Goal: Information Seeking & Learning: Compare options

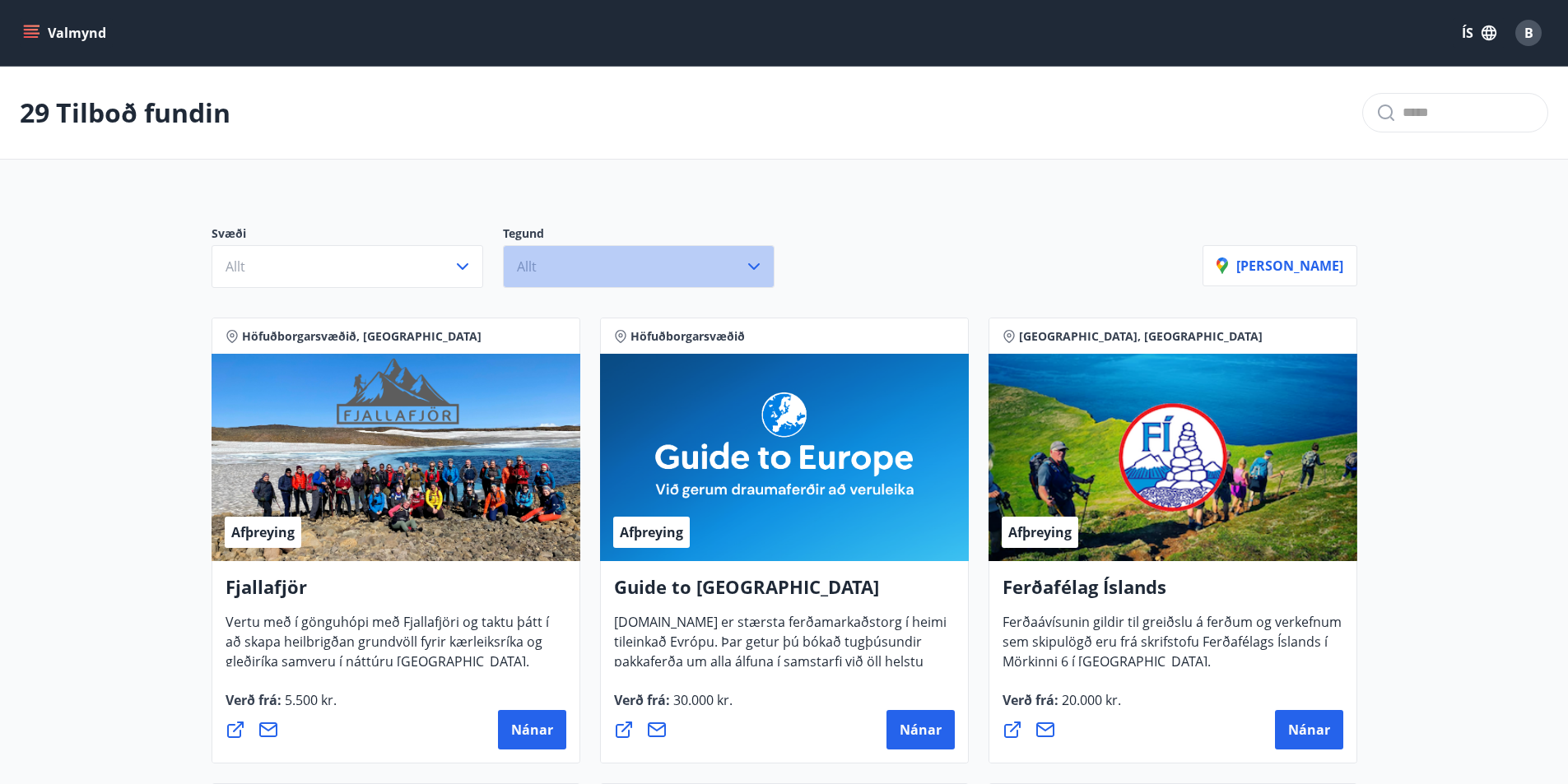
click at [622, 267] on button "Allt" at bounding box center [638, 266] width 271 height 43
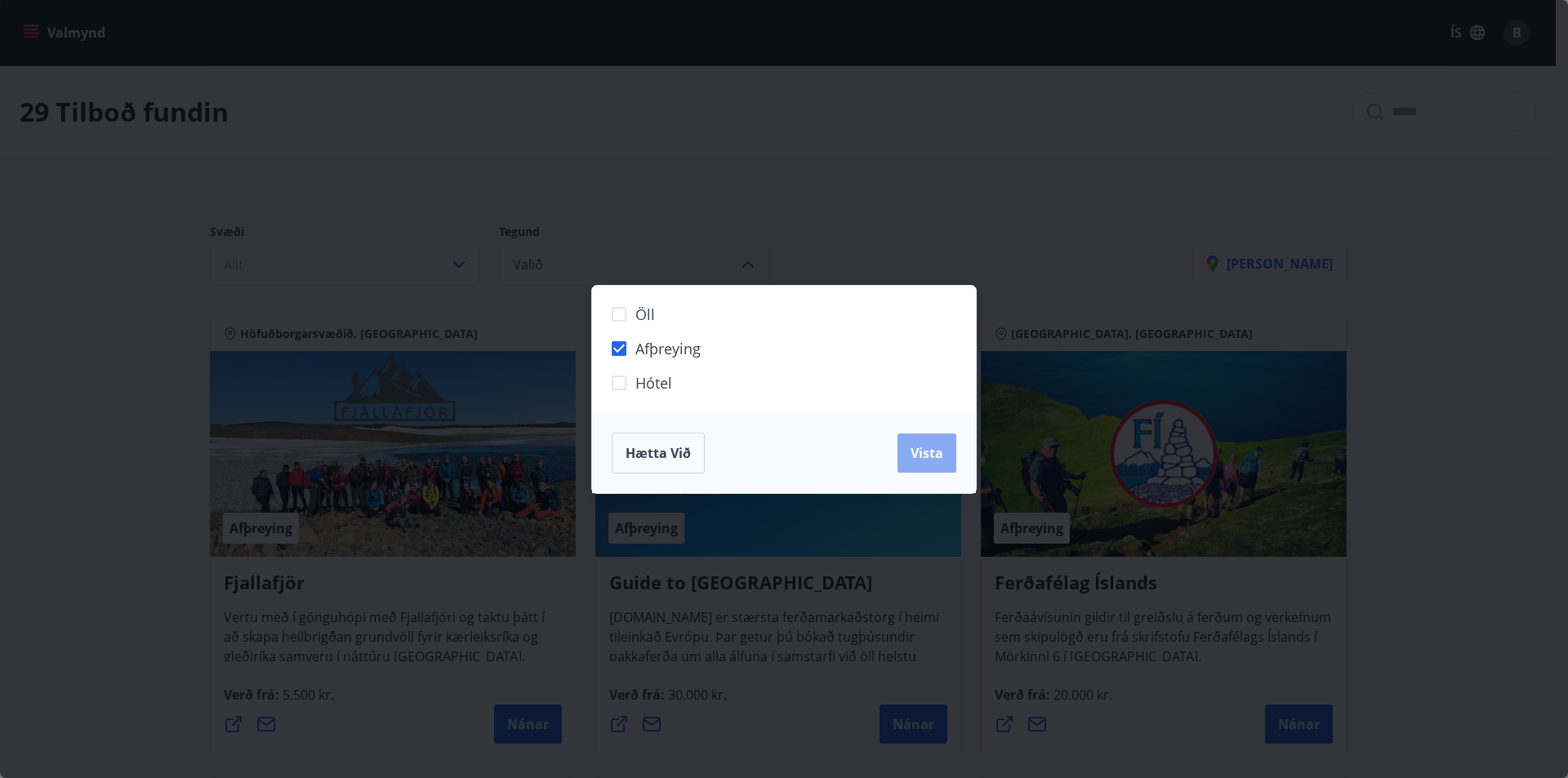
click at [923, 460] on span "Vista" at bounding box center [926, 453] width 32 height 18
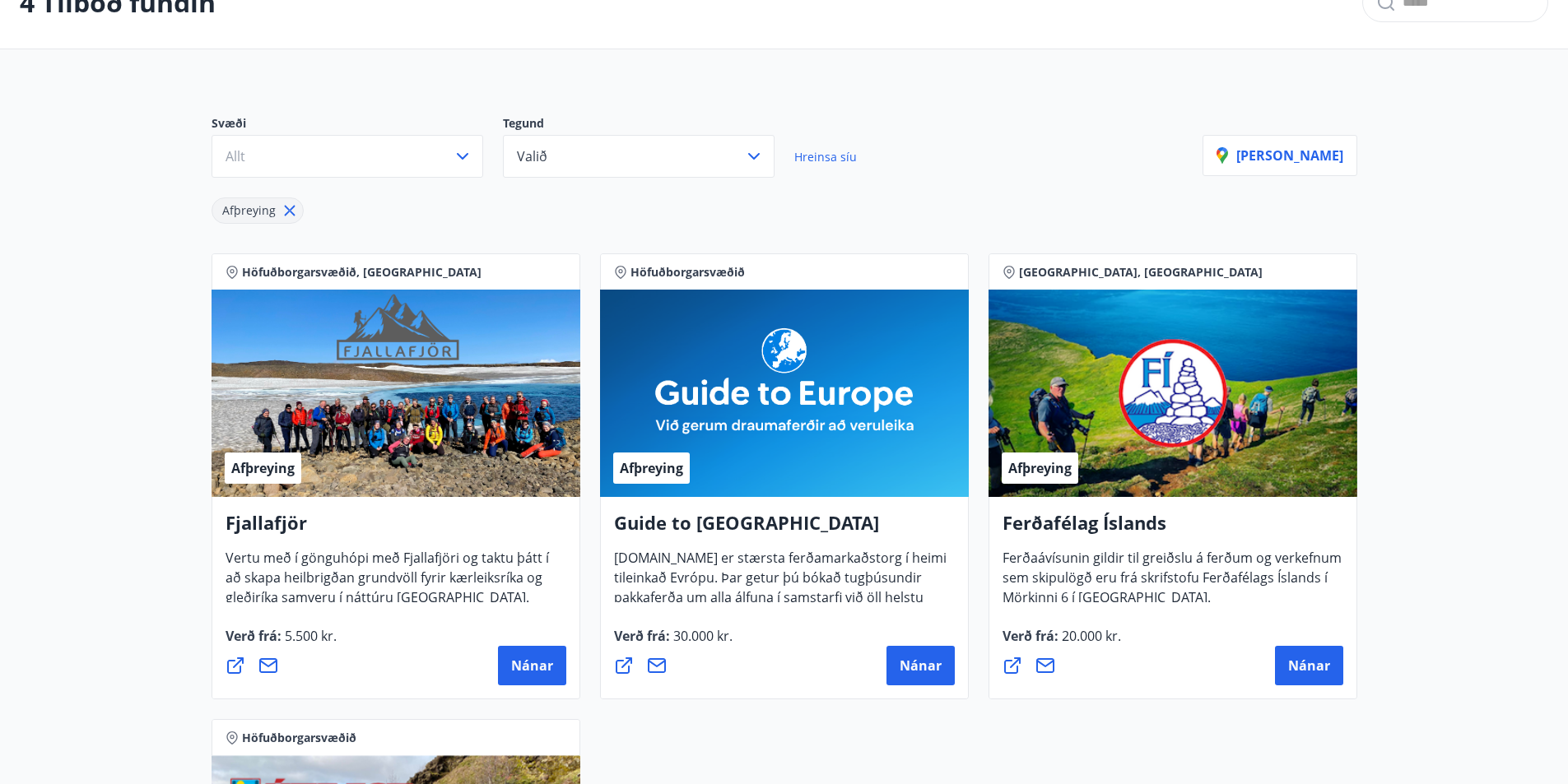
scroll to position [83, 0]
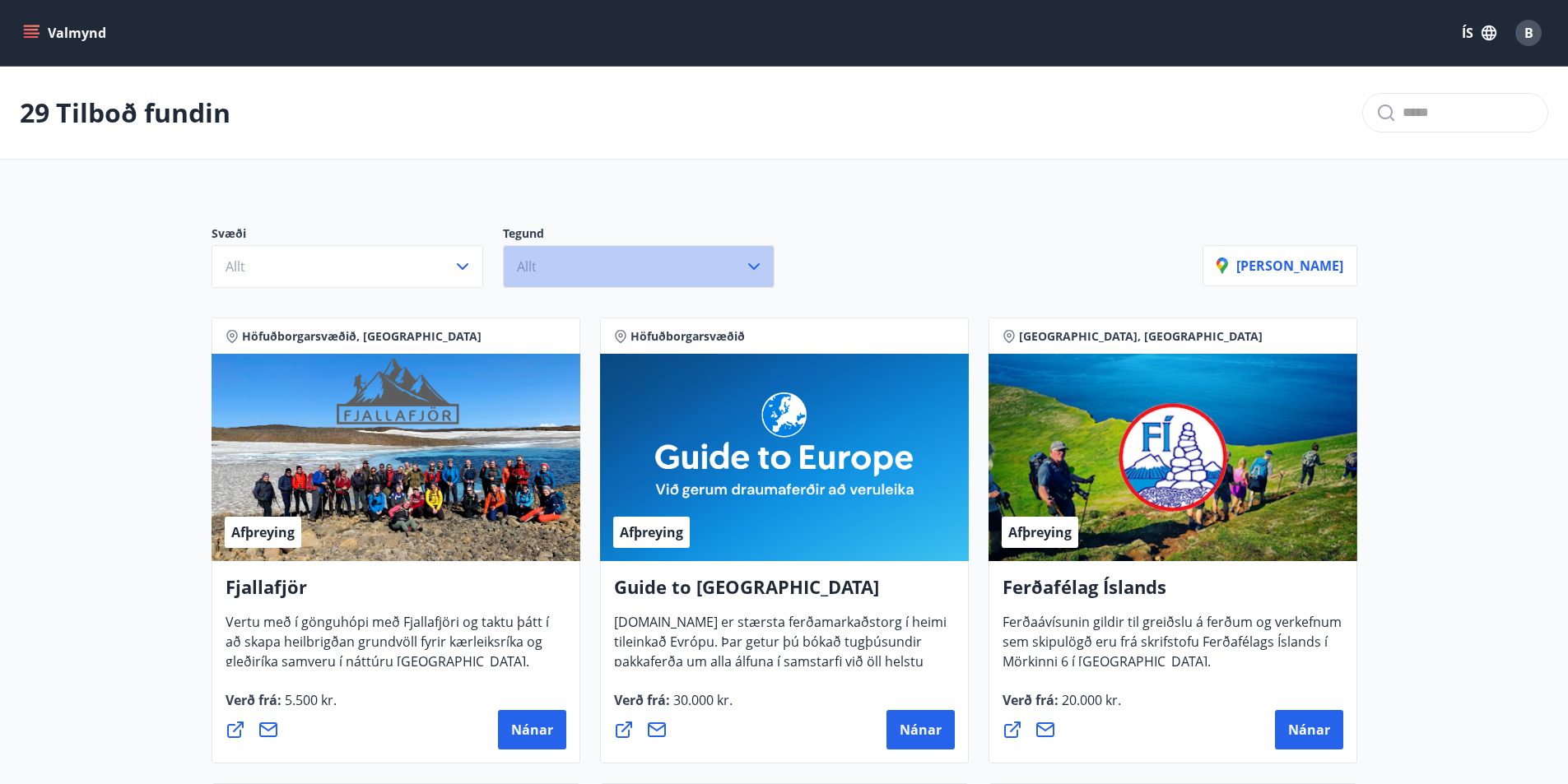
click at [583, 269] on button "Allt" at bounding box center [638, 266] width 271 height 43
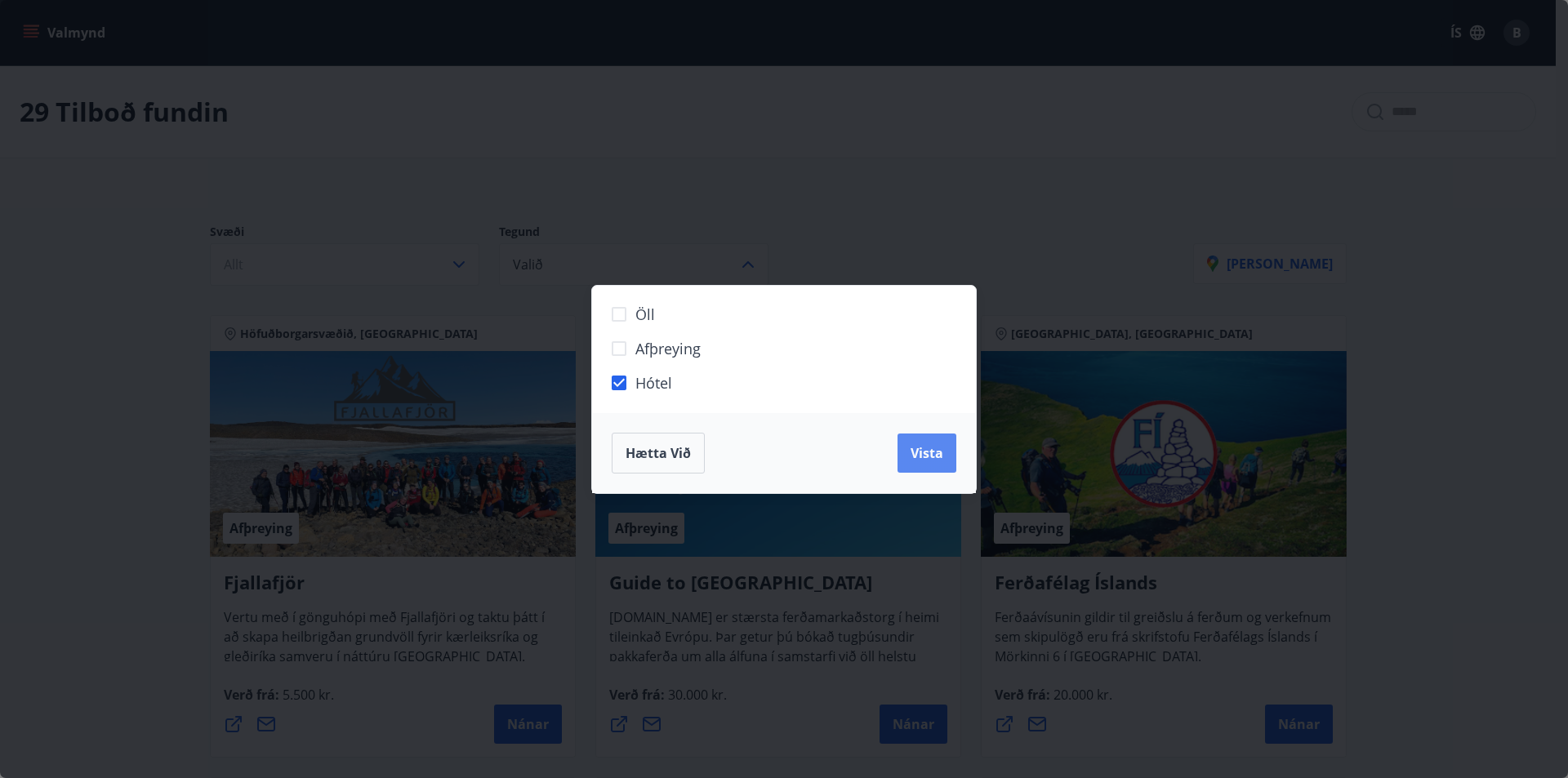
click at [927, 466] on button "Vista" at bounding box center [926, 454] width 59 height 40
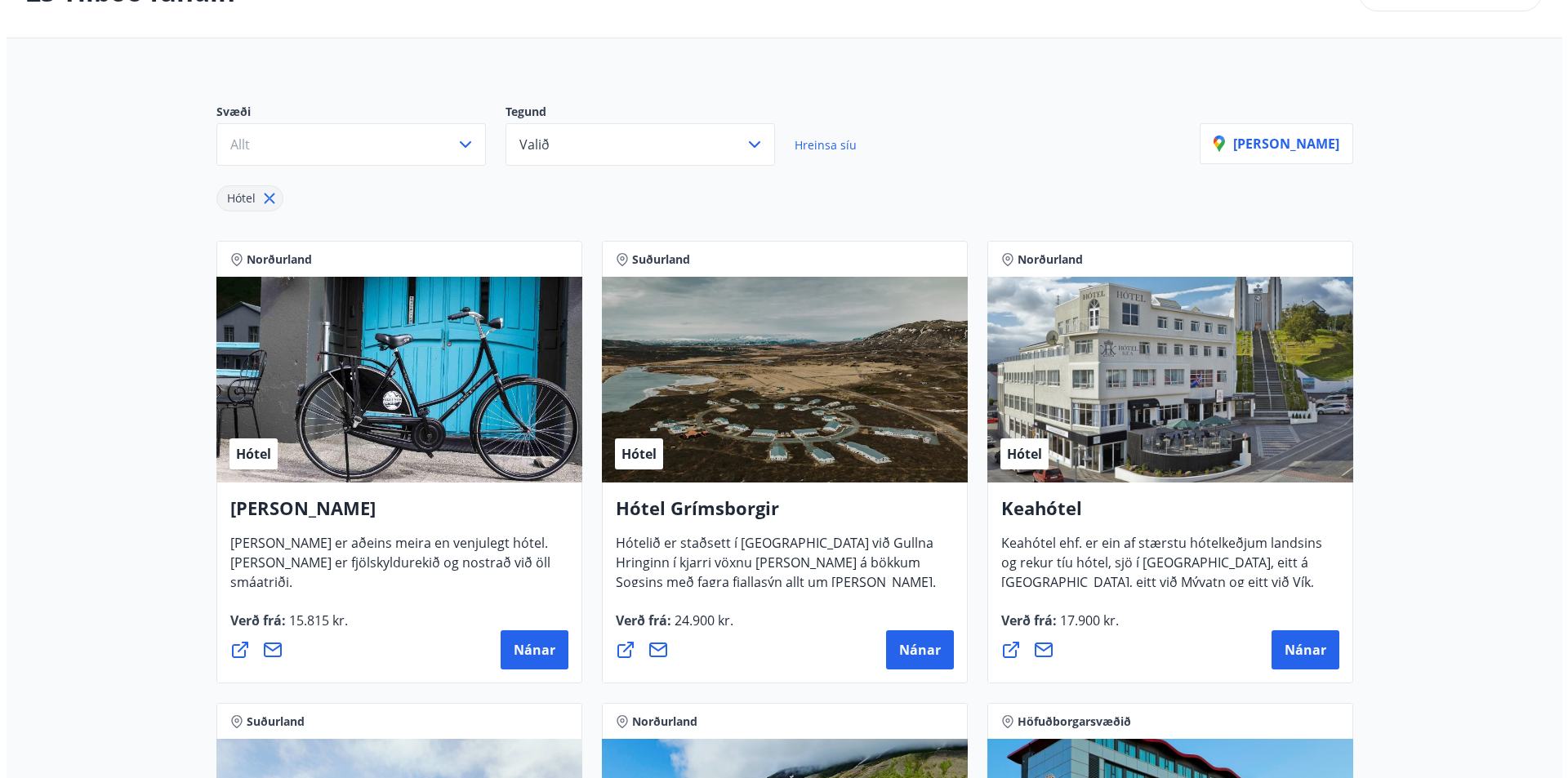
scroll to position [163, 0]
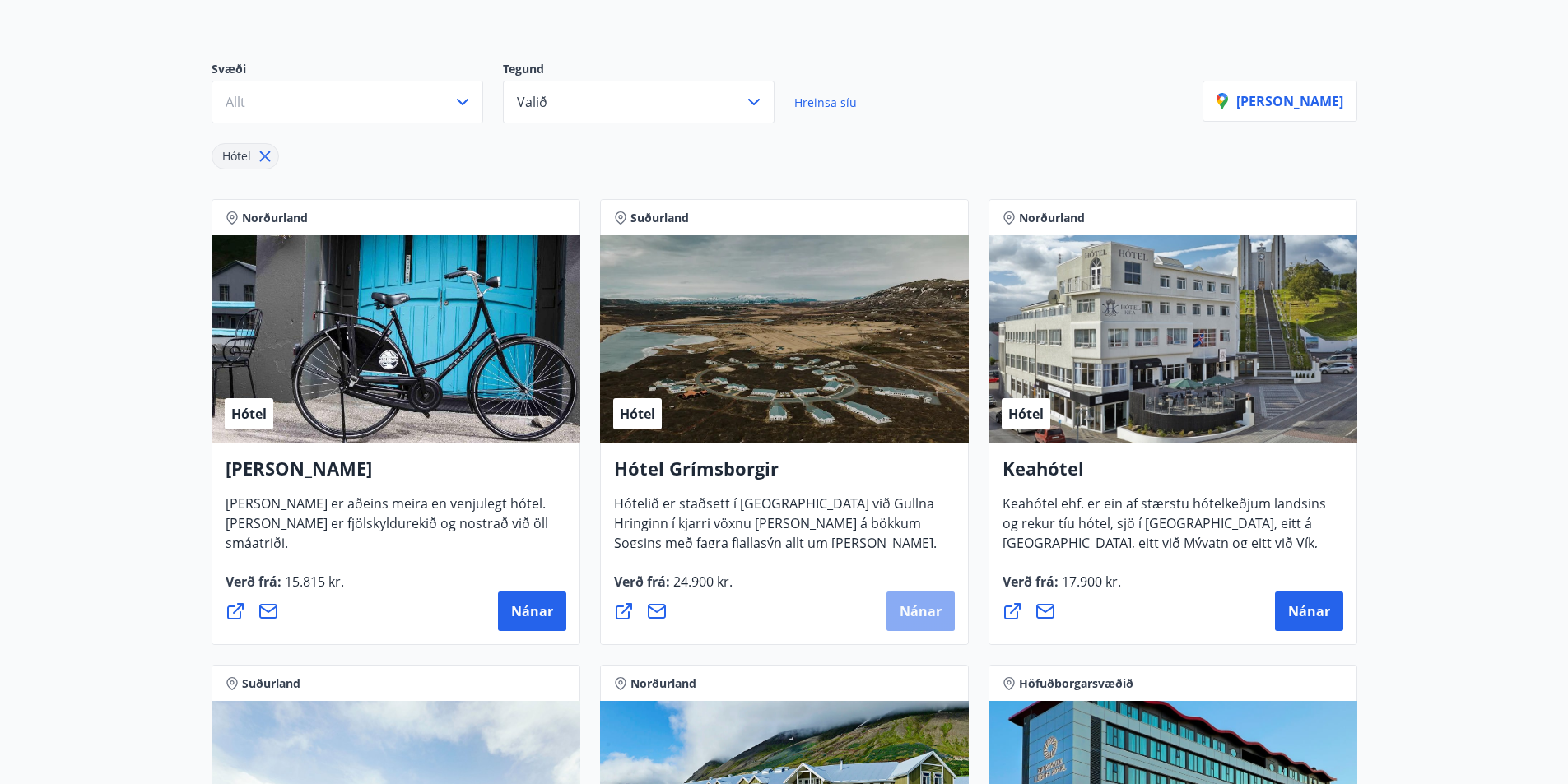
click at [905, 600] on button "Nánar" at bounding box center [920, 612] width 68 height 40
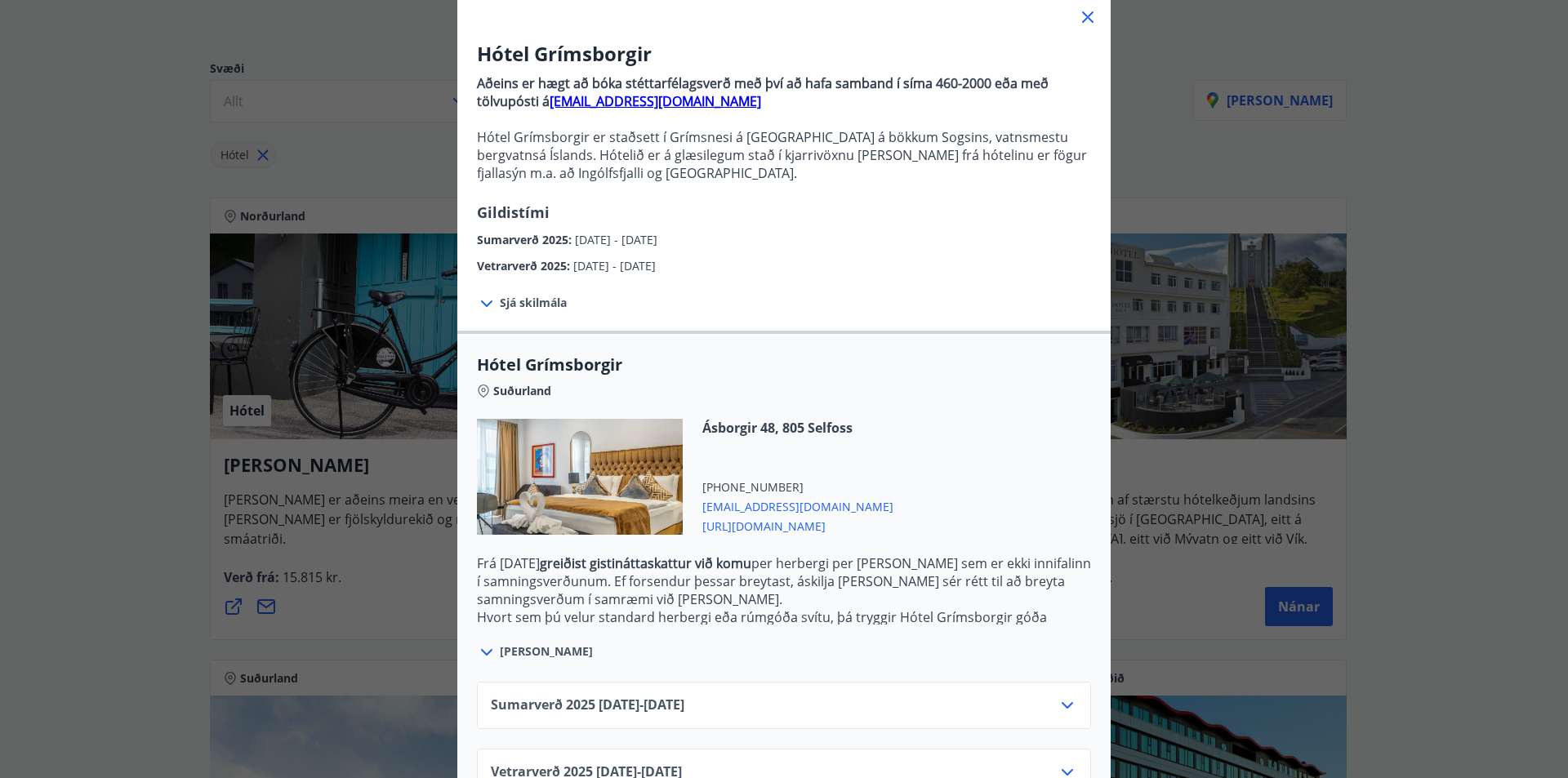
scroll to position [154, 0]
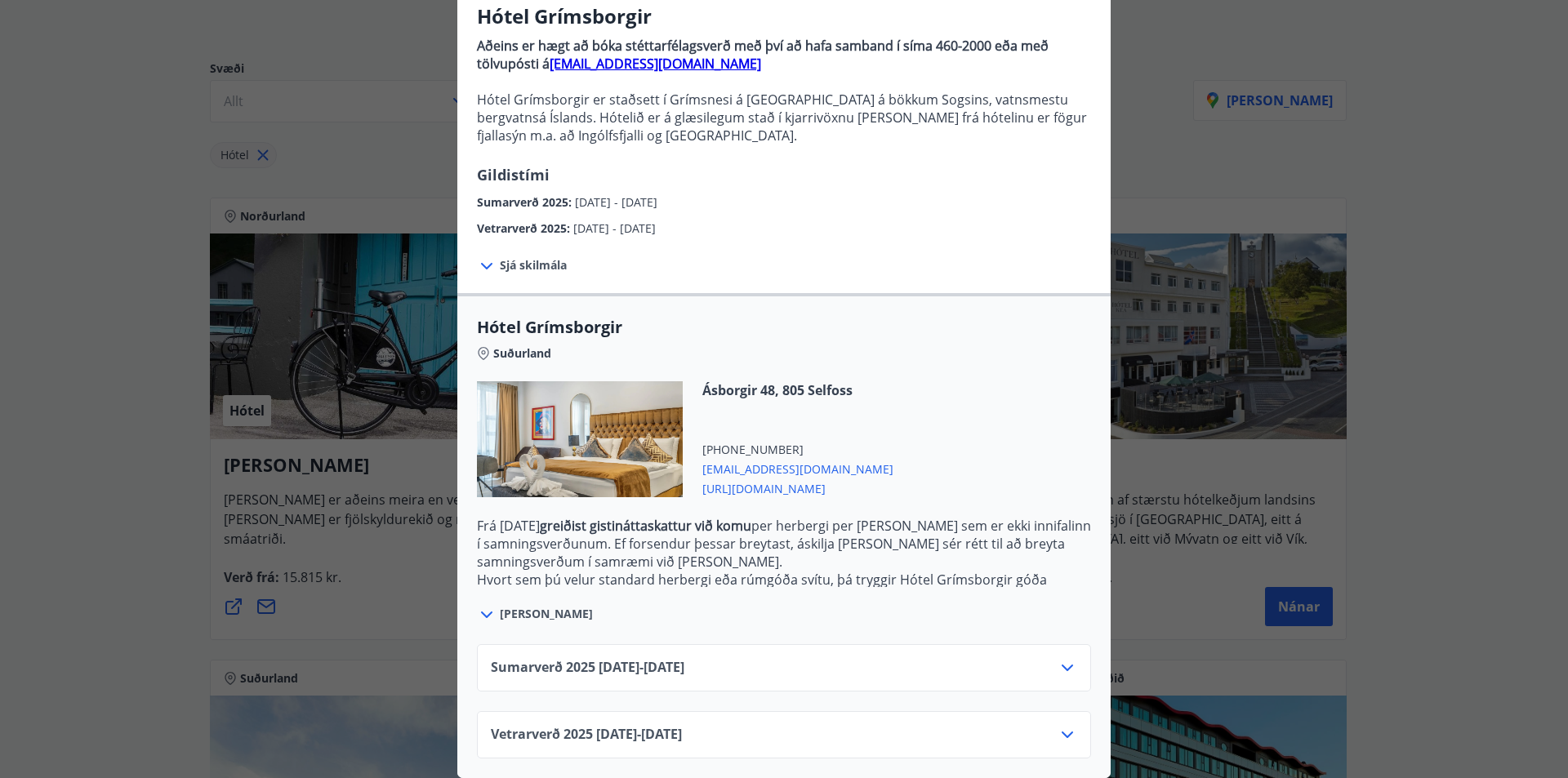
click at [825, 660] on div "Sumarverð [PHONE_NUMBER][DATE] - [DATE]" at bounding box center [783, 674] width 586 height 32
click at [1047, 658] on div "Sumarverð [PHONE_NUMBER][DATE] - [DATE]" at bounding box center [783, 674] width 586 height 32
click at [1058, 658] on icon at bounding box center [1068, 668] width 20 height 20
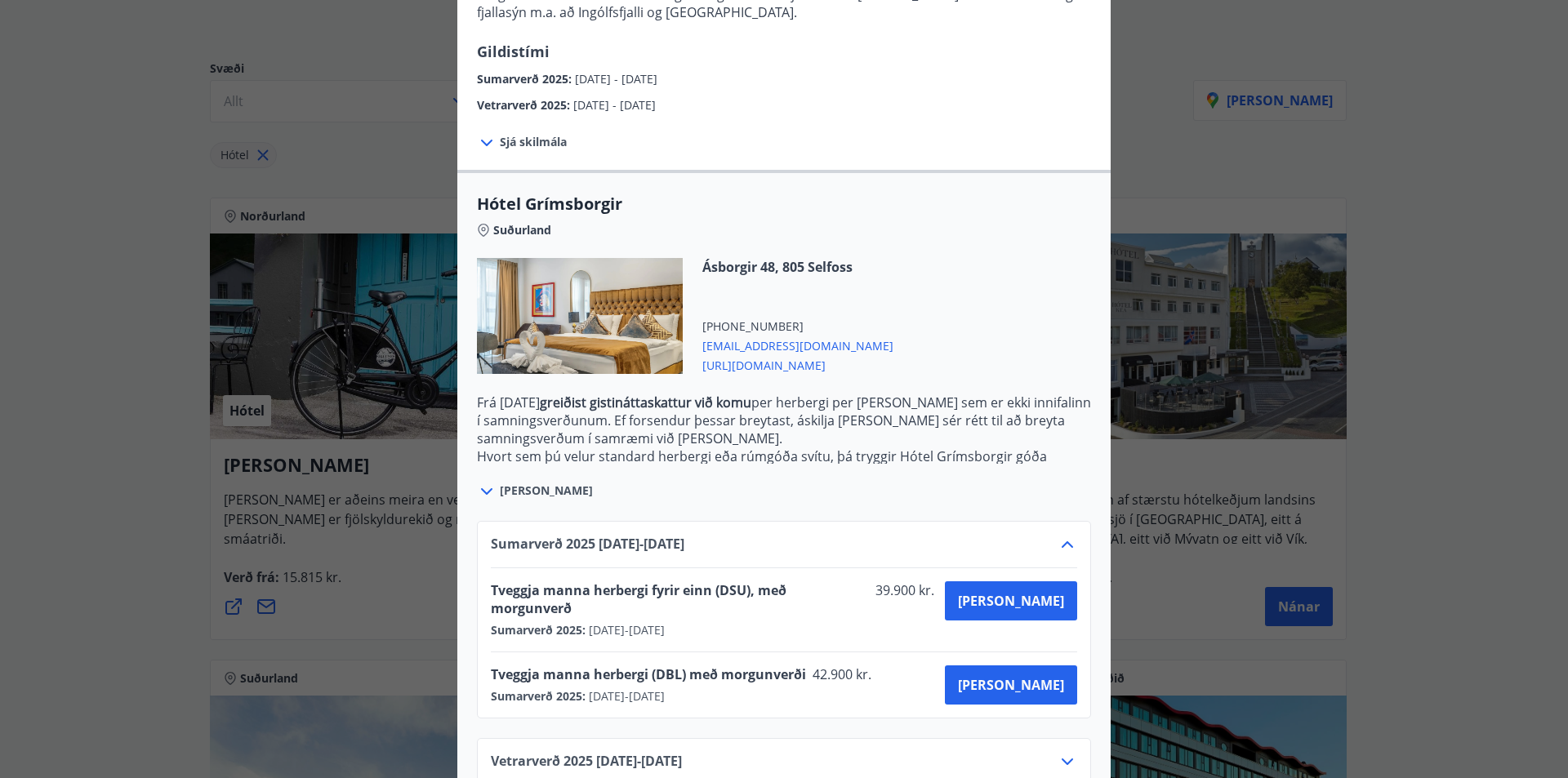
scroll to position [285, 0]
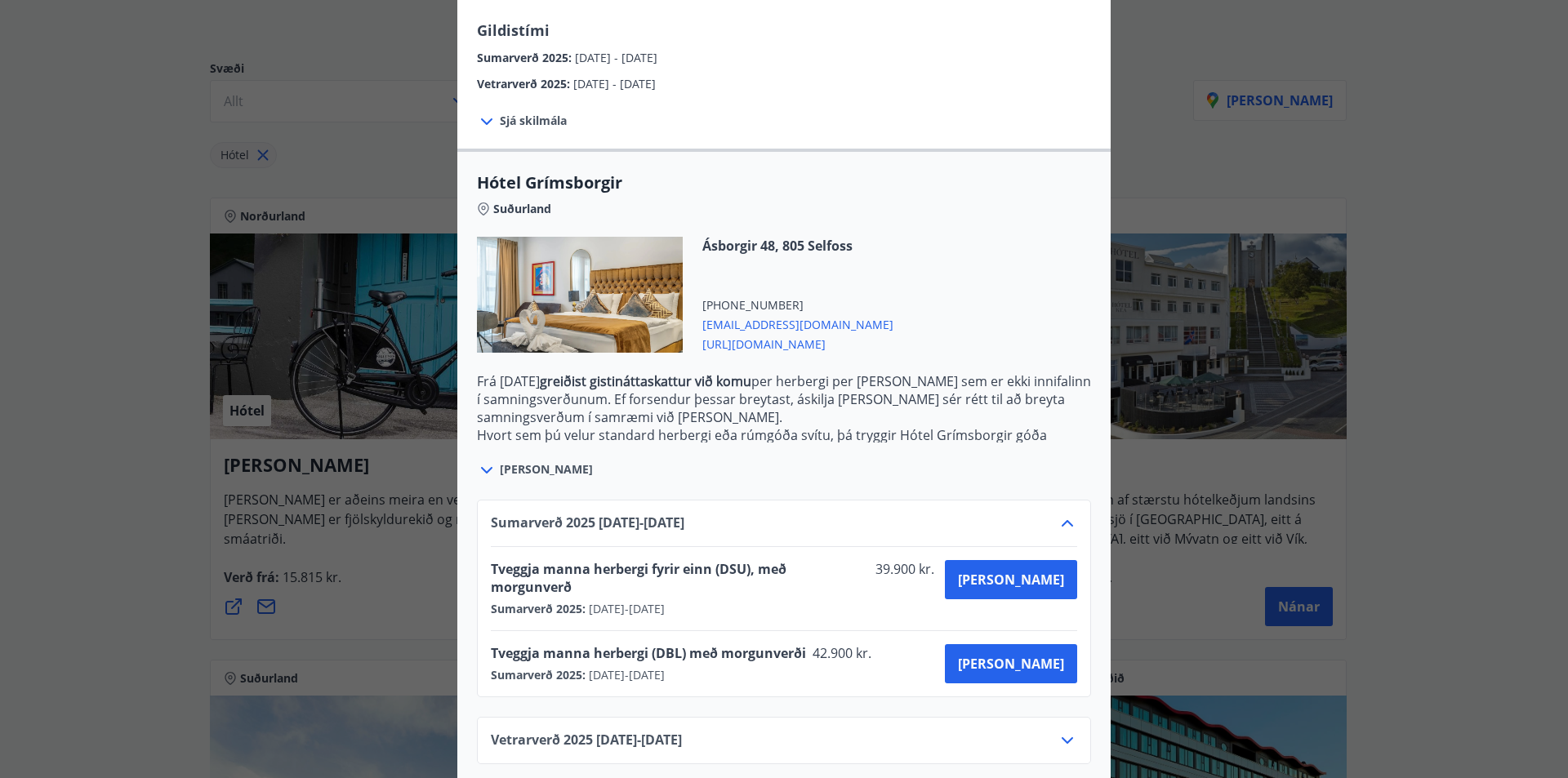
click at [1062, 522] on icon at bounding box center [1067, 523] width 12 height 6
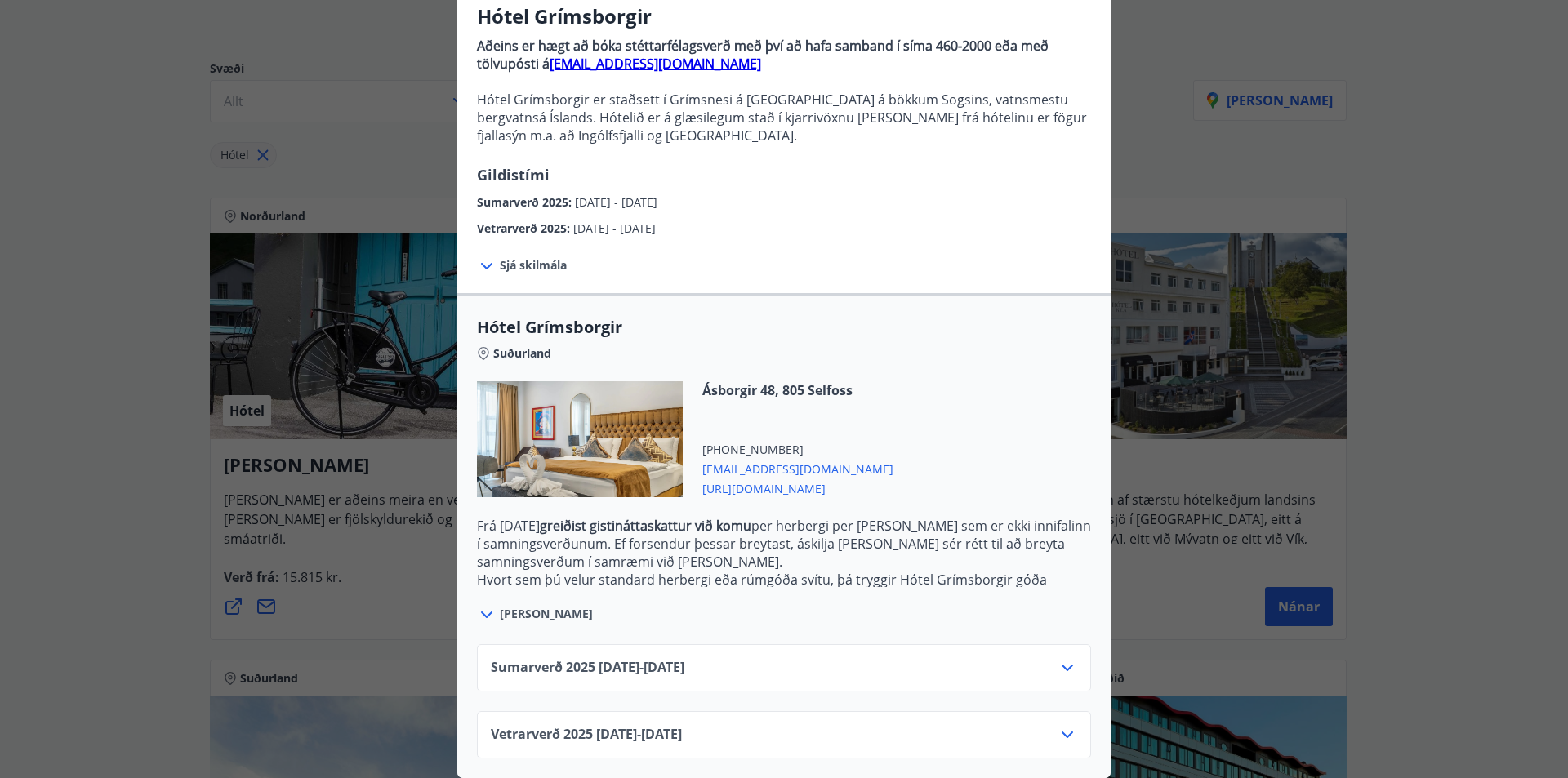
click at [1058, 725] on icon at bounding box center [1068, 735] width 20 height 20
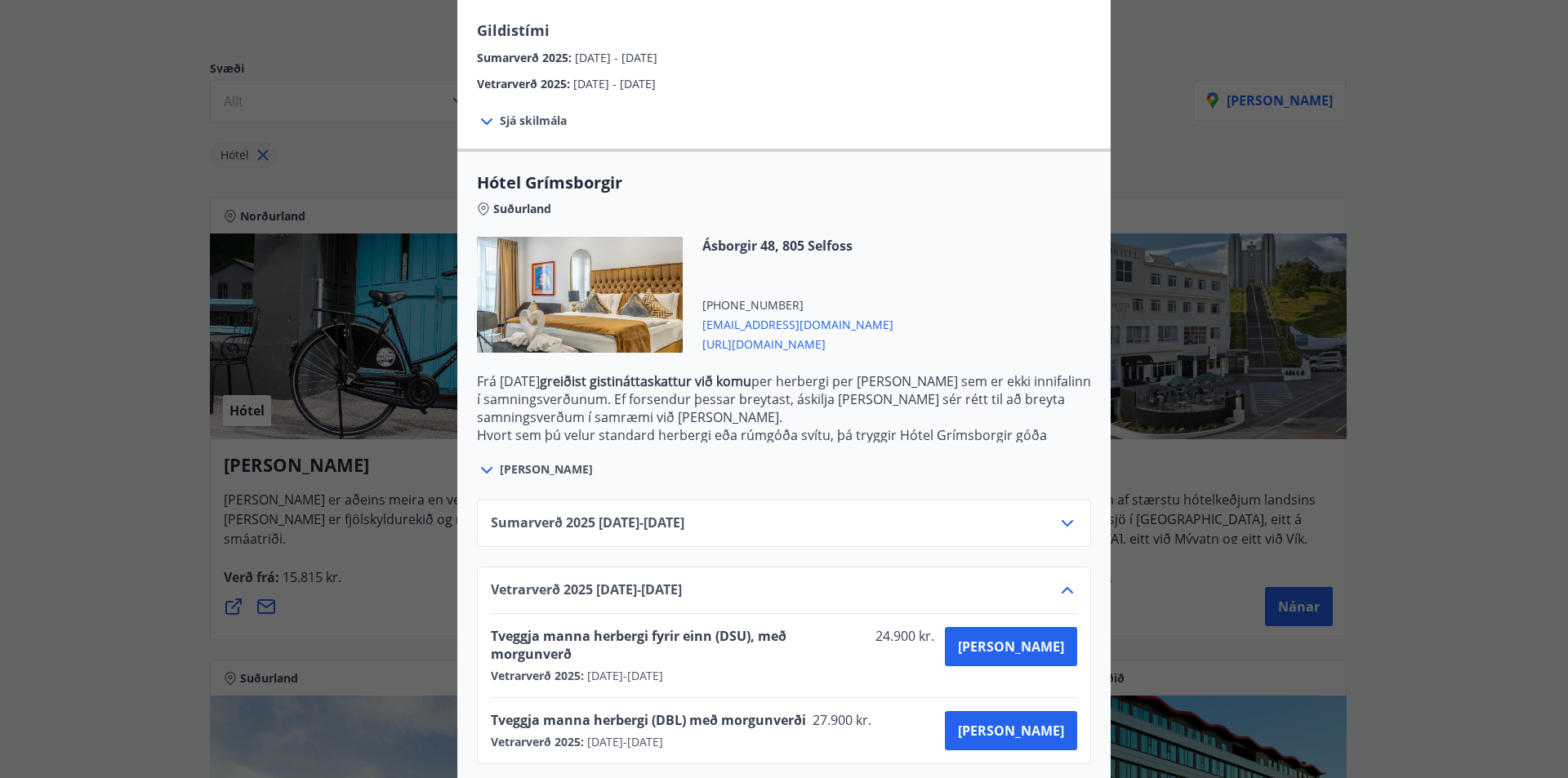
click at [1062, 584] on icon at bounding box center [1068, 591] width 20 height 20
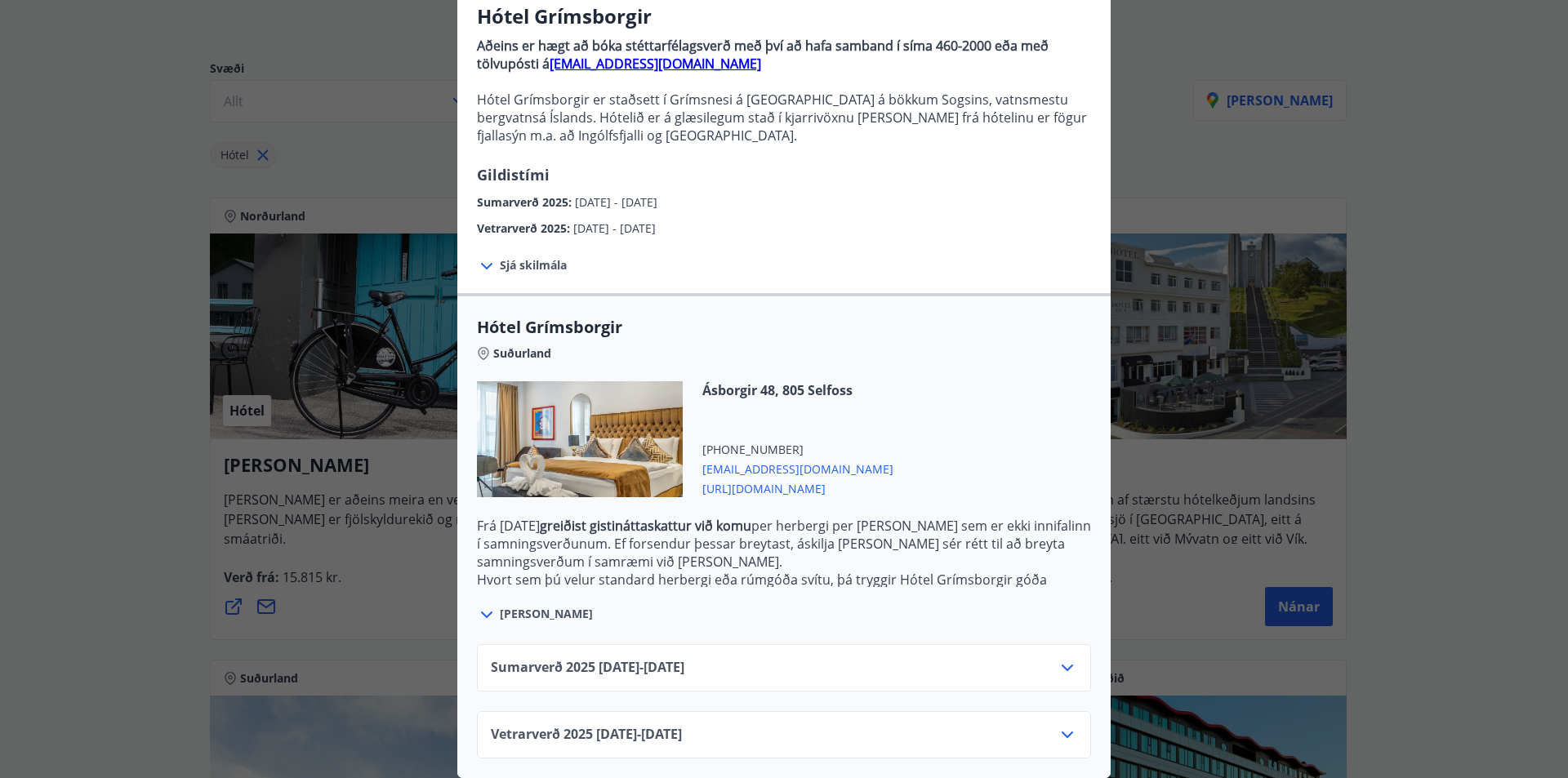
scroll to position [154, 0]
click at [180, 589] on div "Hótel Grímsborgir Aðeins er hægt að bóka stéttarfélagsverð með því að hafa samb…" at bounding box center [784, 248] width 1568 height 778
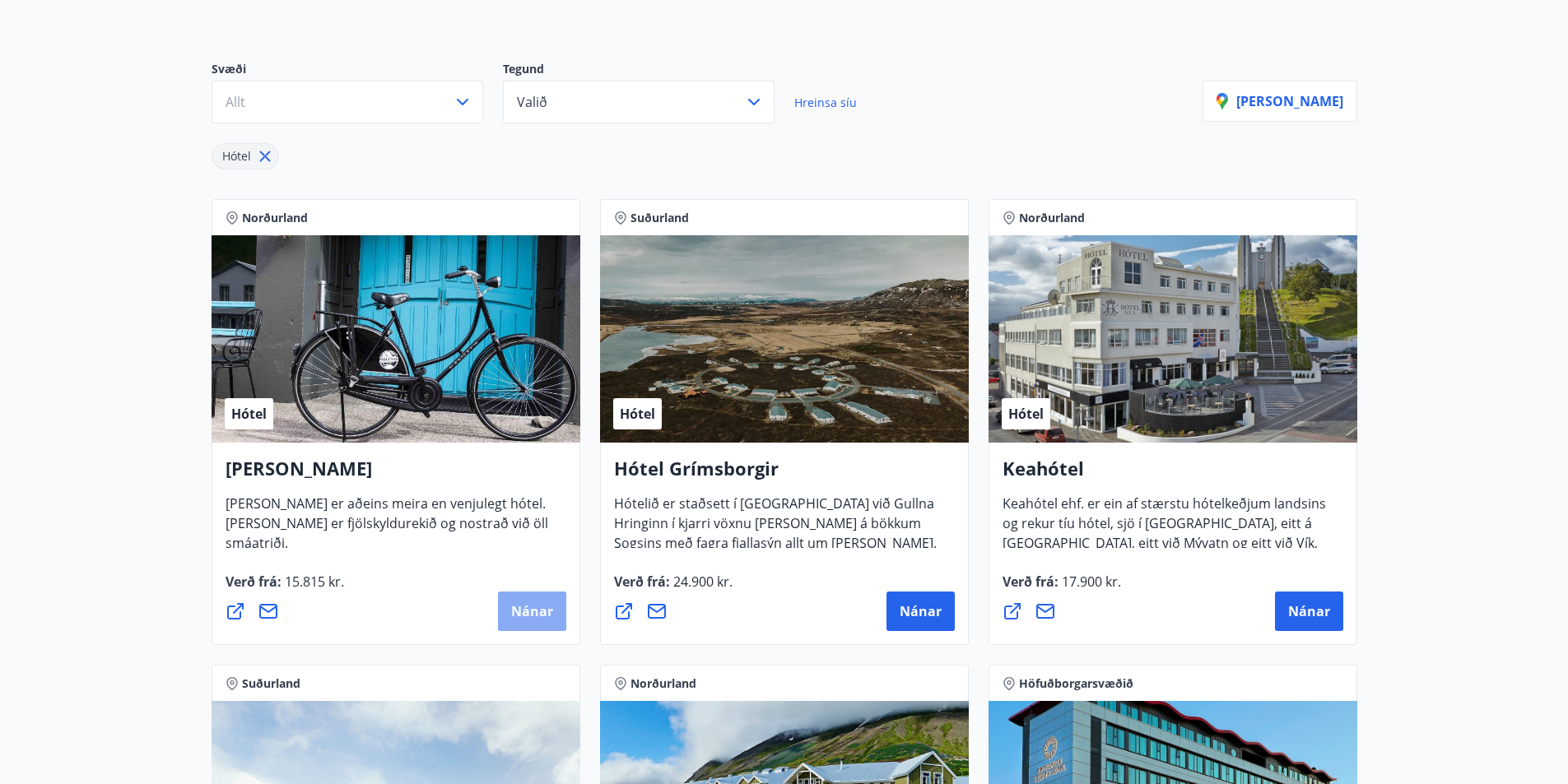
click at [557, 619] on button "Nánar" at bounding box center [532, 612] width 68 height 40
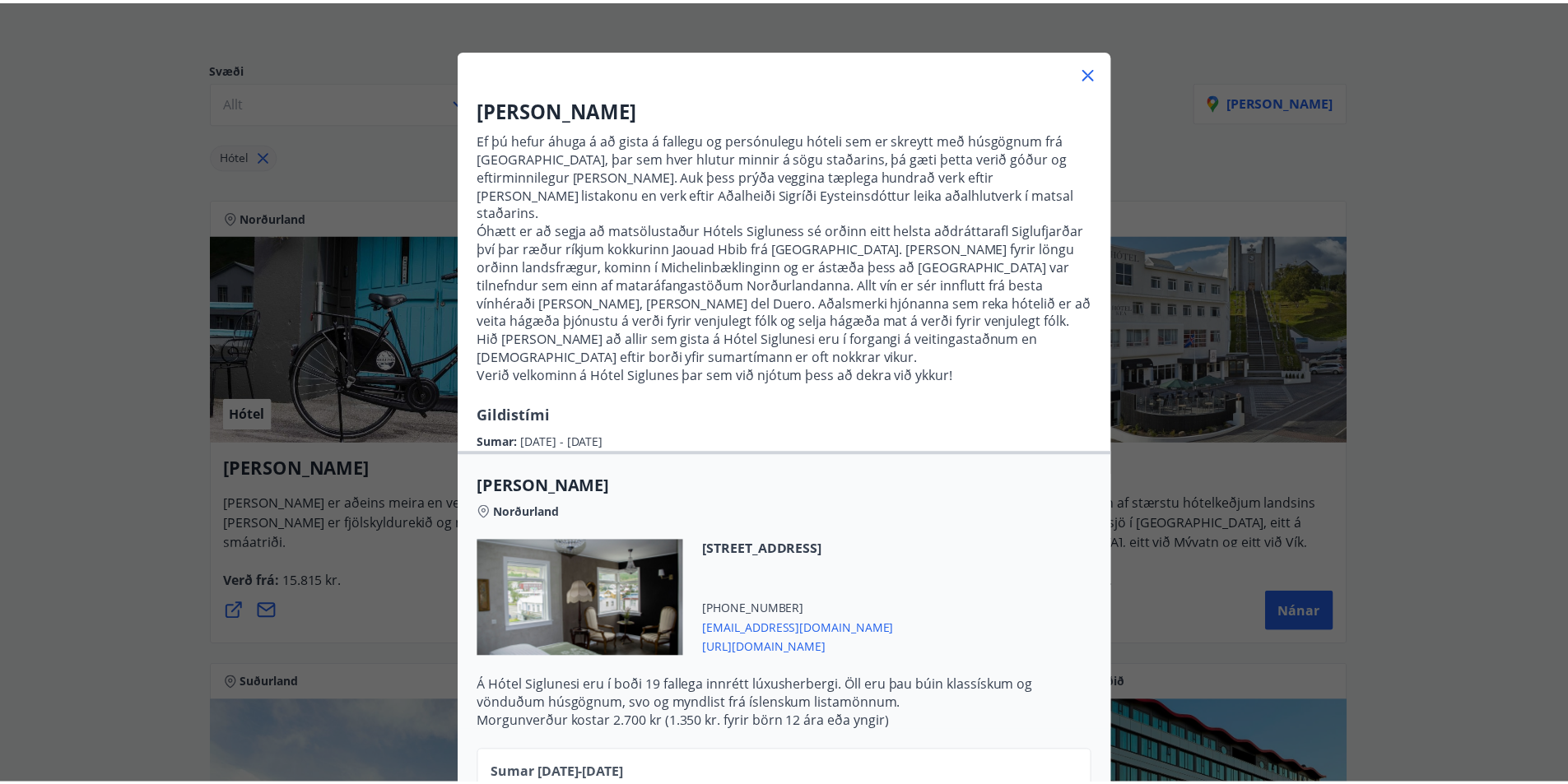
scroll to position [0, 0]
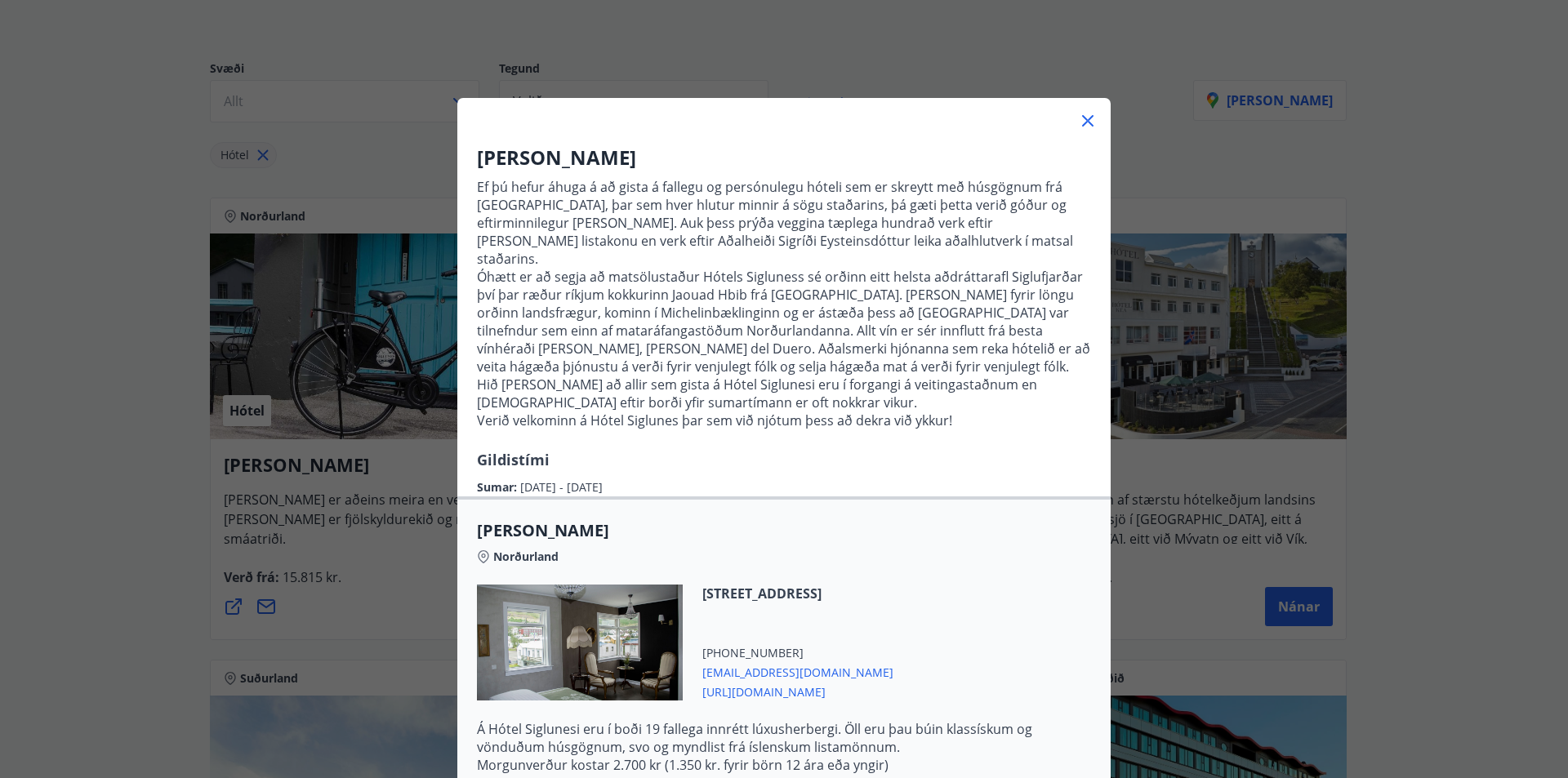
click at [1077, 122] on icon at bounding box center [1087, 121] width 20 height 20
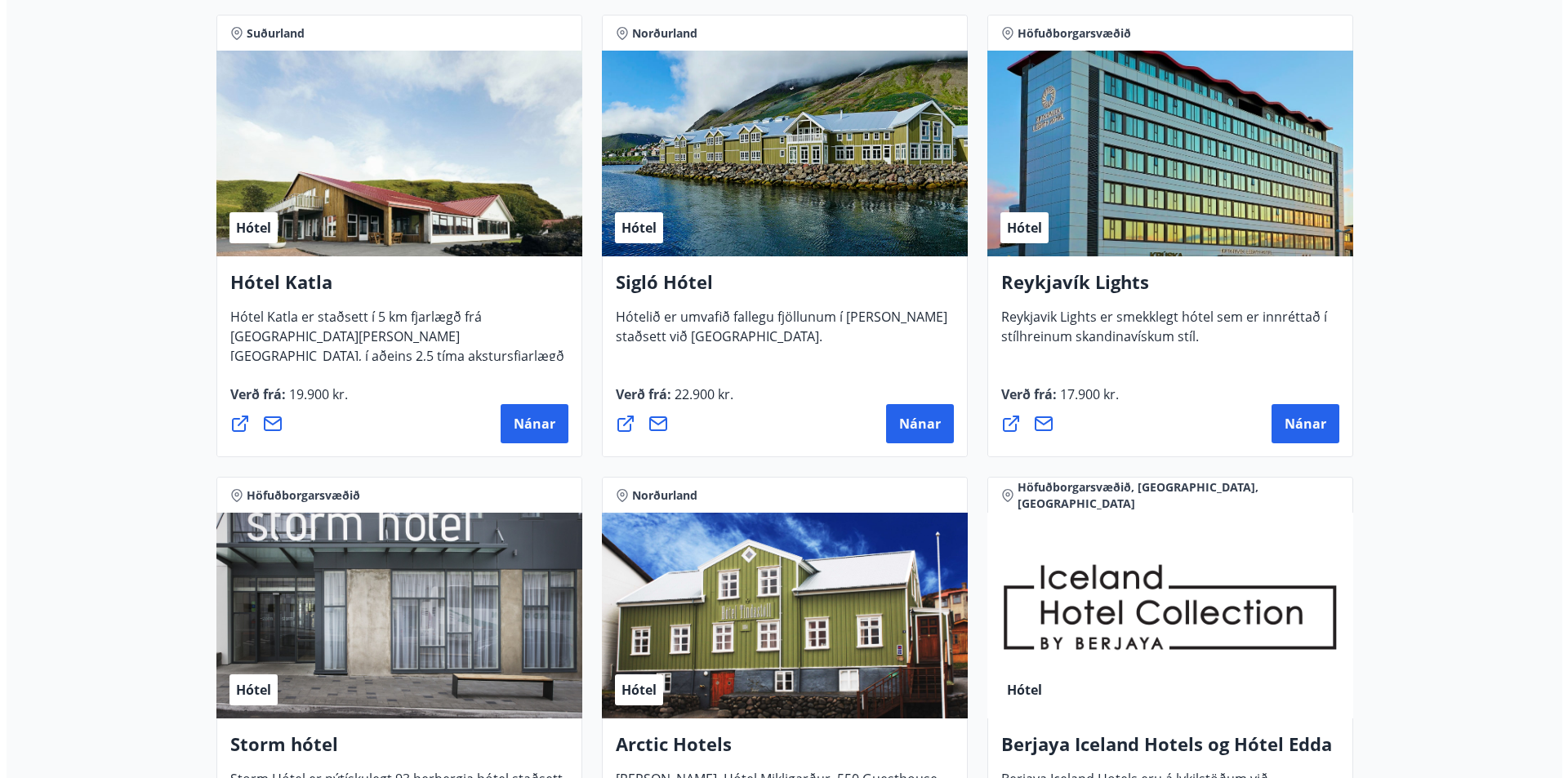
scroll to position [817, 0]
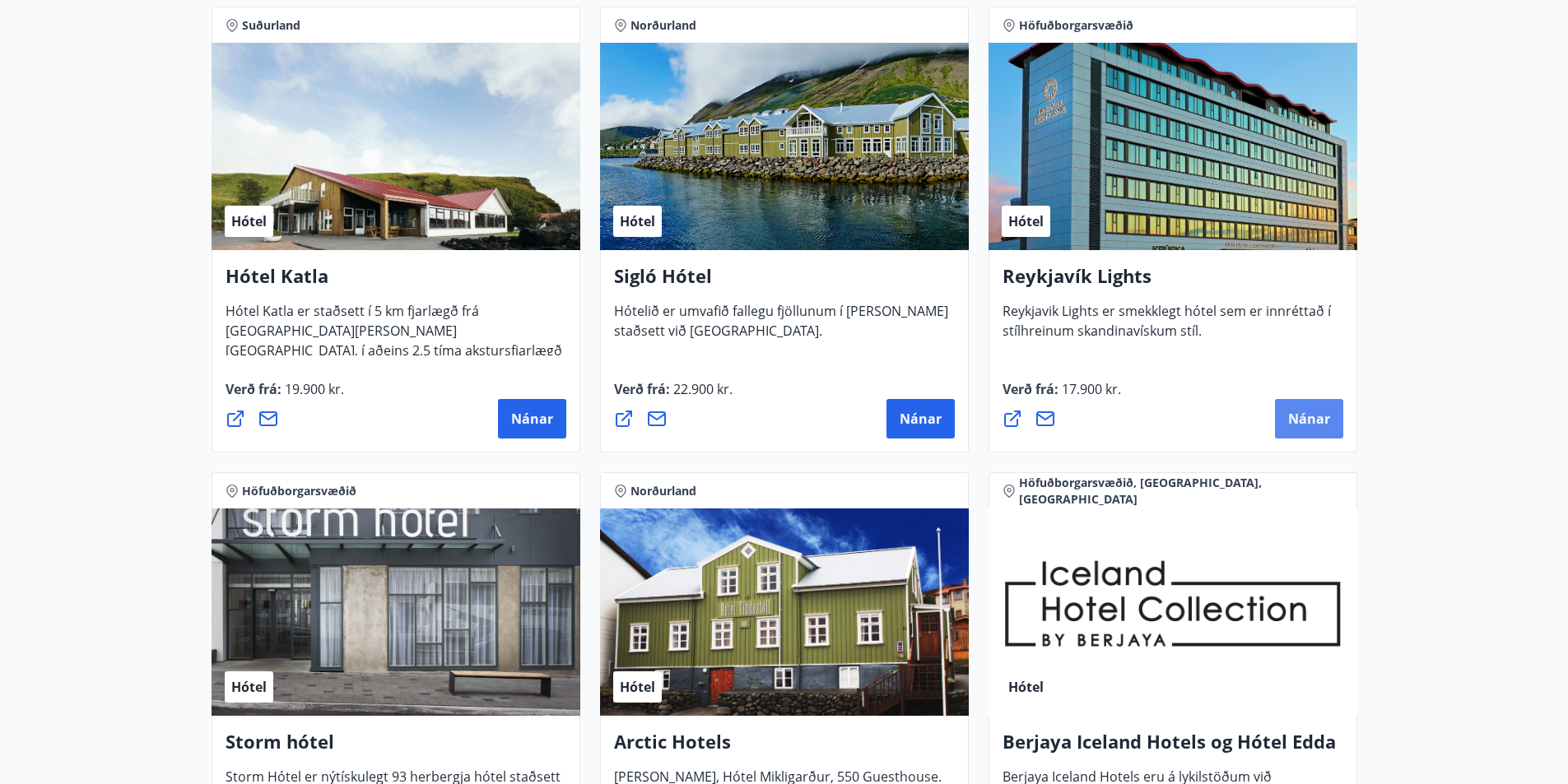
click at [1301, 412] on span "Nánar" at bounding box center [1309, 419] width 42 height 18
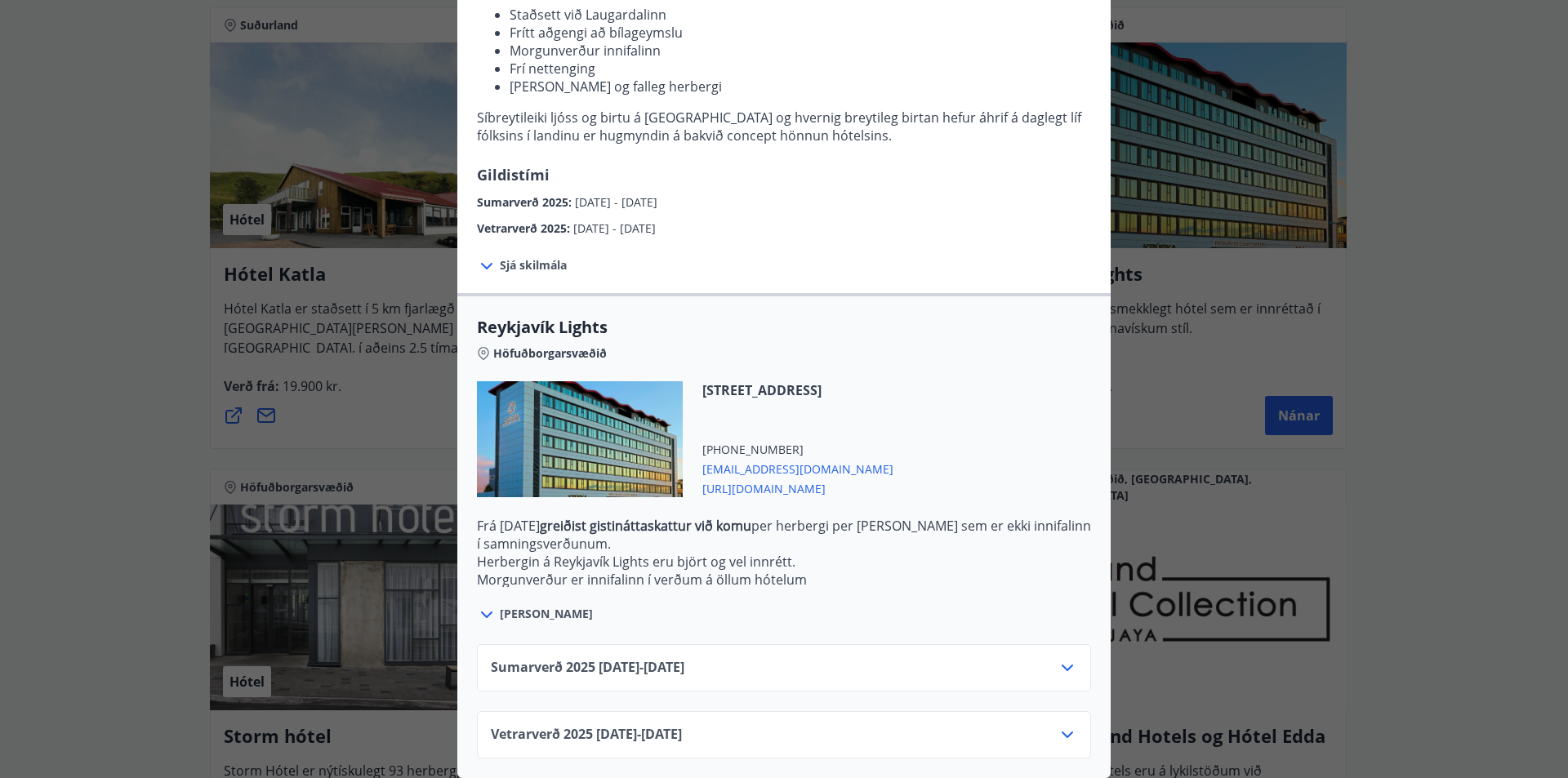
scroll to position [251, 0]
click at [1085, 659] on div "Sumarverð [PHONE_NUMBER][DATE] - [DATE] Vetrarverð [PHONE_NUMBER][DATE] - [DATE]" at bounding box center [784, 692] width 653 height 134
click at [1061, 665] on icon at bounding box center [1067, 667] width 12 height 6
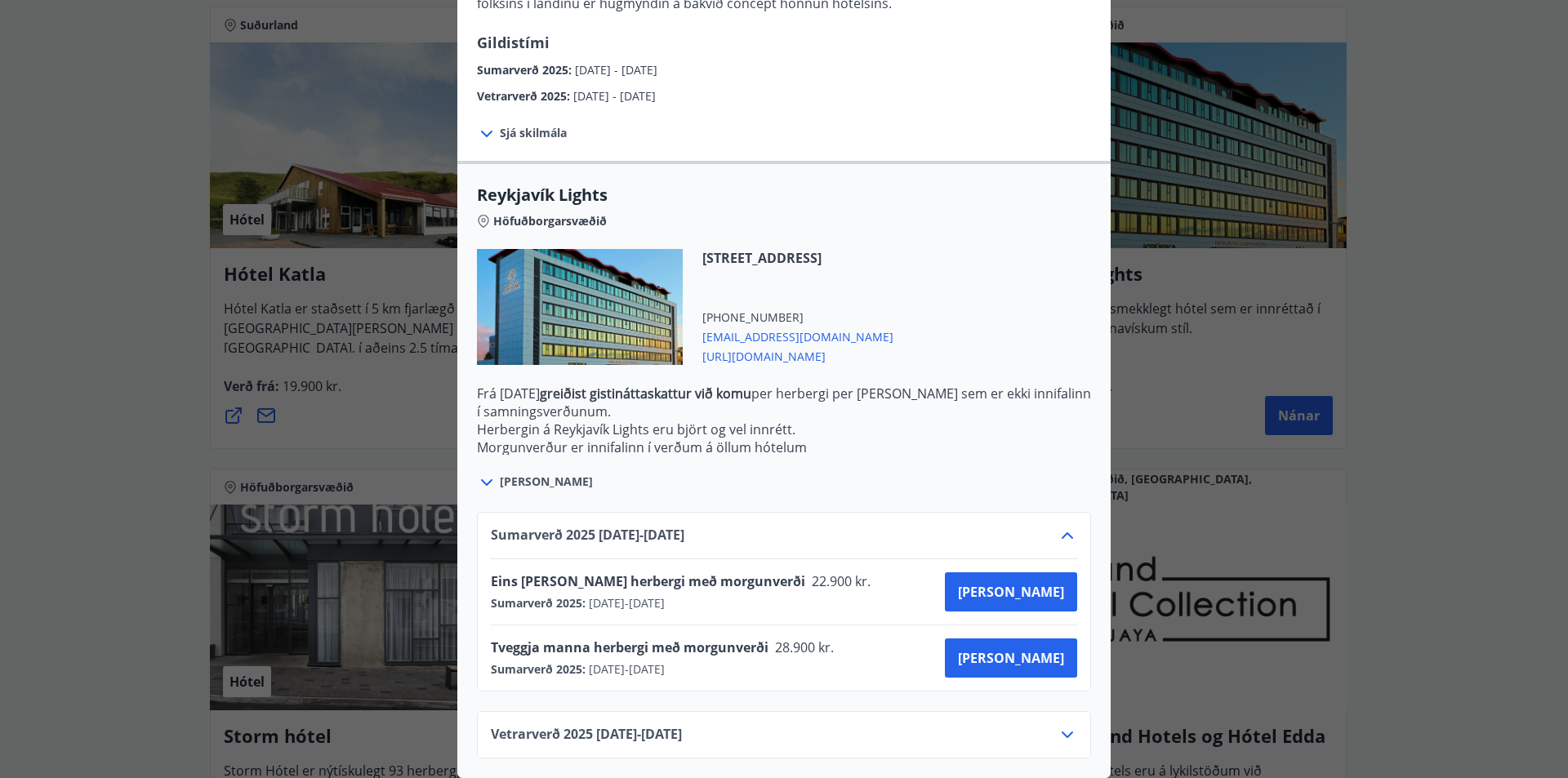
scroll to position [0, 0]
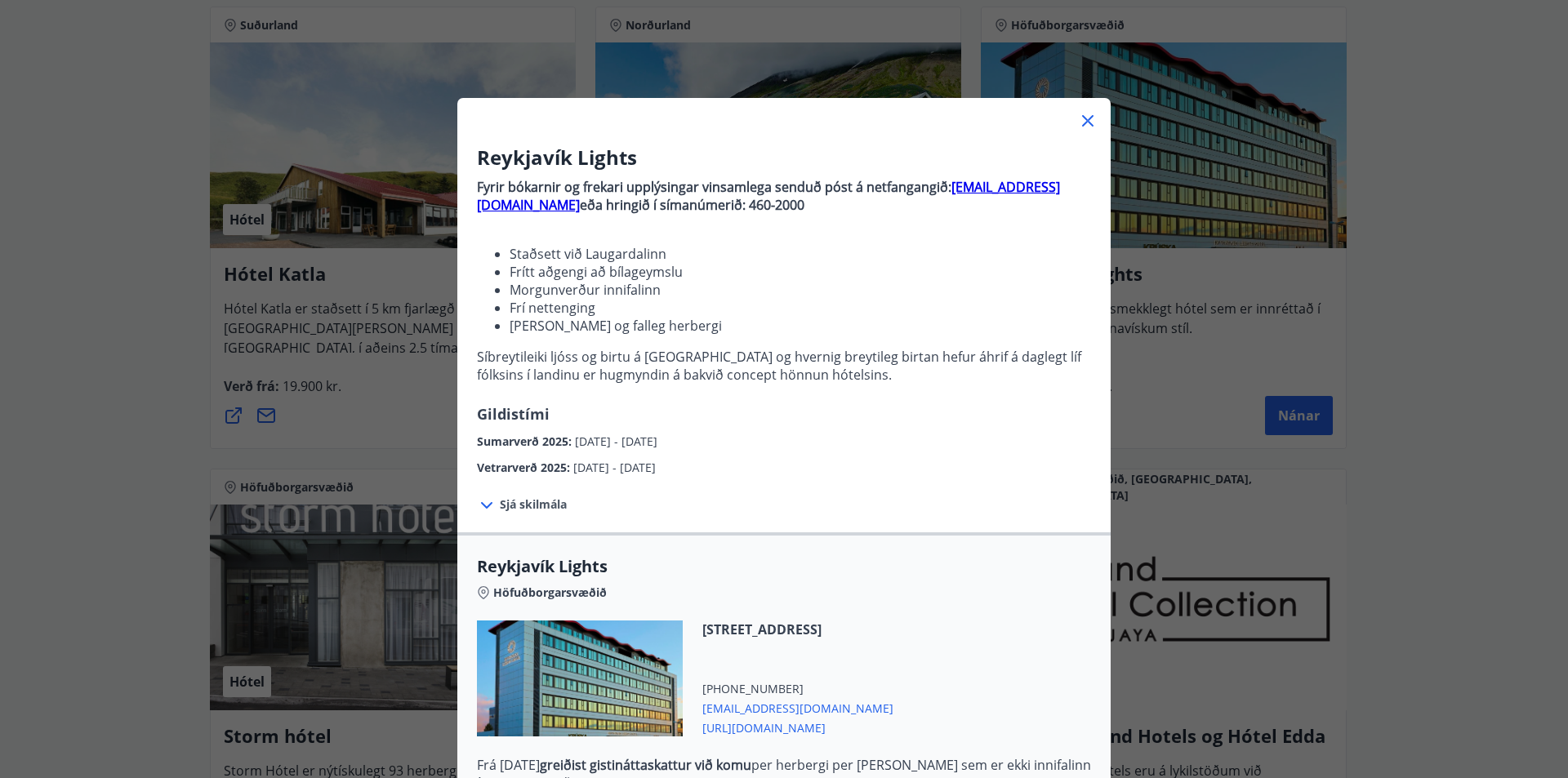
click at [1484, 427] on div "Reykjavík Lights Fyrir bókarnir og frekari upplýsingar vinsamlega senduð póst á…" at bounding box center [784, 389] width 1568 height 778
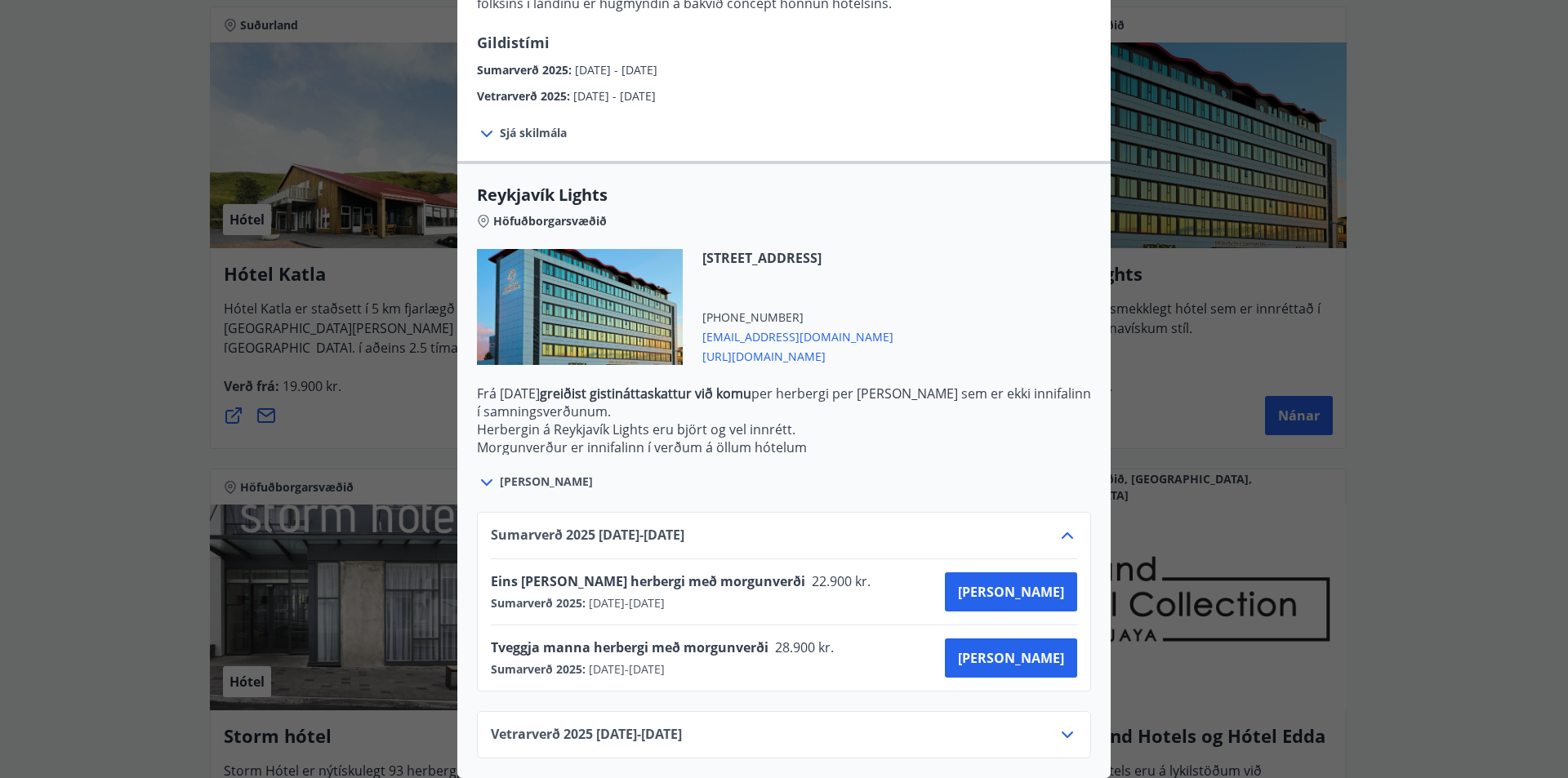
scroll to position [384, 0]
click at [890, 725] on div "Vetrarverð [PHONE_NUMBER][DATE] - [DATE]" at bounding box center [783, 741] width 586 height 32
click at [889, 725] on div "Vetrarverð [PHONE_NUMBER][DATE] - [DATE]" at bounding box center [783, 741] width 586 height 32
click at [1068, 725] on icon at bounding box center [1068, 735] width 20 height 20
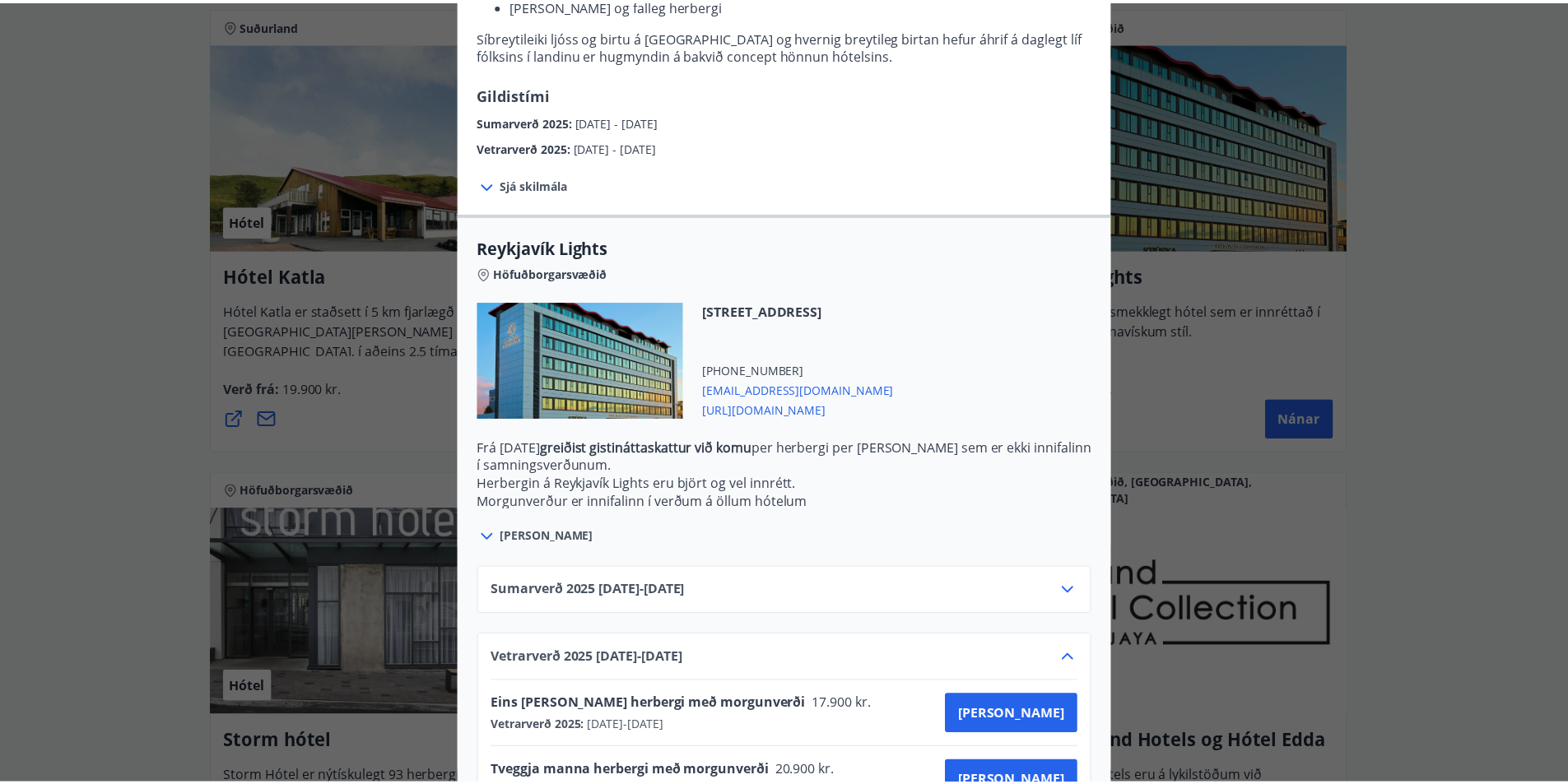
scroll to position [57, 0]
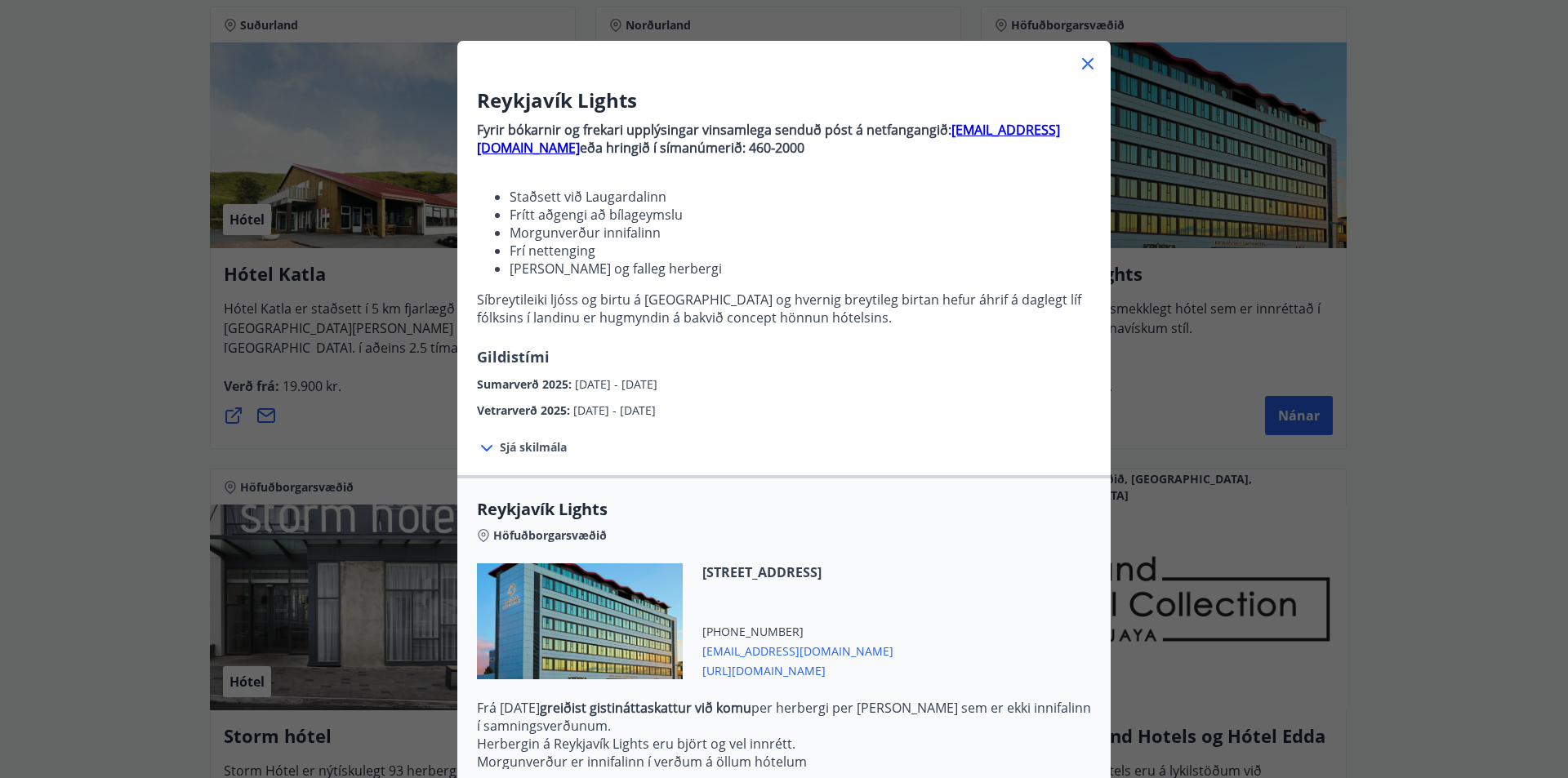
click at [1084, 68] on icon at bounding box center [1087, 64] width 20 height 20
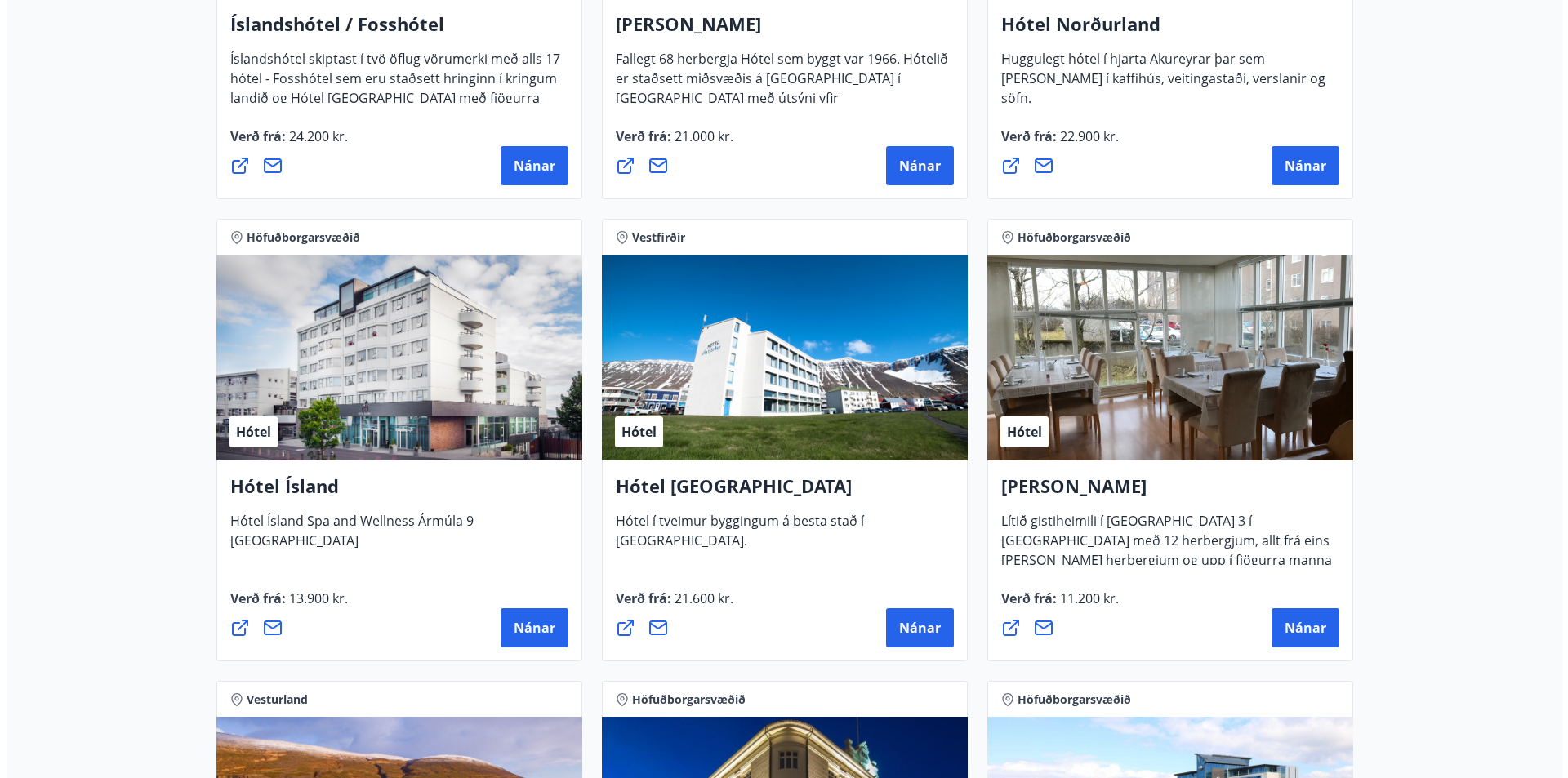
scroll to position [2042, 0]
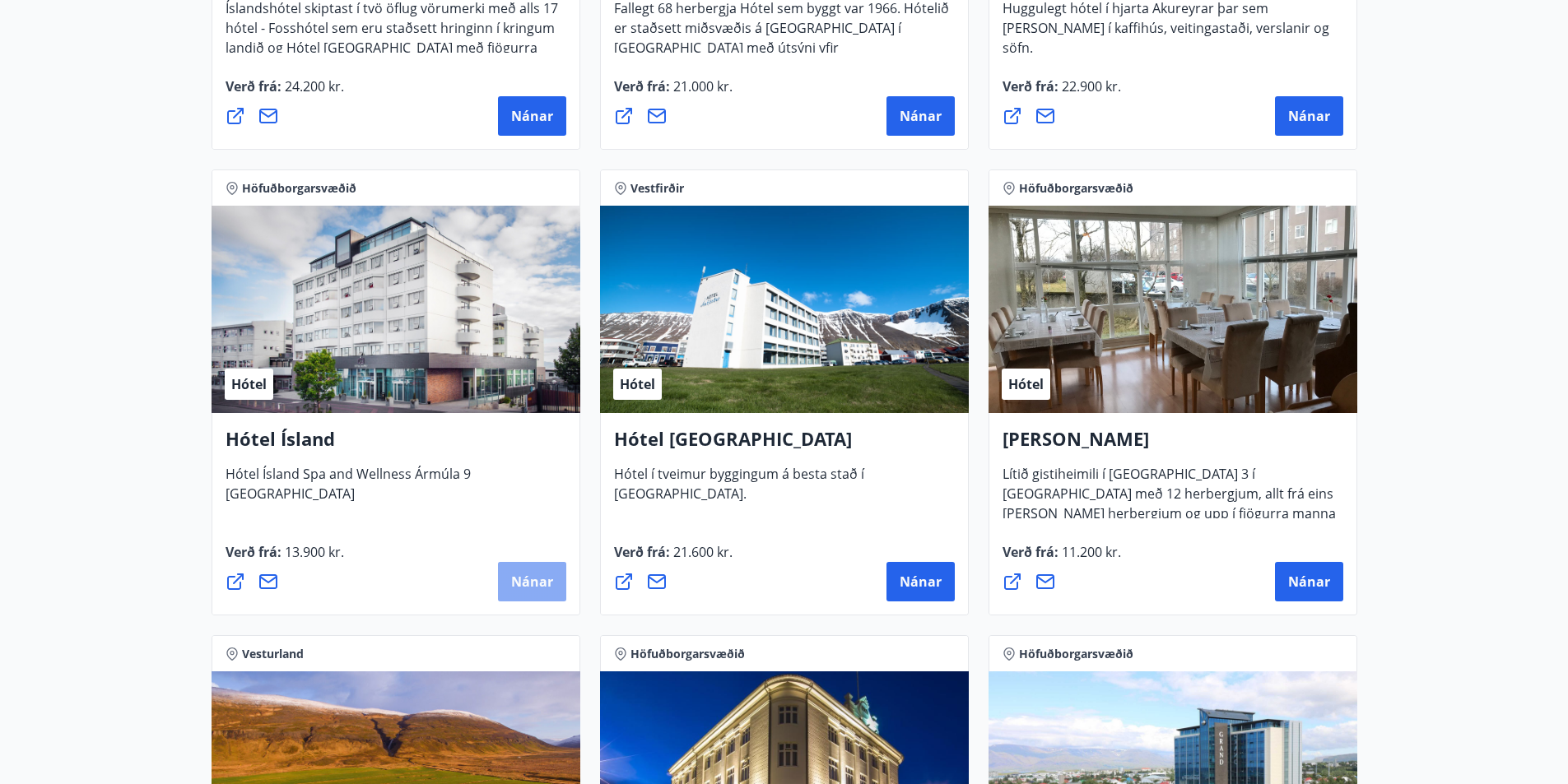
click at [534, 582] on span "Nánar" at bounding box center [532, 582] width 42 height 18
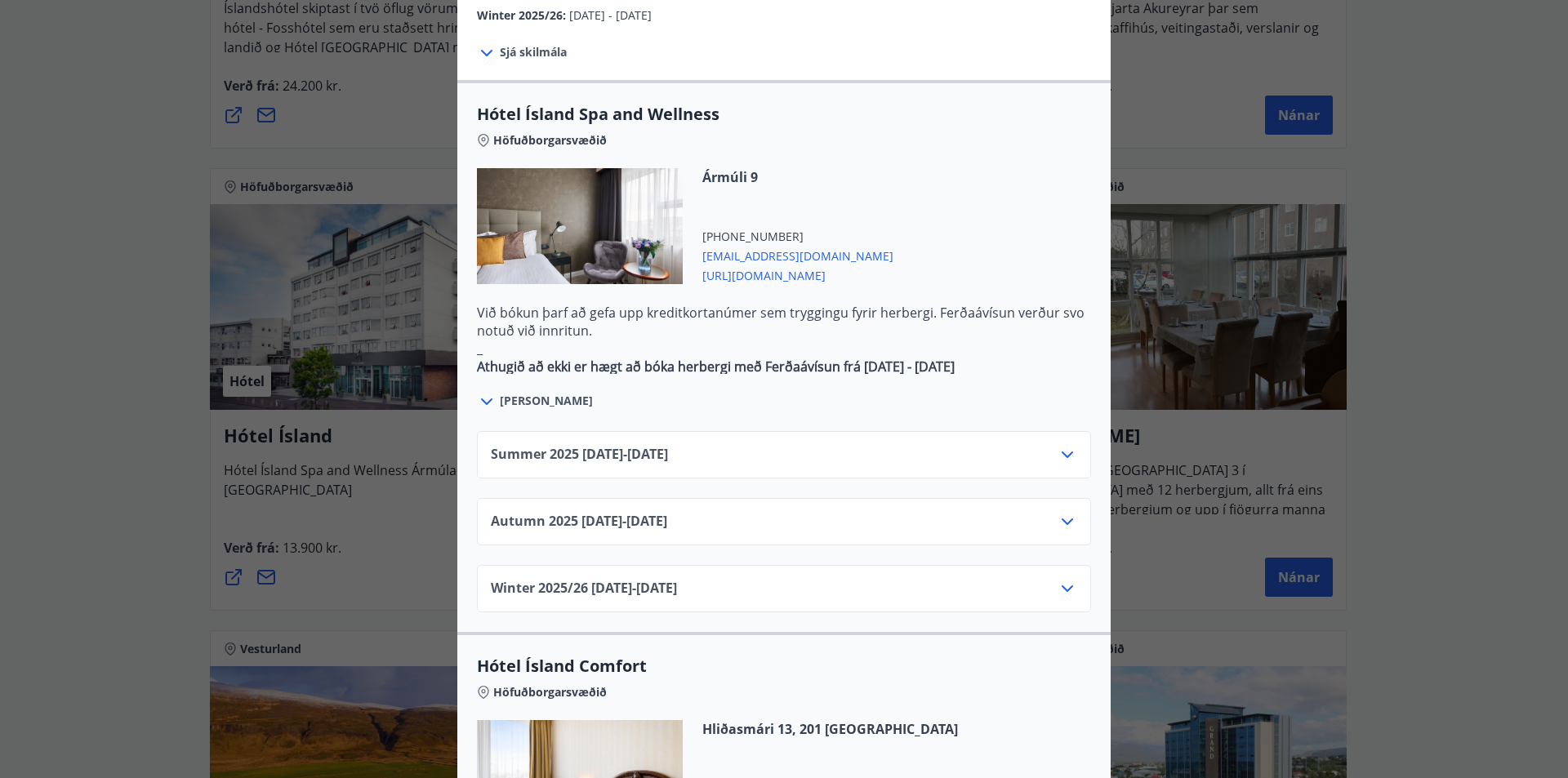
scroll to position [899, 0]
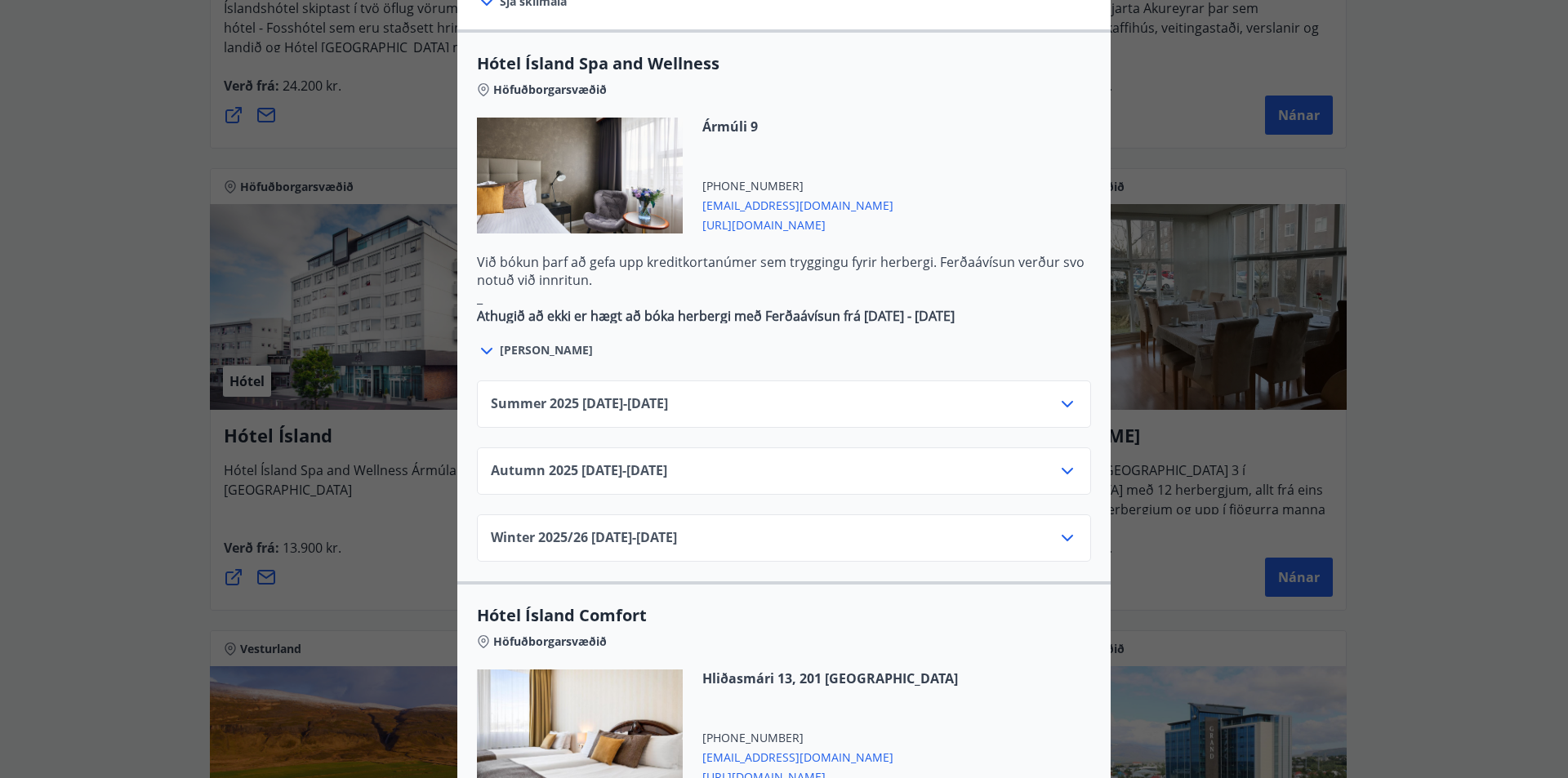
click at [991, 394] on div "Summer [PHONE_NUMBER][DATE] - [DATE]" at bounding box center [783, 411] width 586 height 32
click at [1061, 401] on icon at bounding box center [1067, 403] width 12 height 6
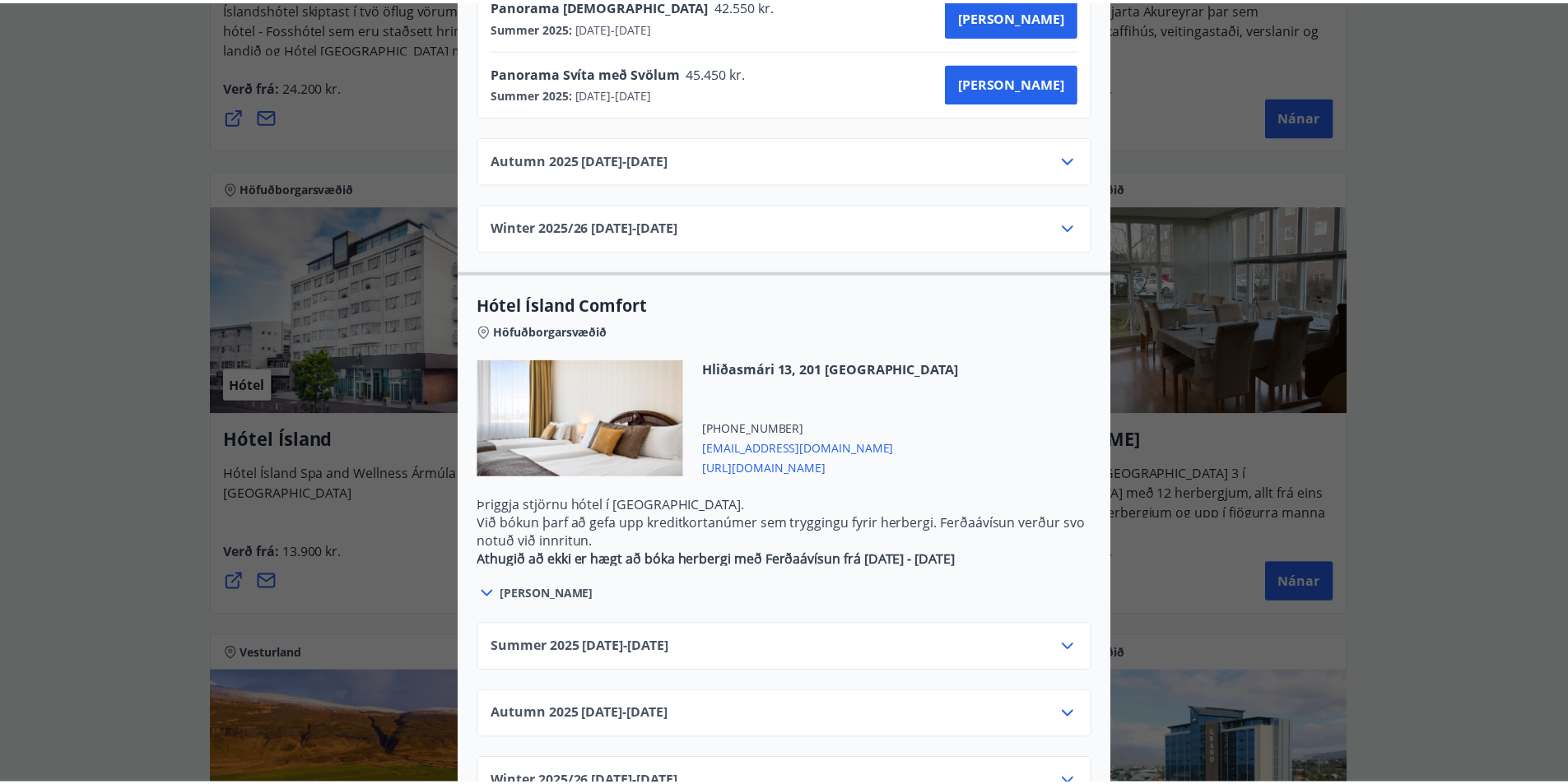
scroll to position [0, 0]
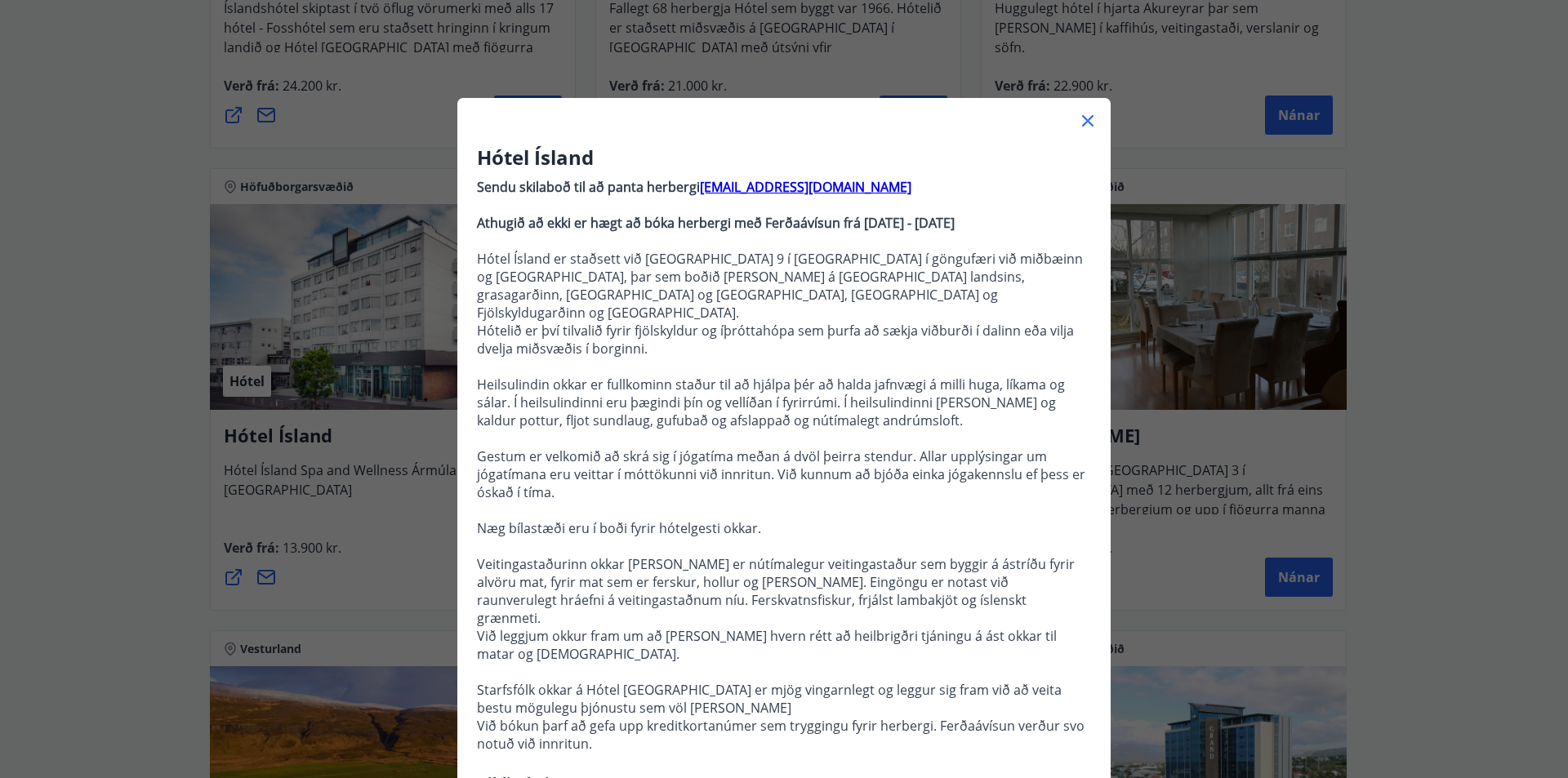
click at [1481, 186] on div "Hótel Ísland Sendu skilaboð til að panta herbergi [EMAIL_ADDRESS][DOMAIN_NAME] …" at bounding box center [784, 389] width 1568 height 778
click at [1085, 114] on div at bounding box center [784, 114] width 653 height 32
click at [1085, 115] on icon at bounding box center [1087, 121] width 20 height 20
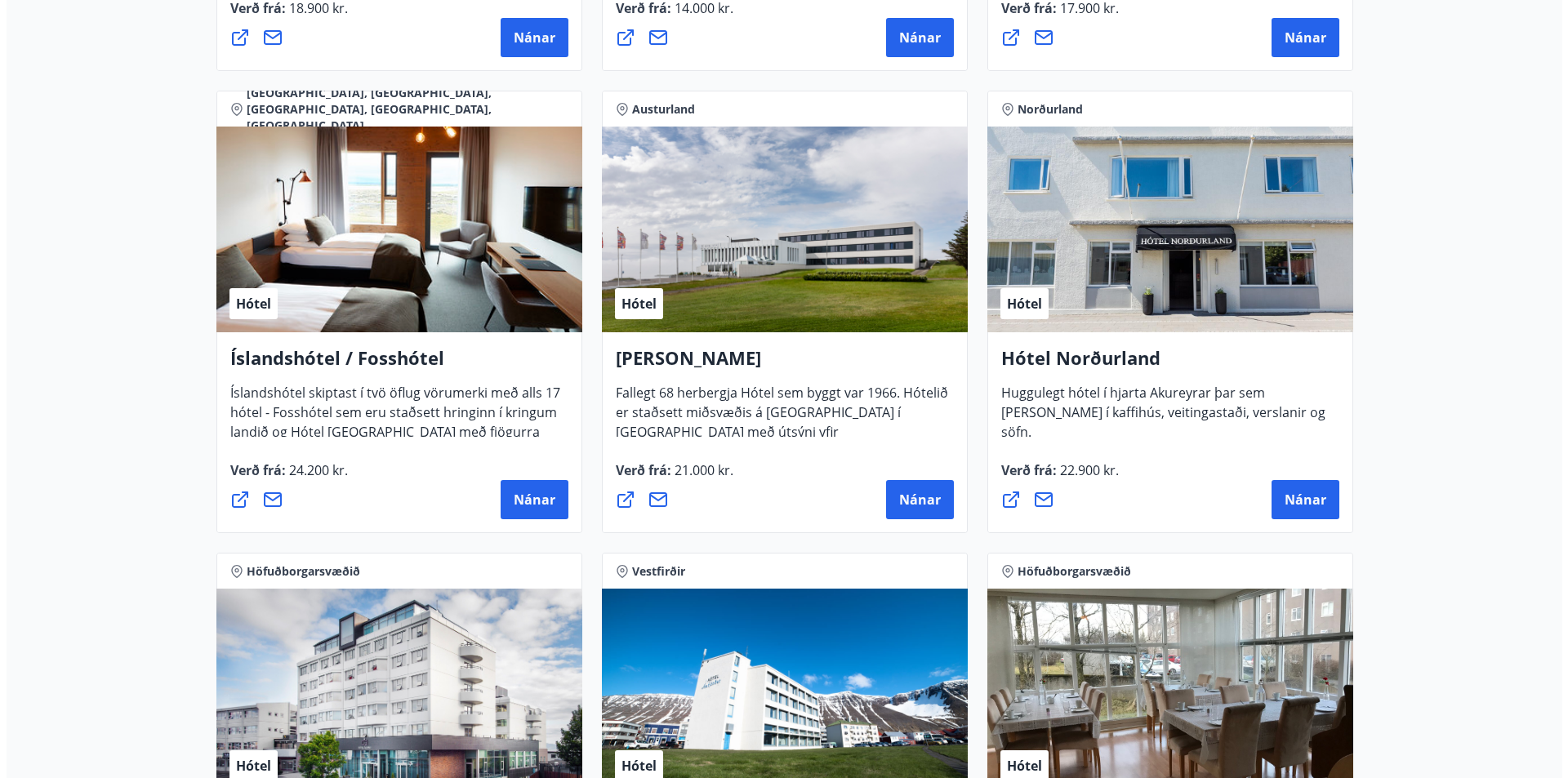
scroll to position [1633, 0]
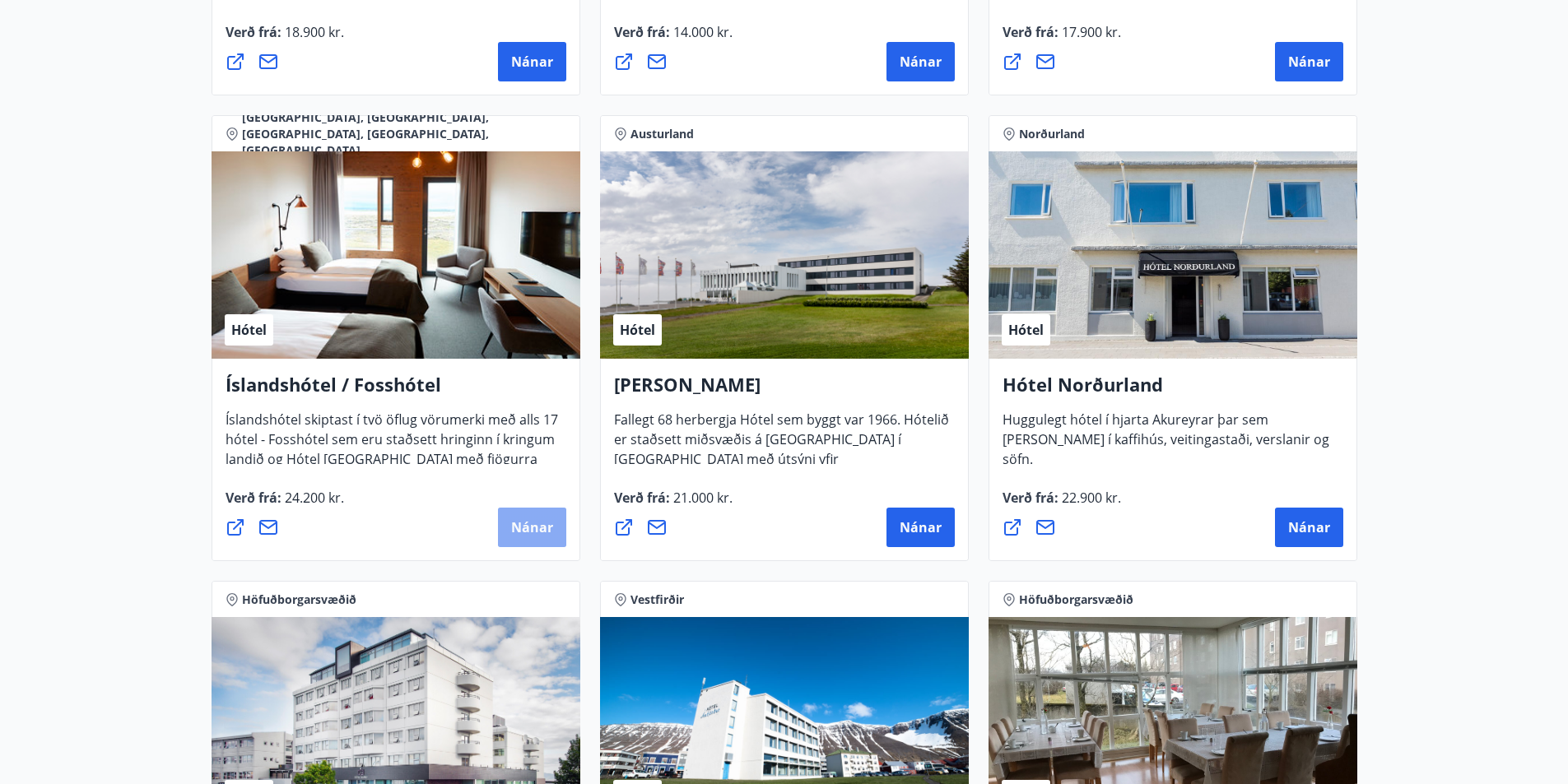
click at [527, 526] on span "Nánar" at bounding box center [532, 527] width 42 height 18
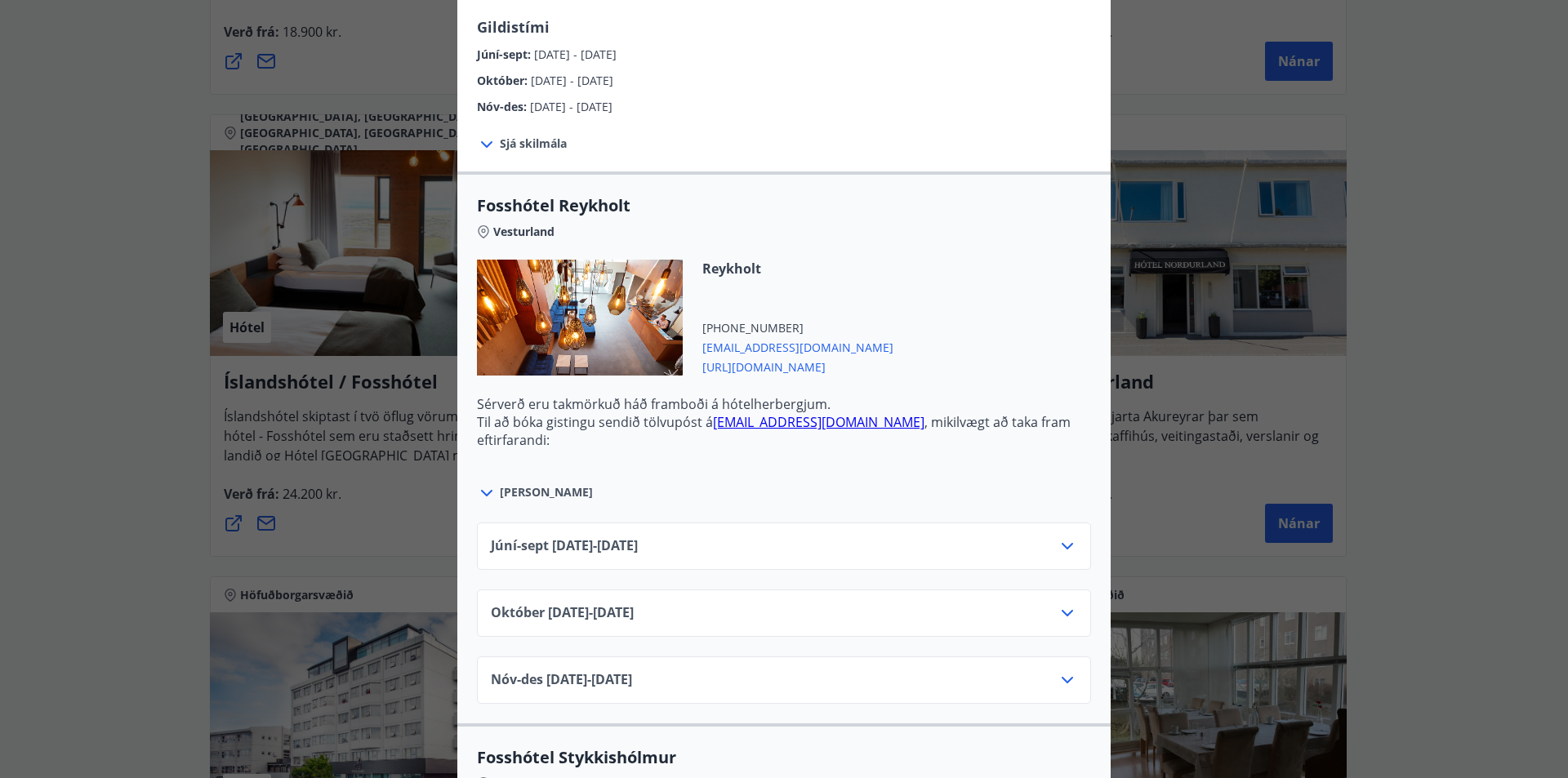
scroll to position [409, 0]
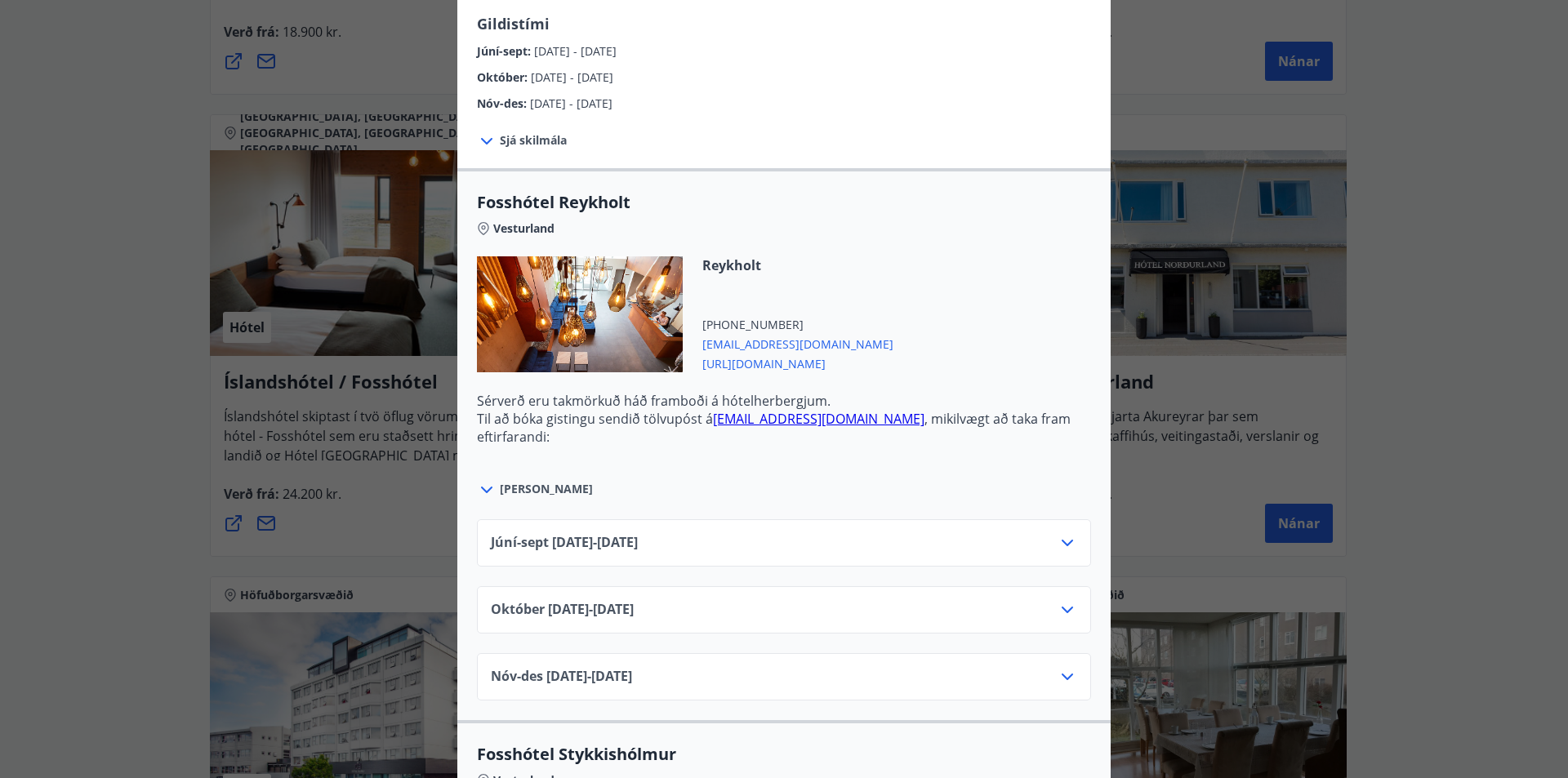
click at [807, 540] on div "Júní-[DATE]06.25 - [DATE]" at bounding box center [783, 549] width 586 height 32
click at [1068, 539] on icon at bounding box center [1068, 543] width 20 height 20
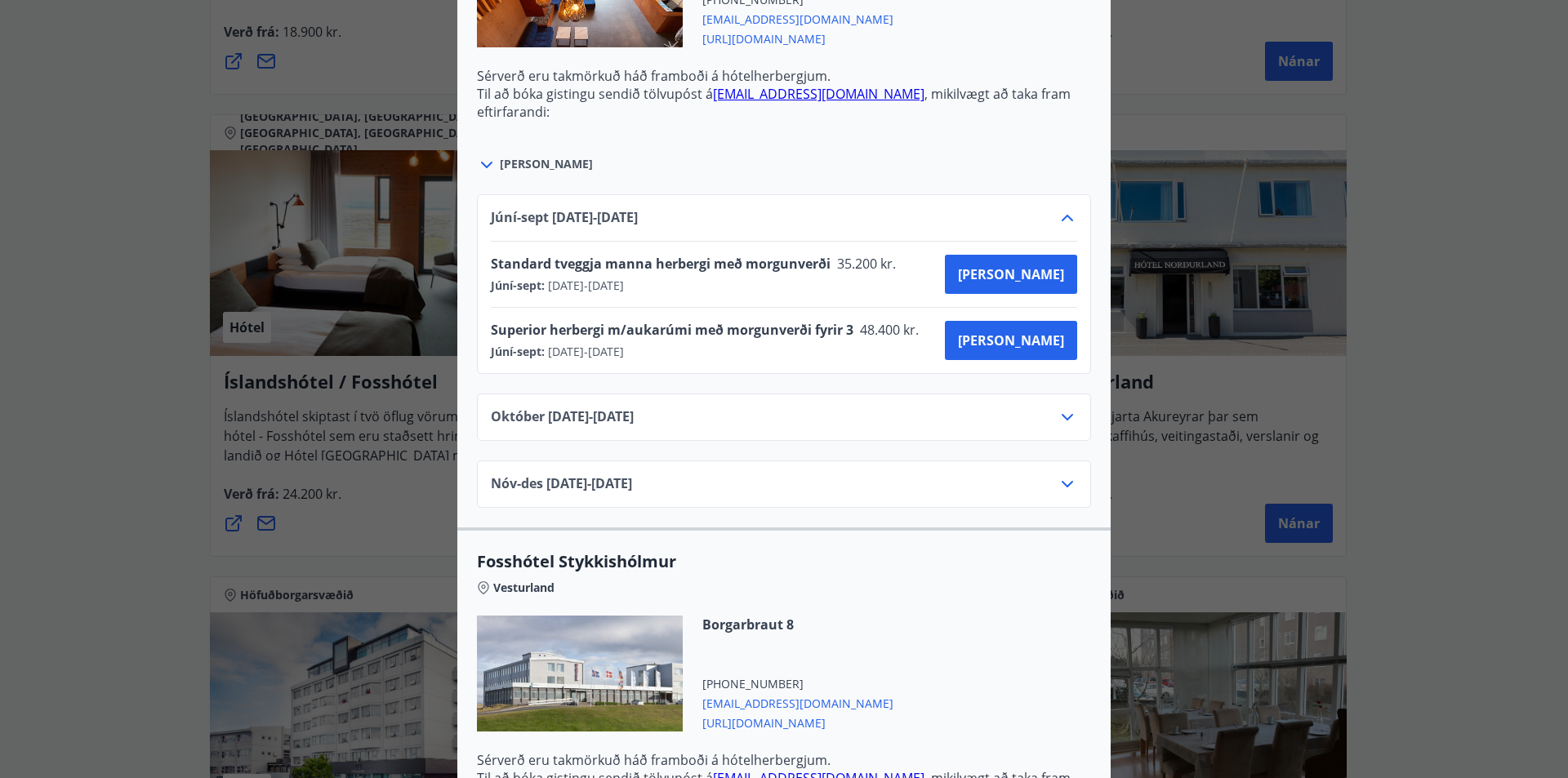
scroll to position [735, 0]
click at [1064, 413] on icon at bounding box center [1068, 416] width 20 height 20
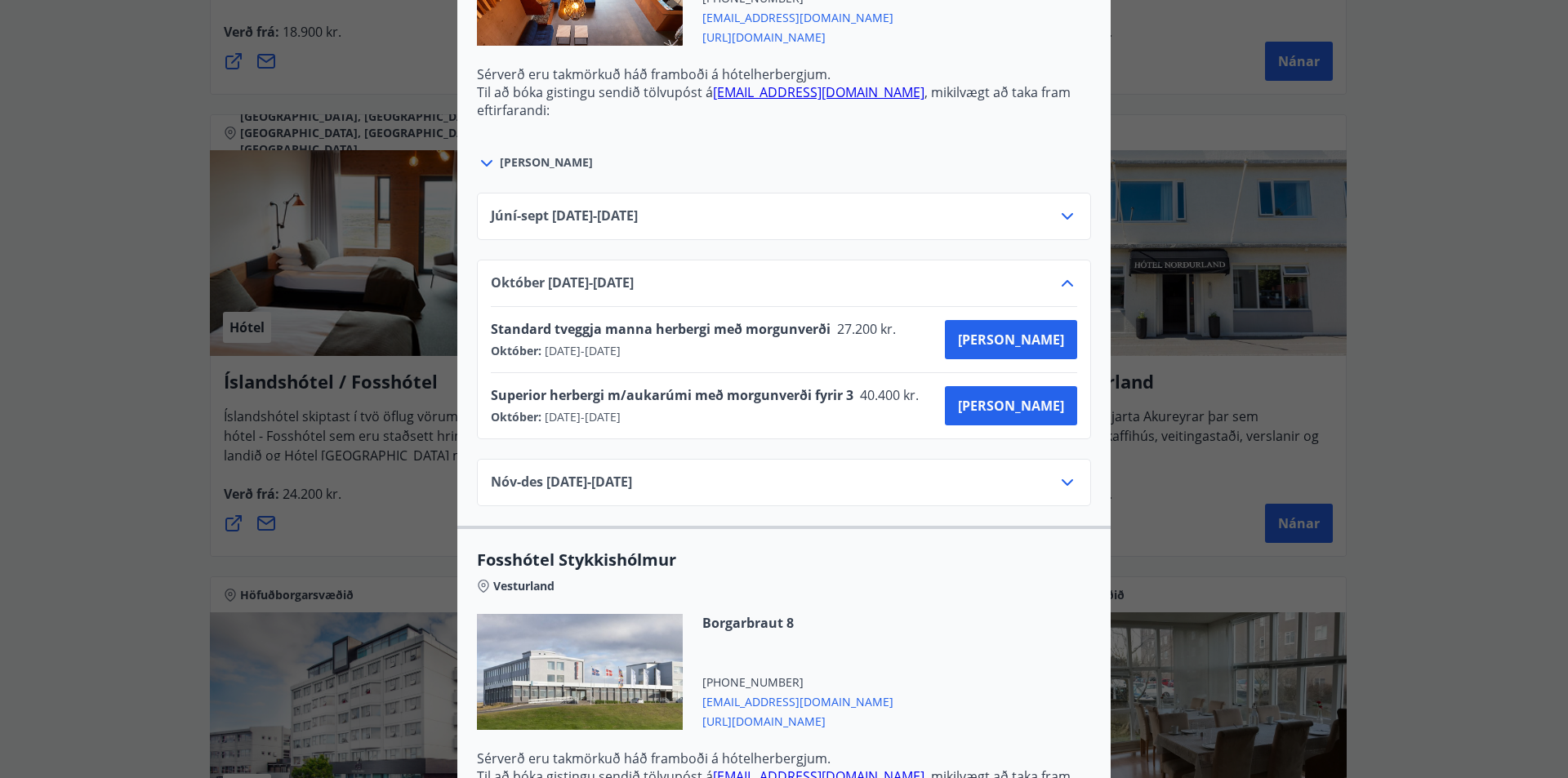
click at [1068, 282] on icon at bounding box center [1068, 284] width 20 height 20
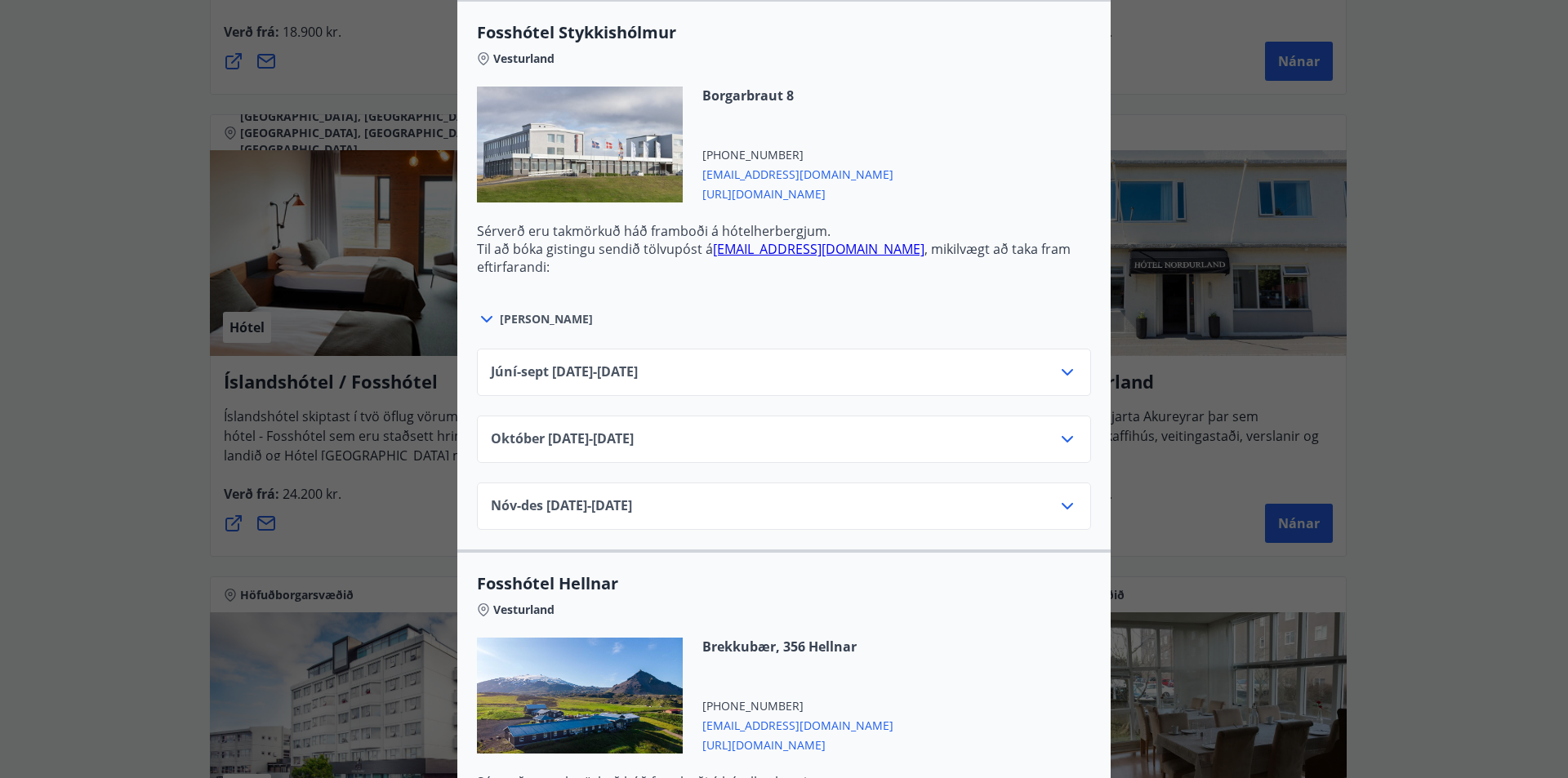
scroll to position [1144, 0]
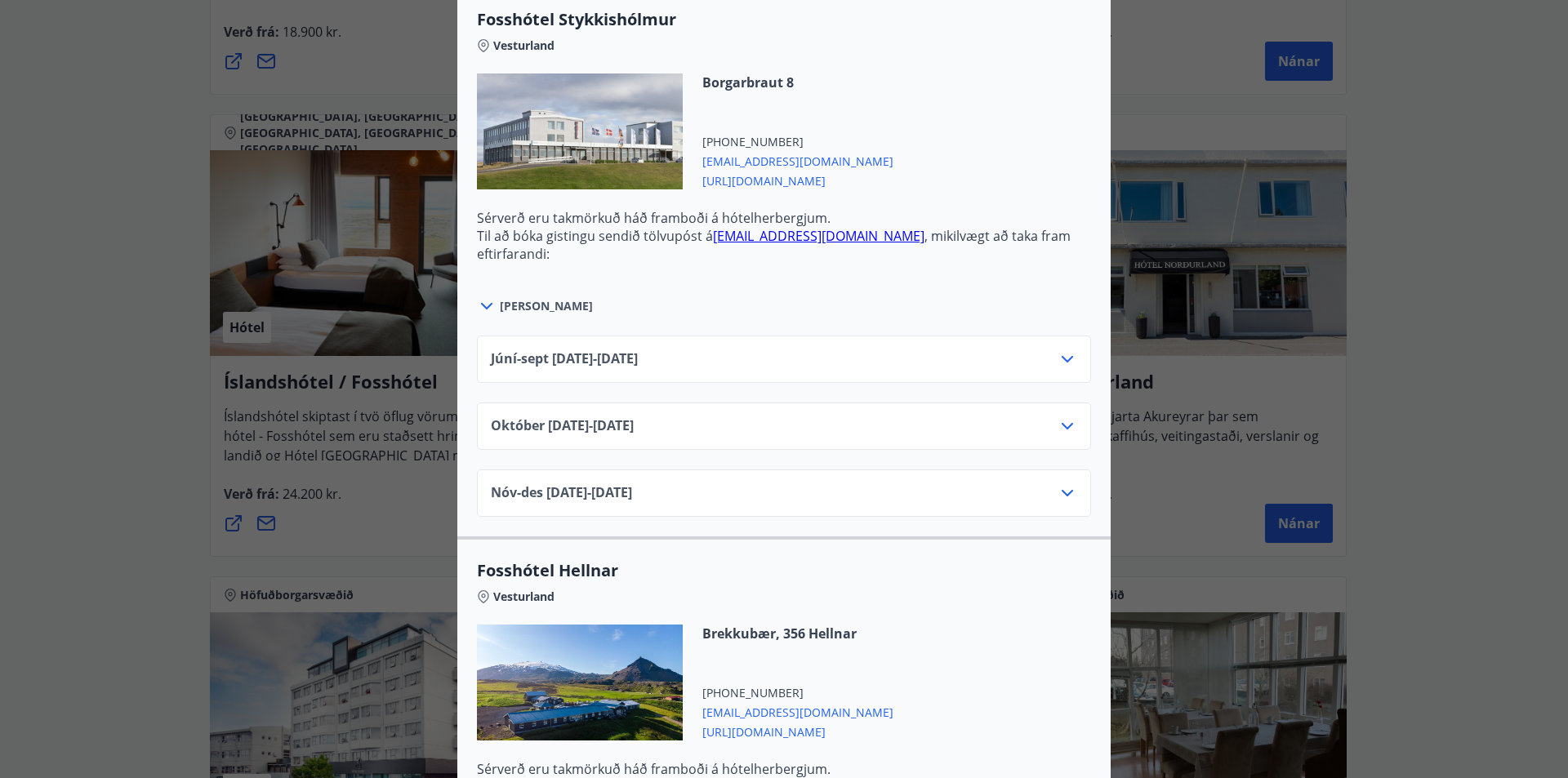
click at [1058, 362] on icon at bounding box center [1068, 359] width 20 height 20
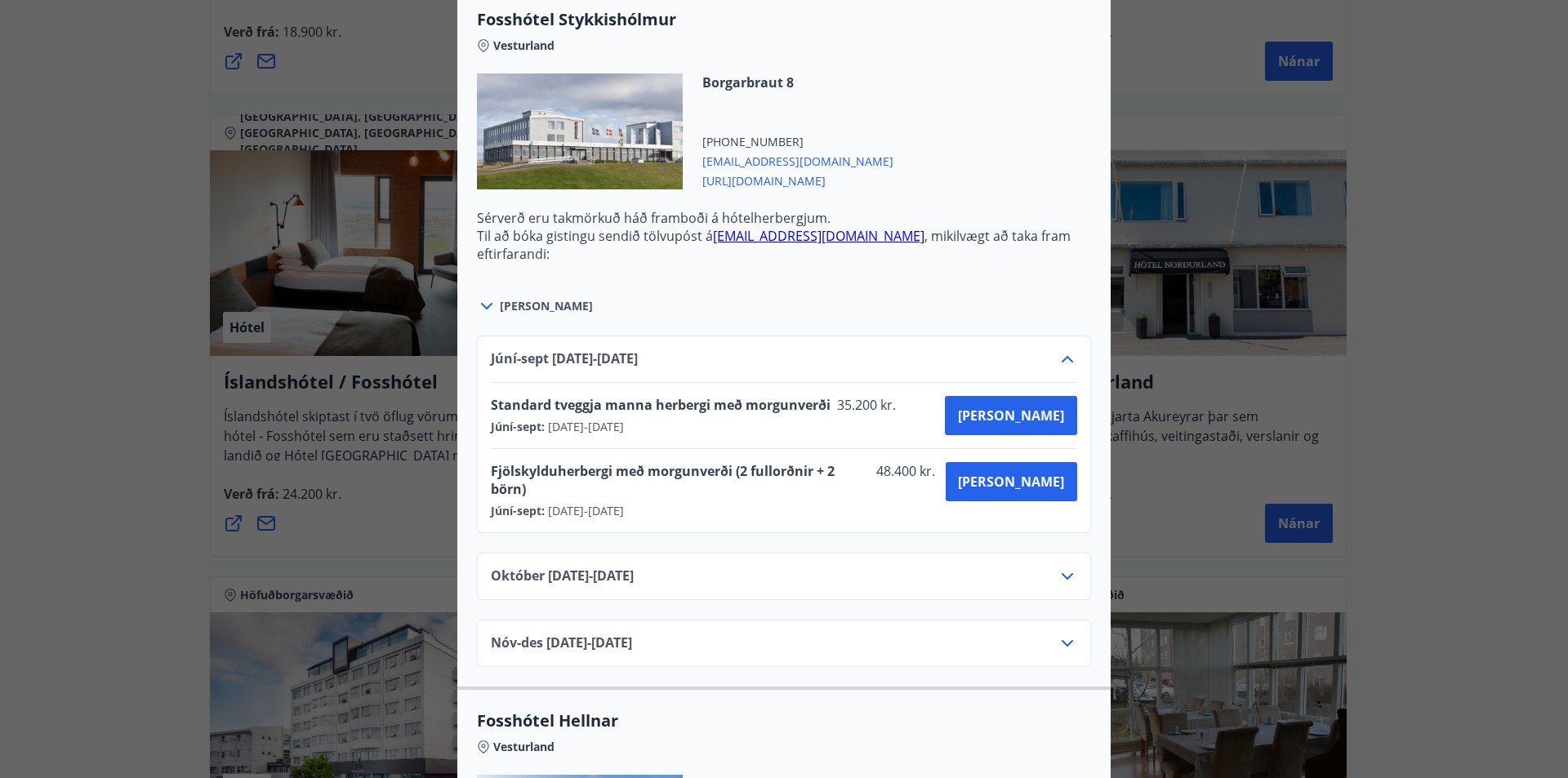
click at [1059, 358] on icon at bounding box center [1068, 359] width 20 height 20
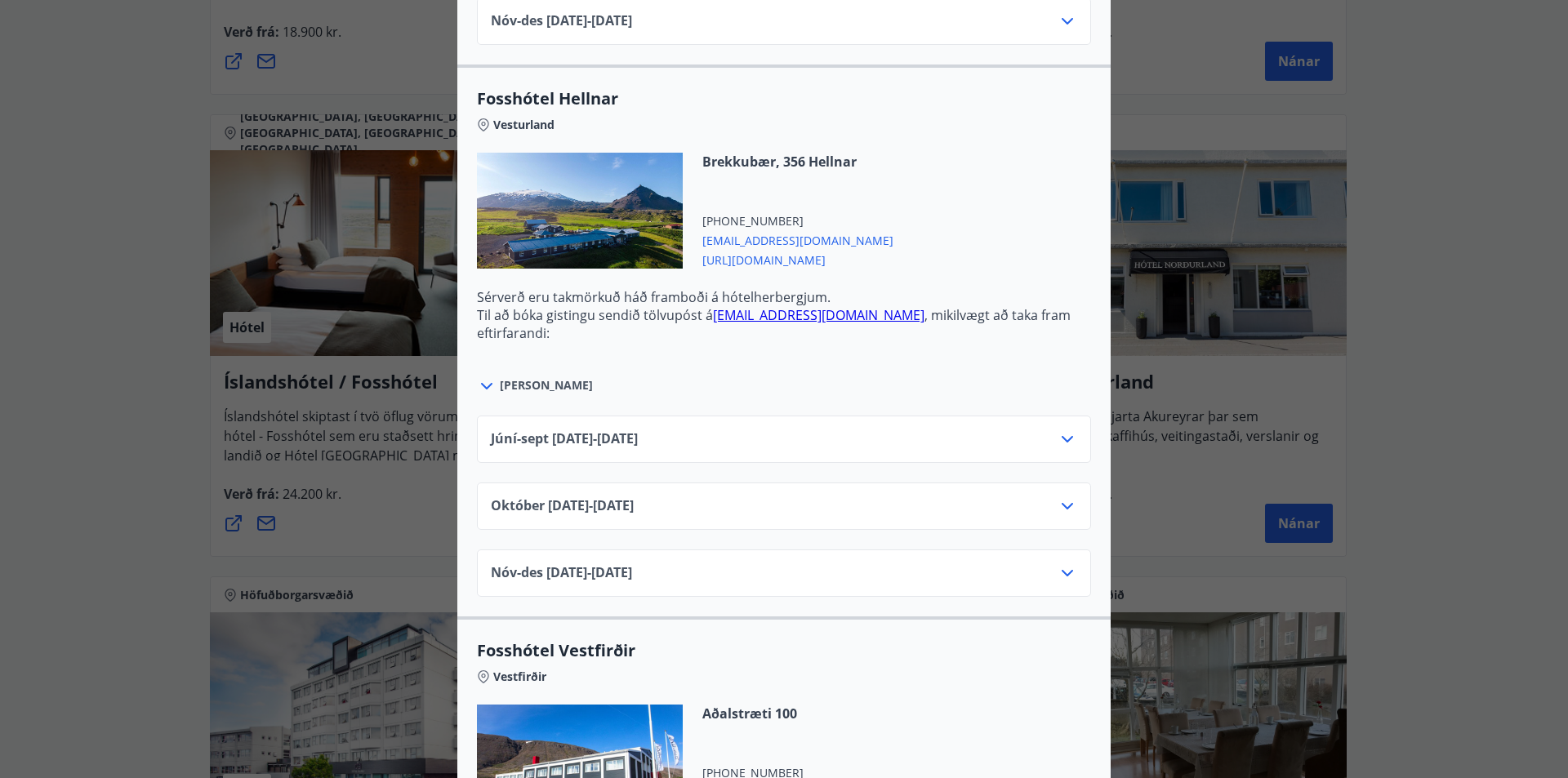
scroll to position [1633, 0]
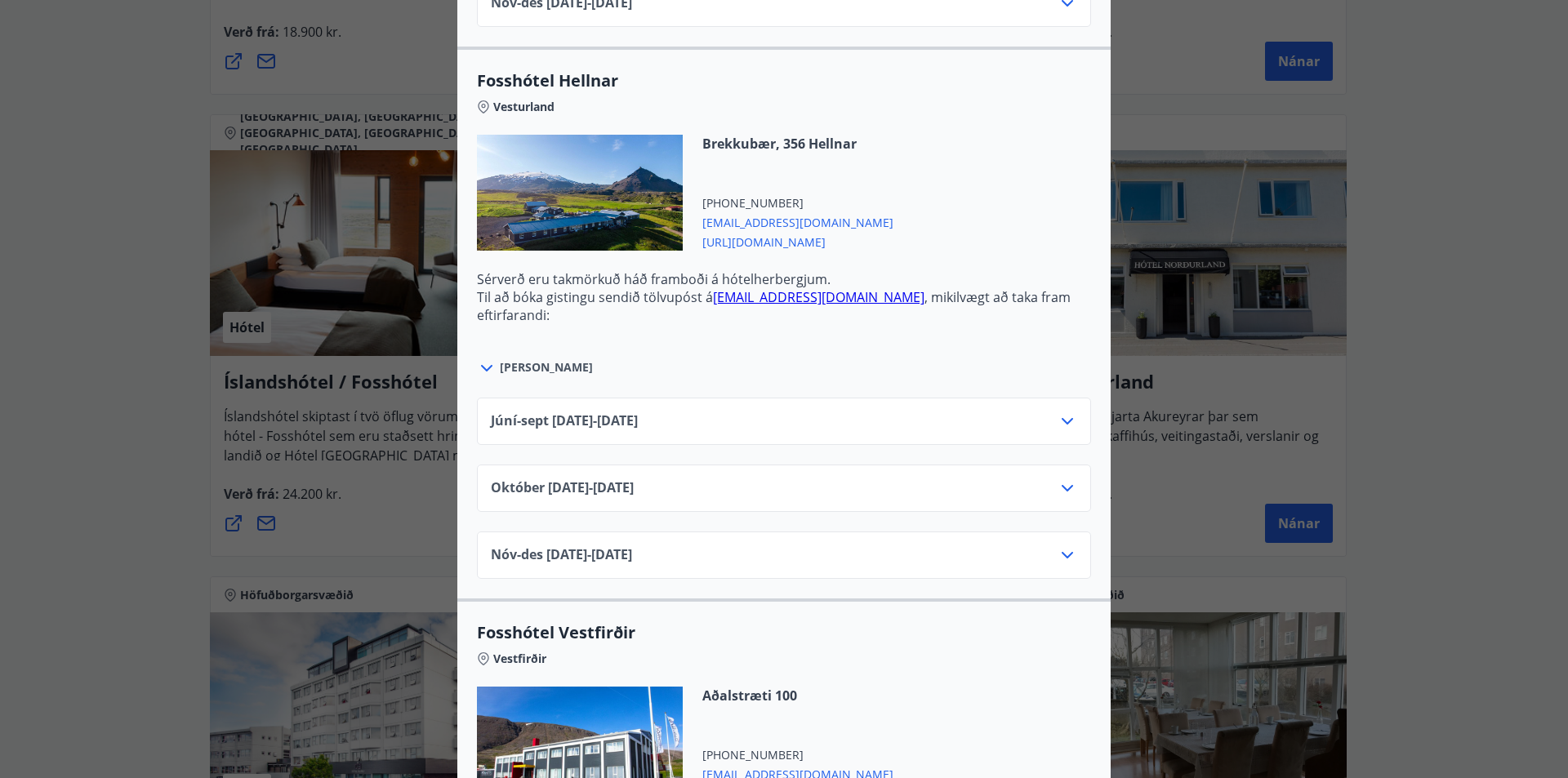
click at [1058, 426] on icon at bounding box center [1068, 421] width 20 height 20
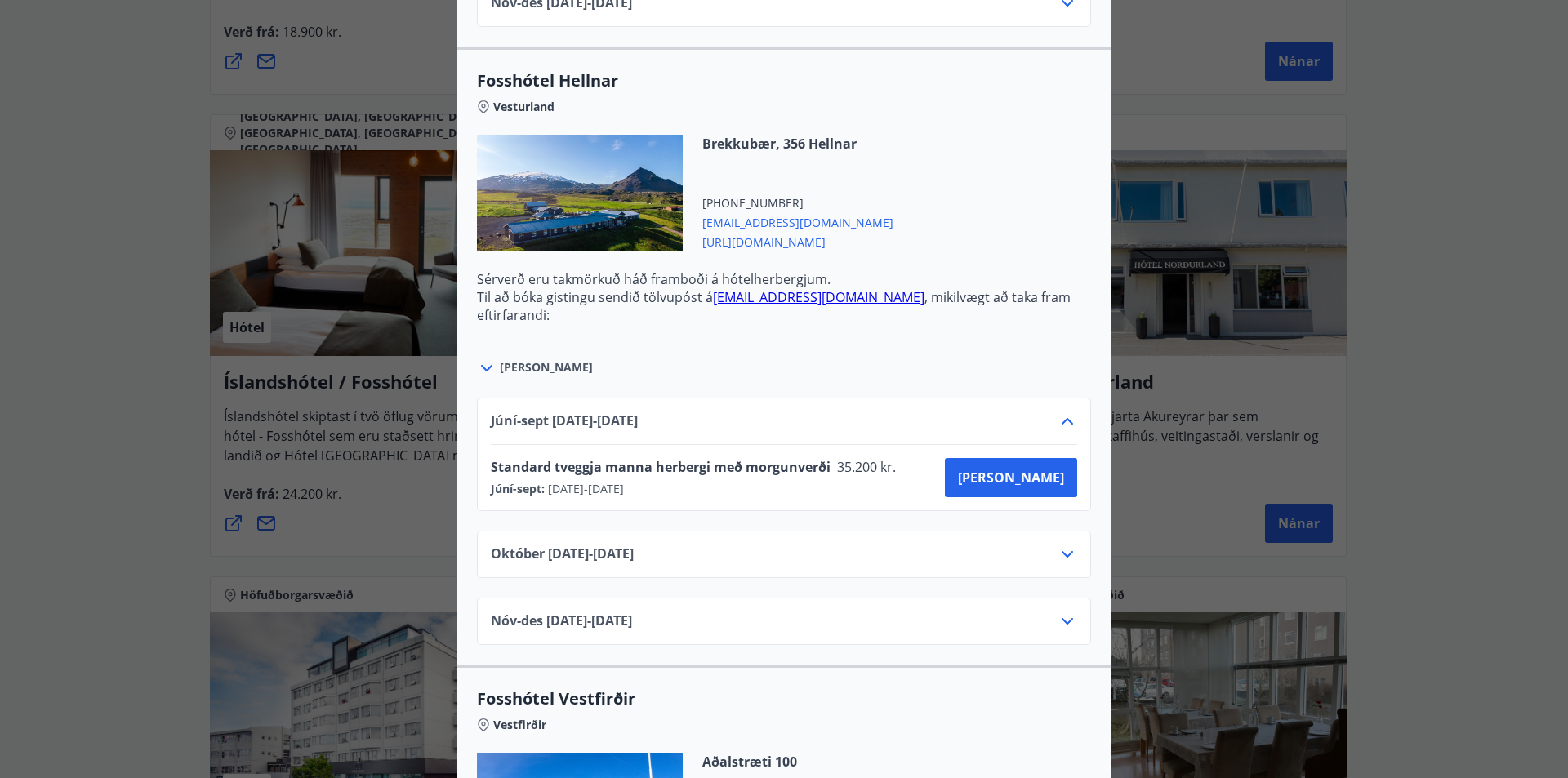
click at [1058, 426] on icon at bounding box center [1068, 421] width 20 height 20
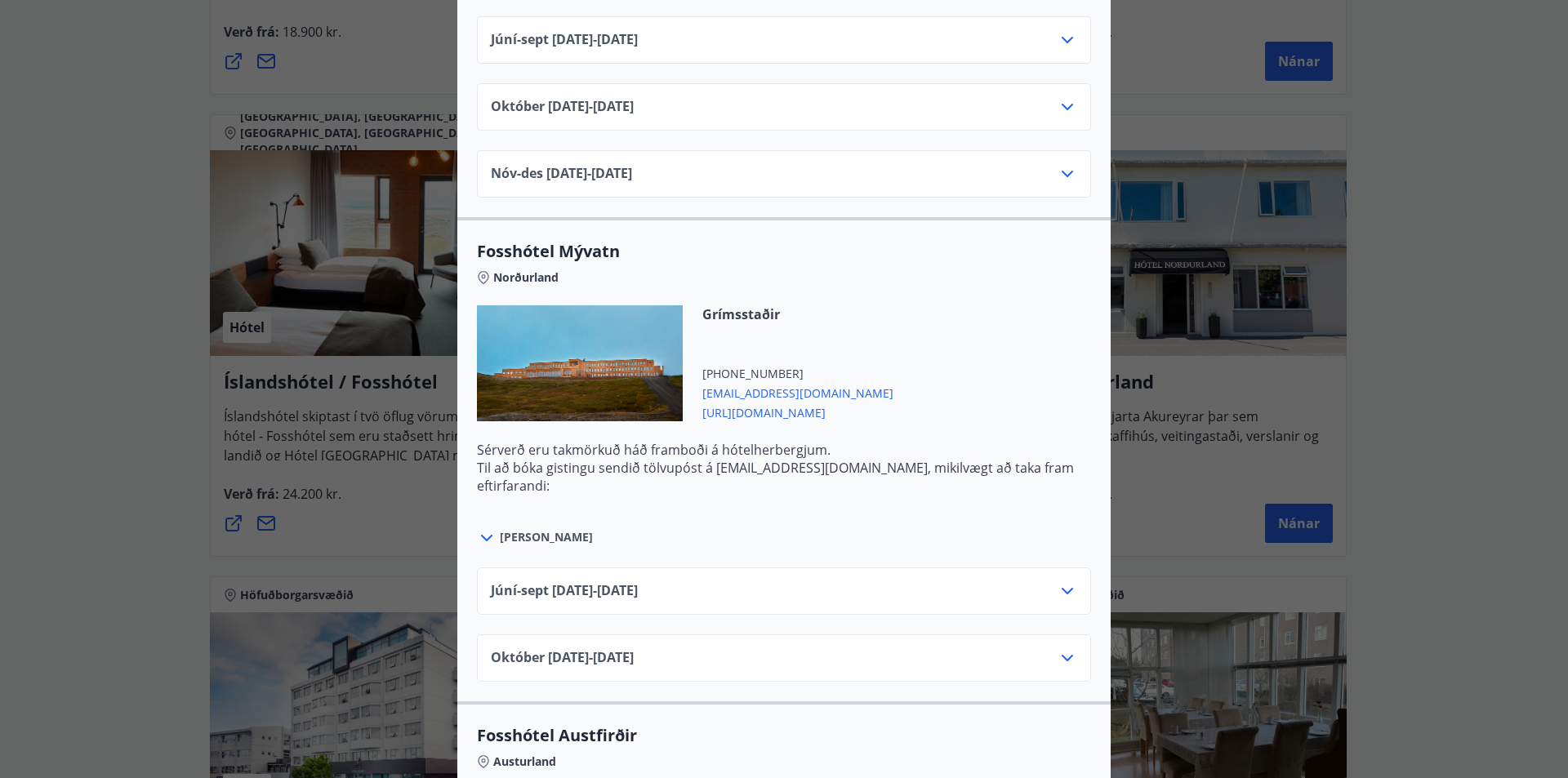
scroll to position [3104, 0]
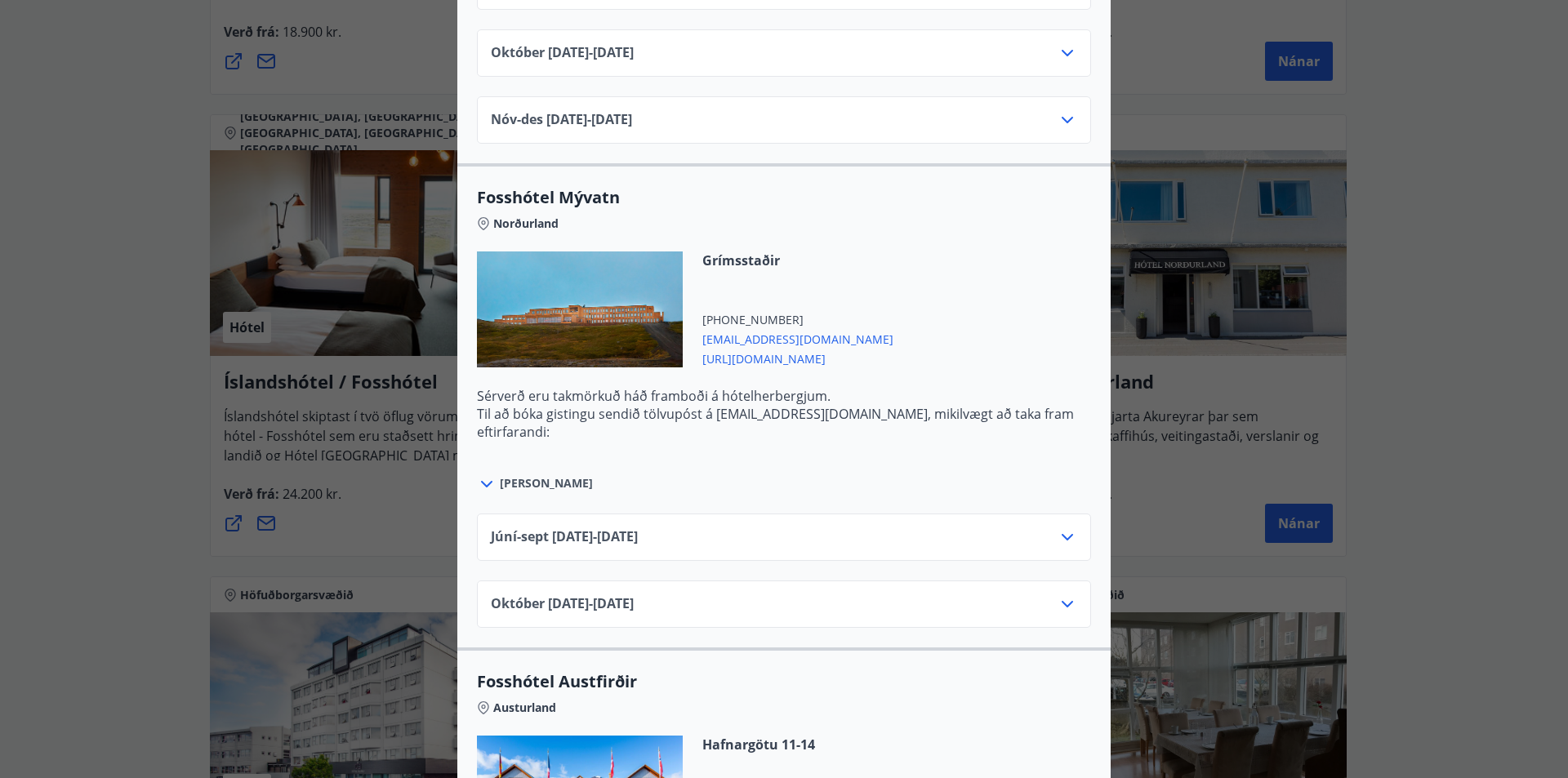
click at [1068, 538] on icon at bounding box center [1068, 538] width 20 height 20
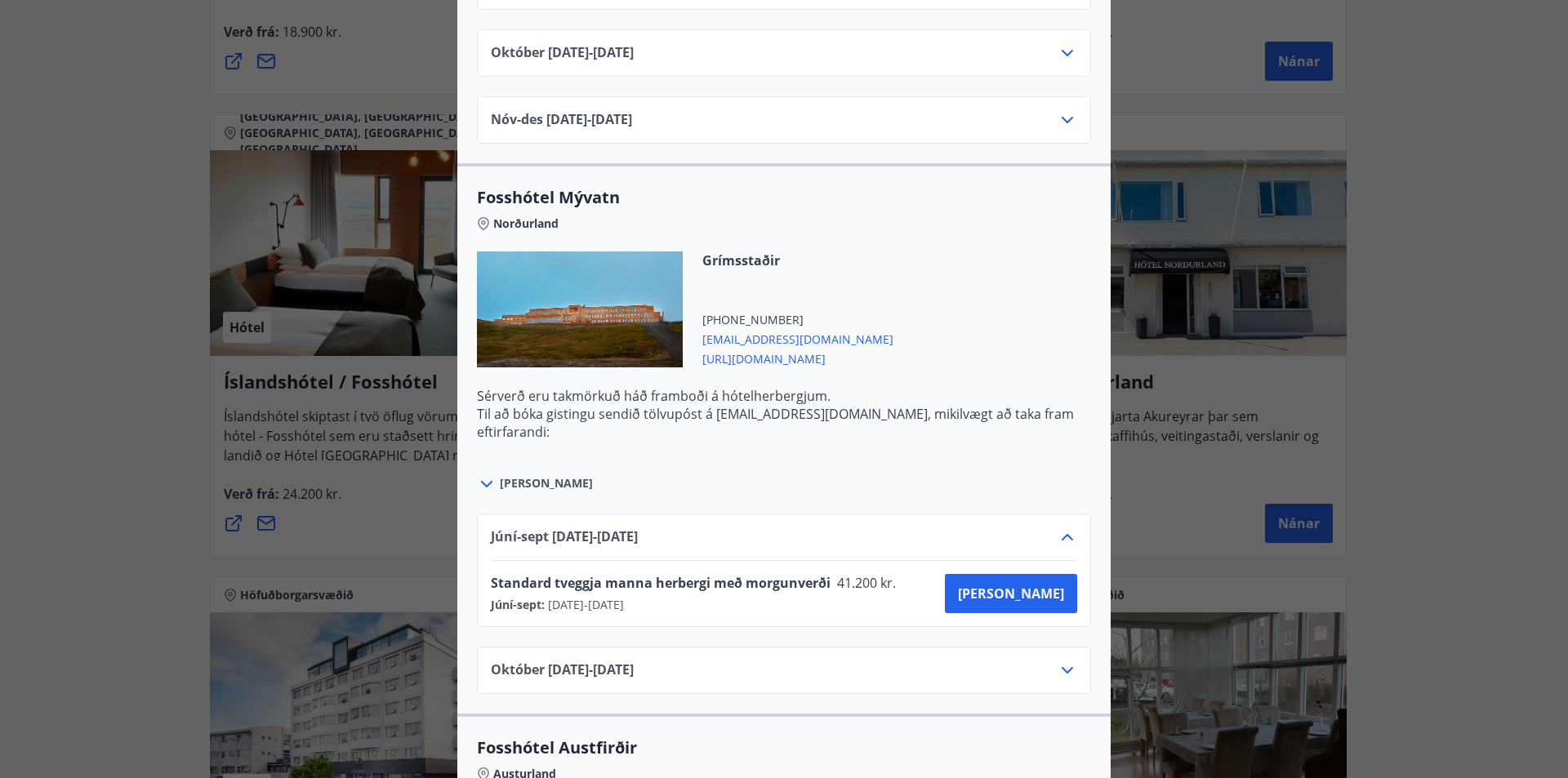
click at [1068, 538] on icon at bounding box center [1068, 538] width 20 height 20
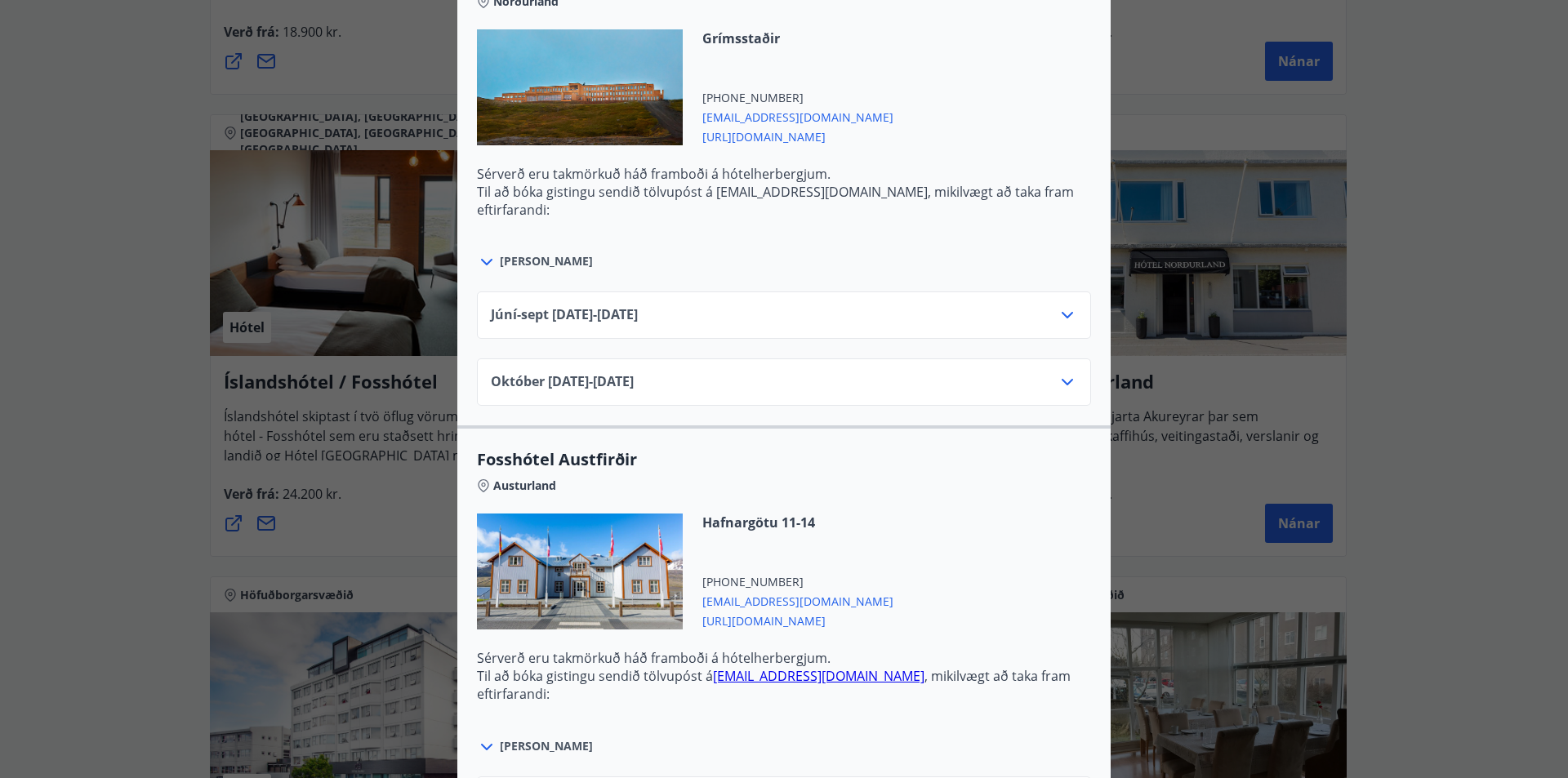
scroll to position [3349, 0]
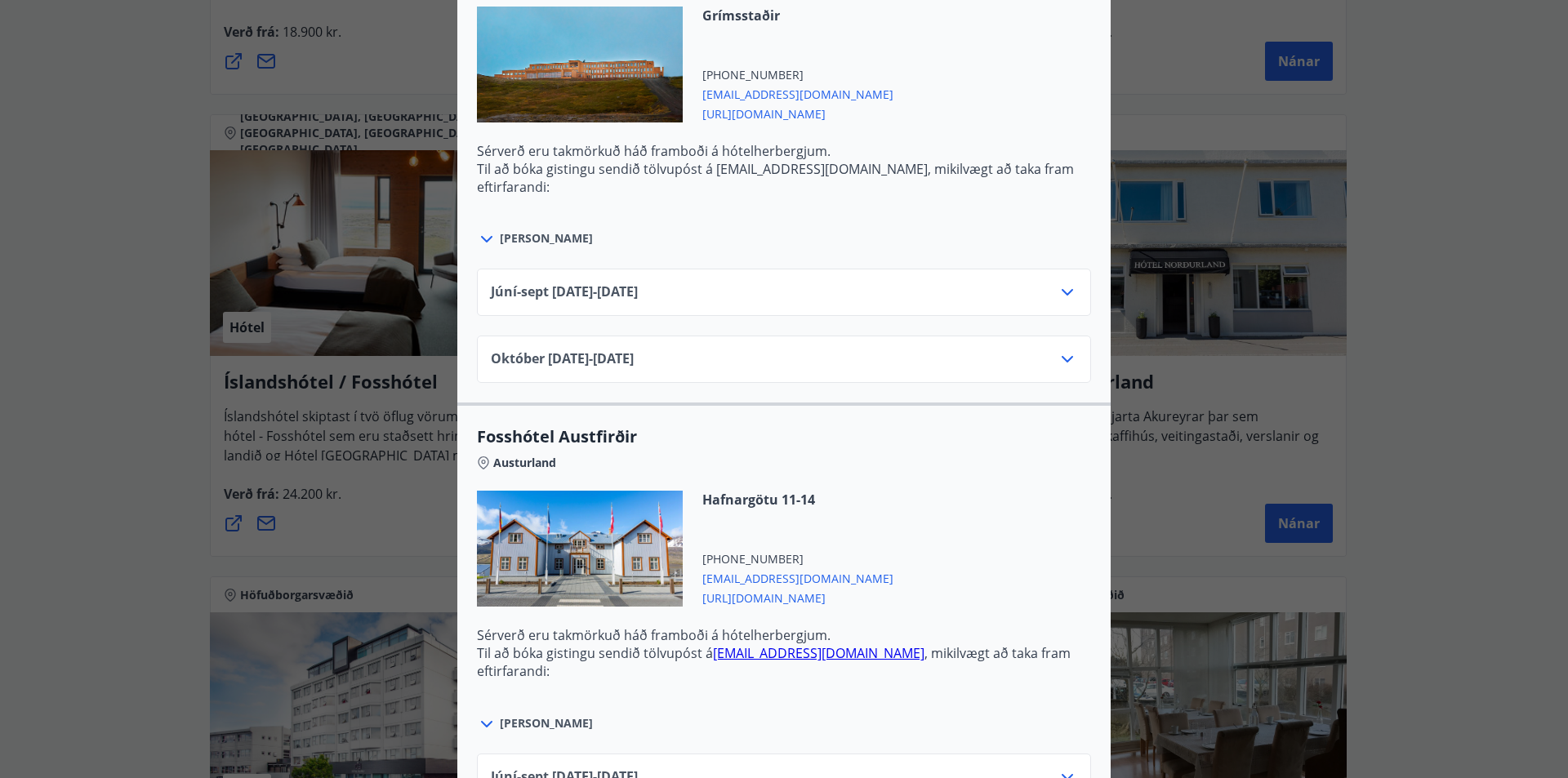
click at [1066, 365] on icon at bounding box center [1068, 359] width 20 height 20
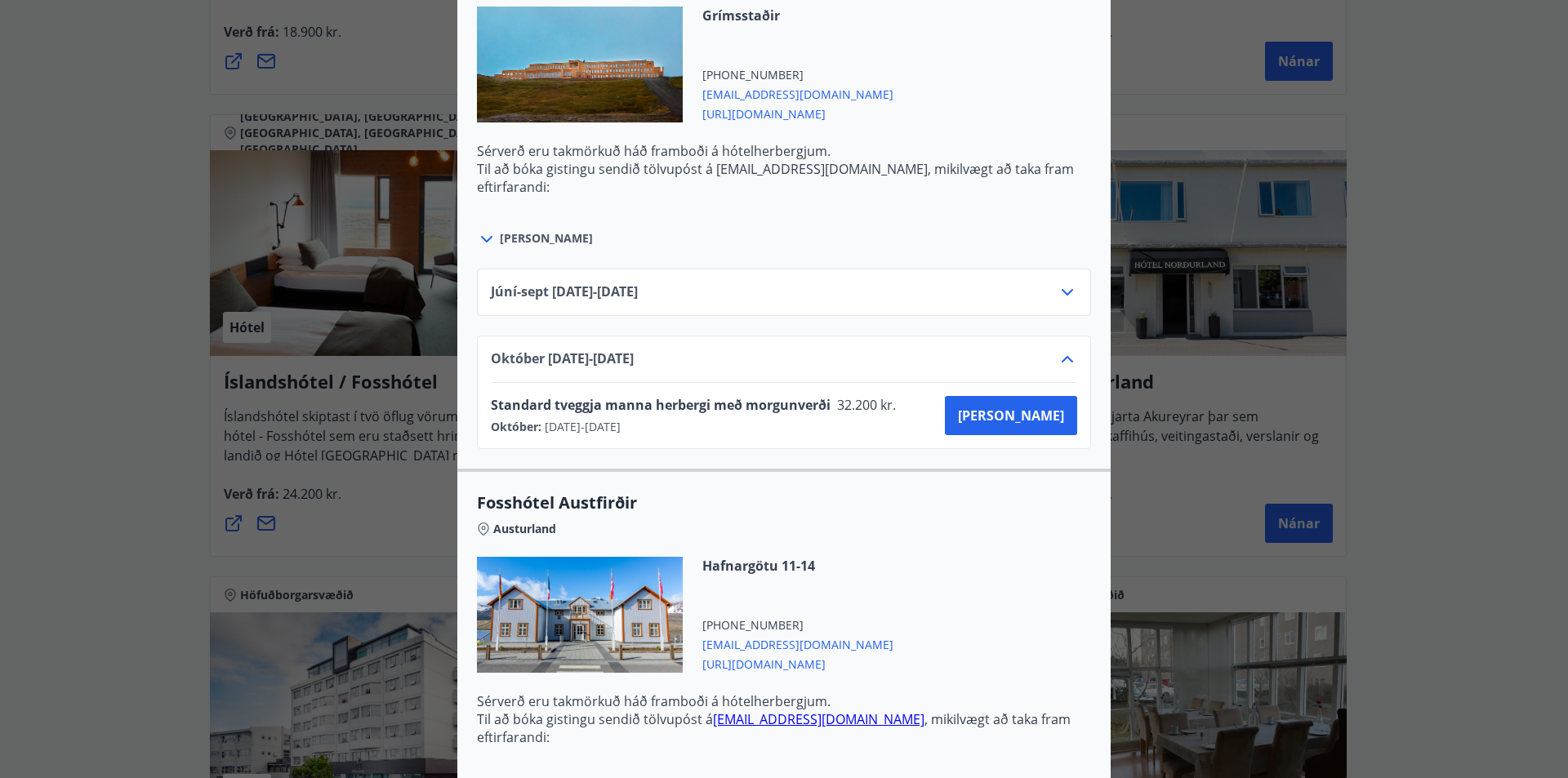
click at [1065, 361] on icon at bounding box center [1067, 358] width 12 height 6
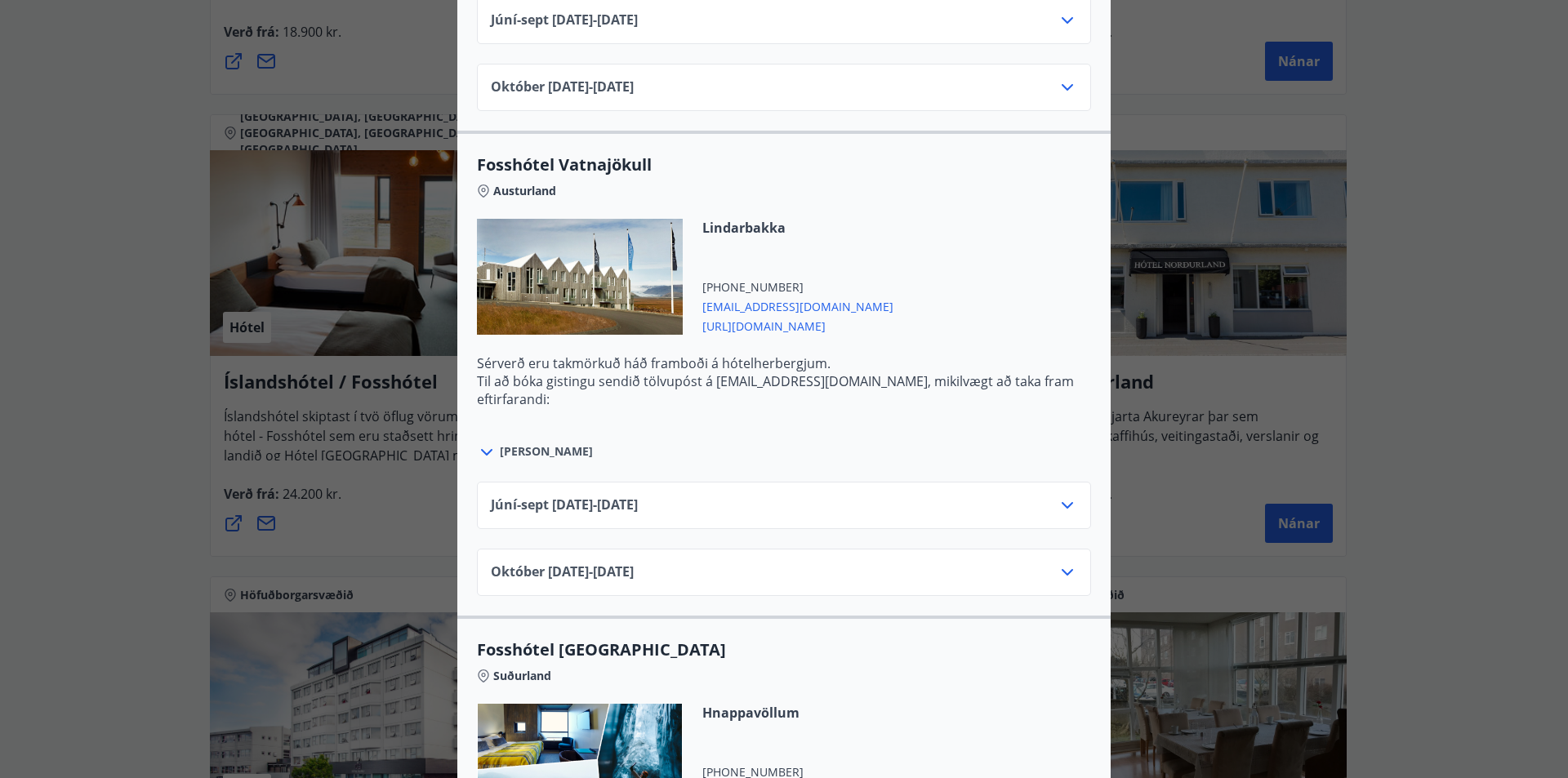
scroll to position [4166, 0]
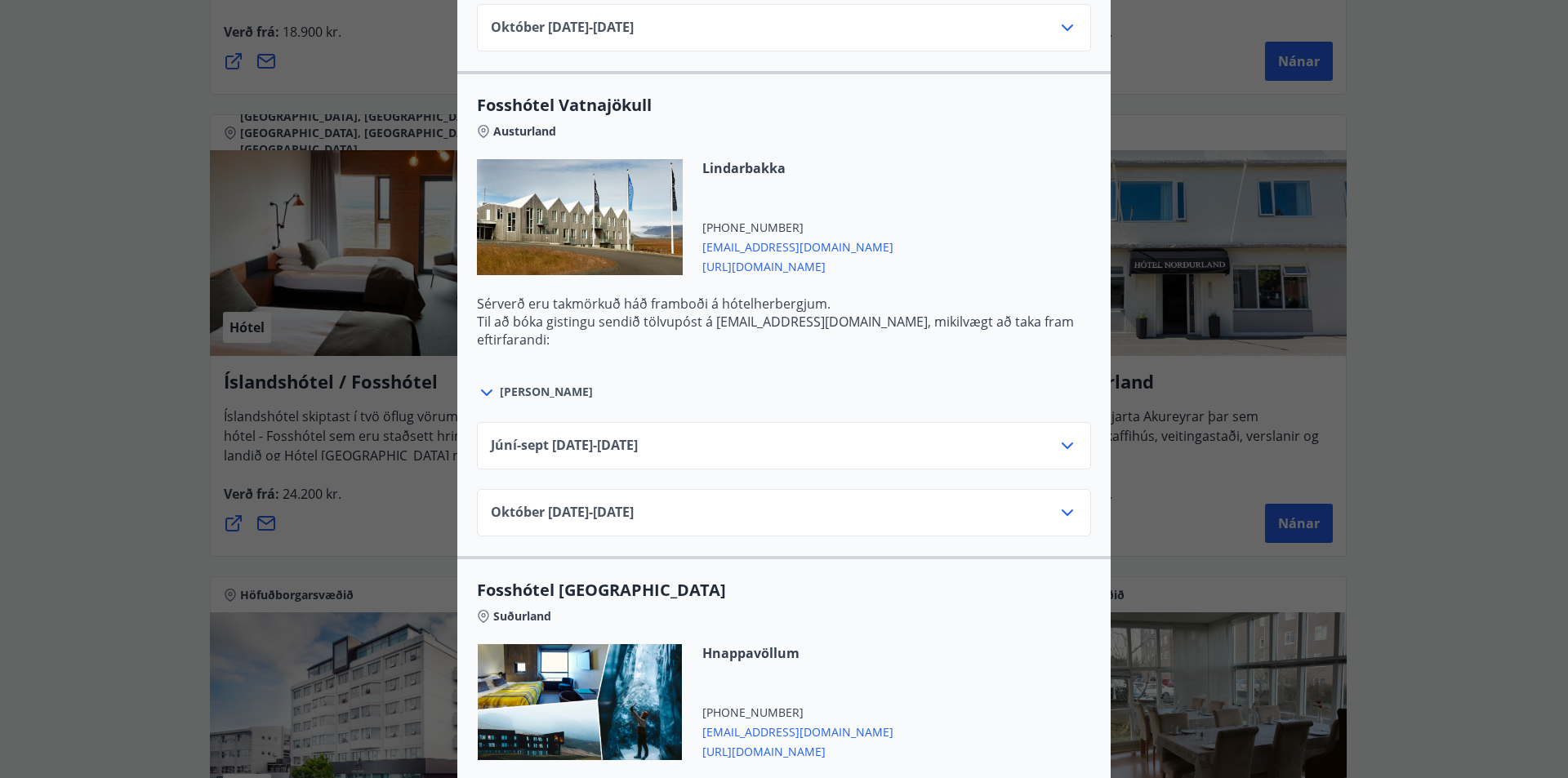
click at [1060, 467] on div "Júní-[DATE]06.25 - [DATE]" at bounding box center [783, 452] width 586 height 32
click at [1061, 453] on icon at bounding box center [1068, 446] width 20 height 20
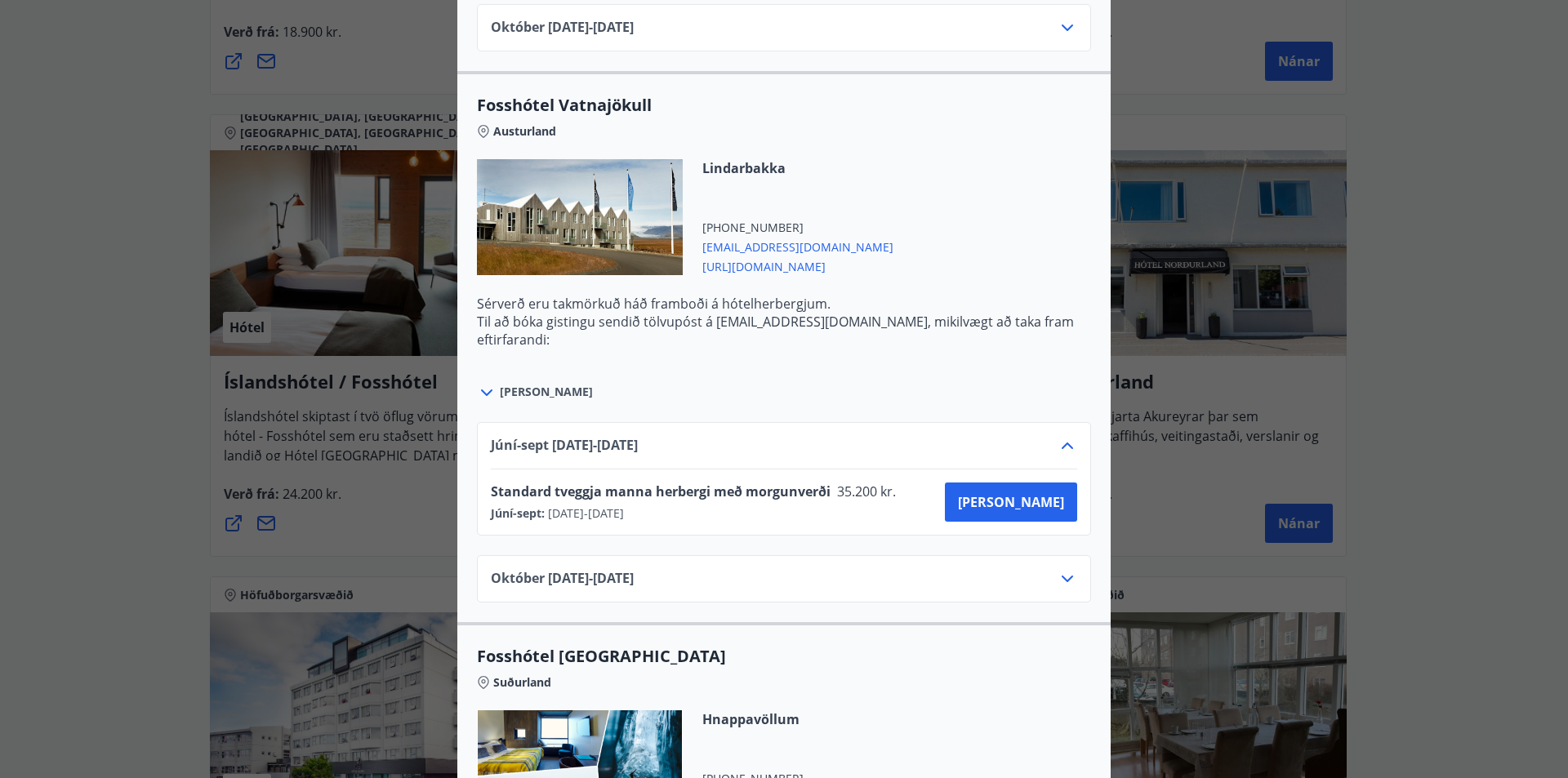
click at [1064, 445] on icon at bounding box center [1067, 446] width 12 height 6
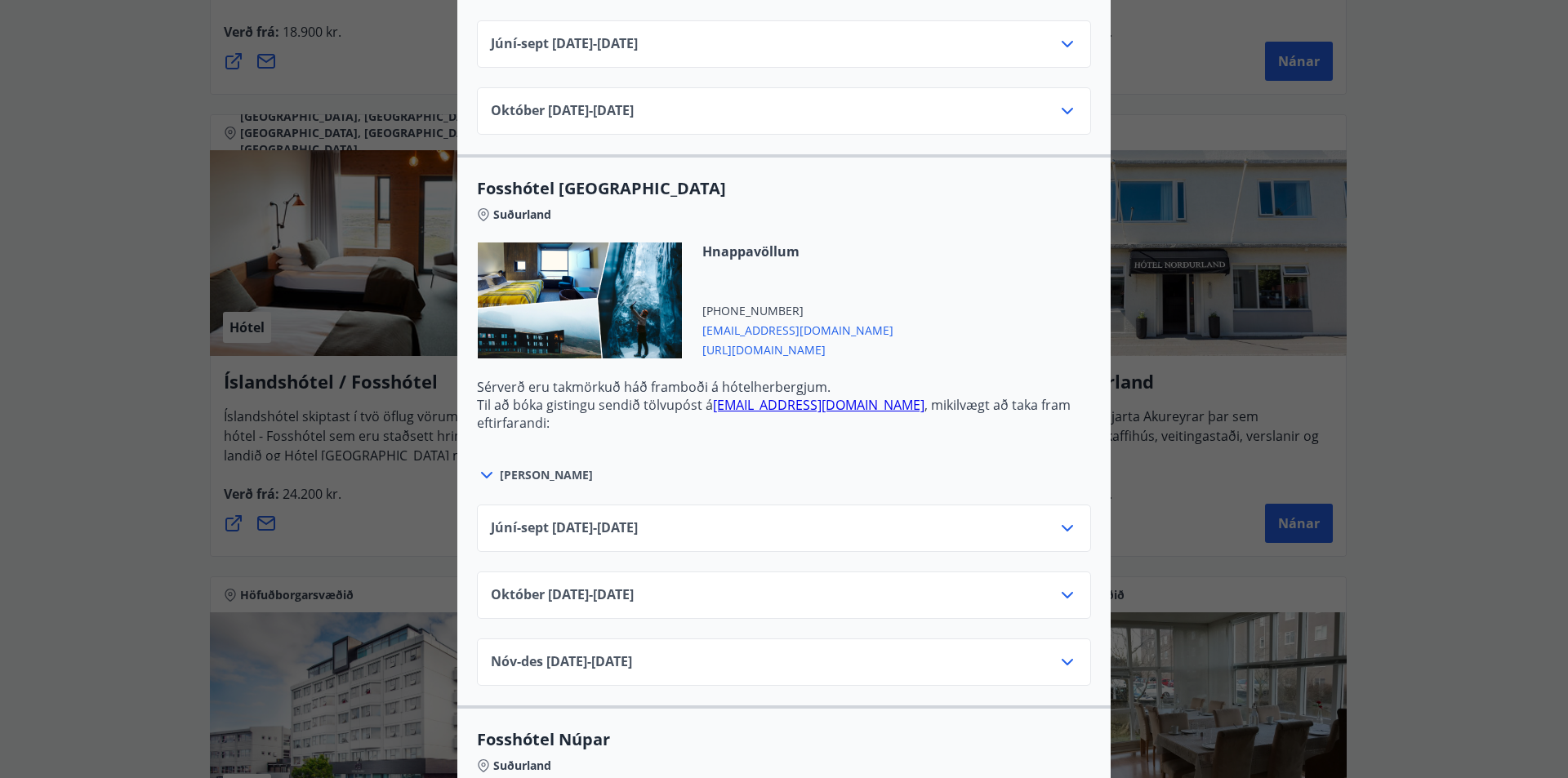
scroll to position [4655, 0]
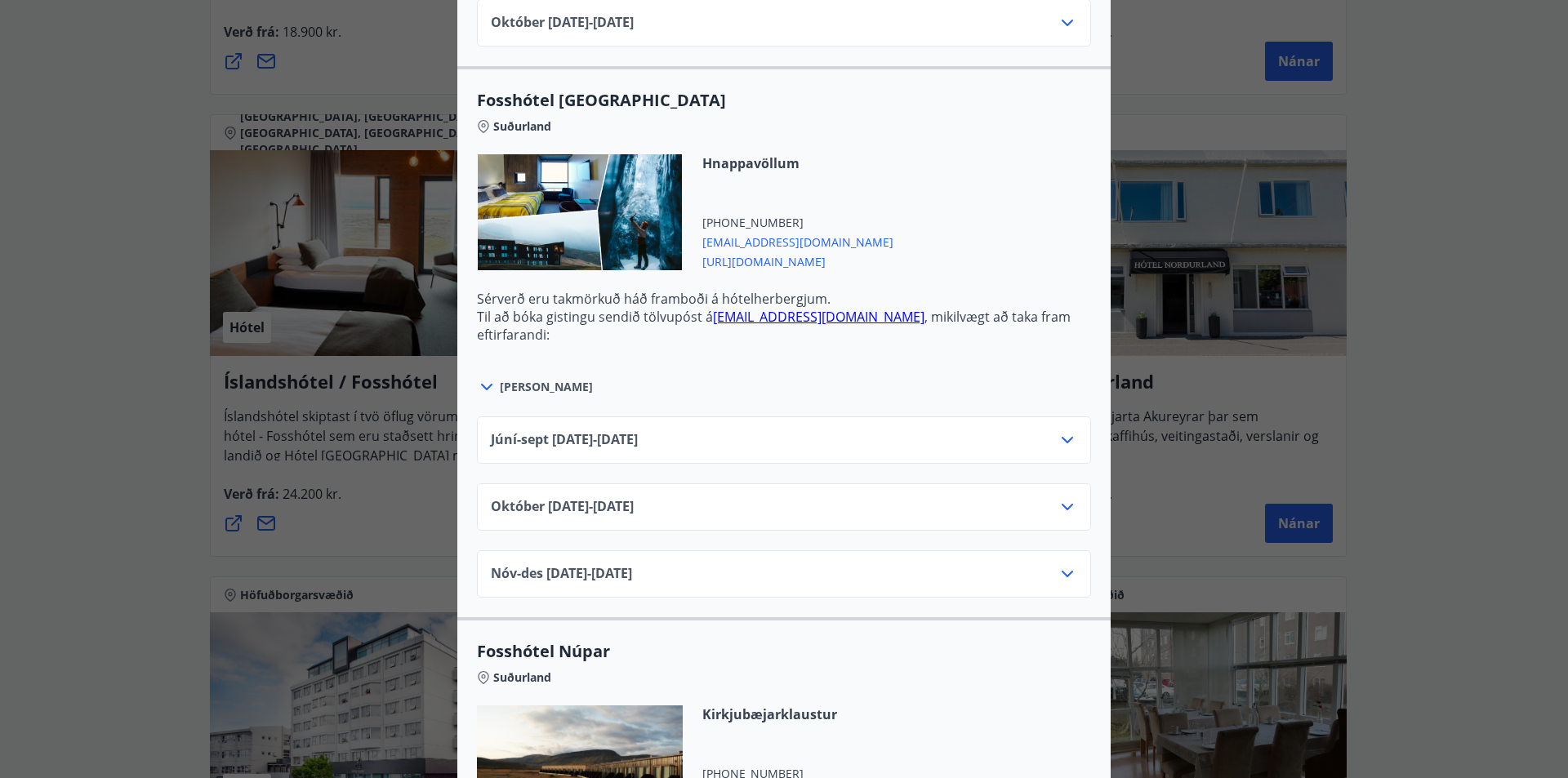
click at [1058, 436] on icon at bounding box center [1068, 440] width 20 height 20
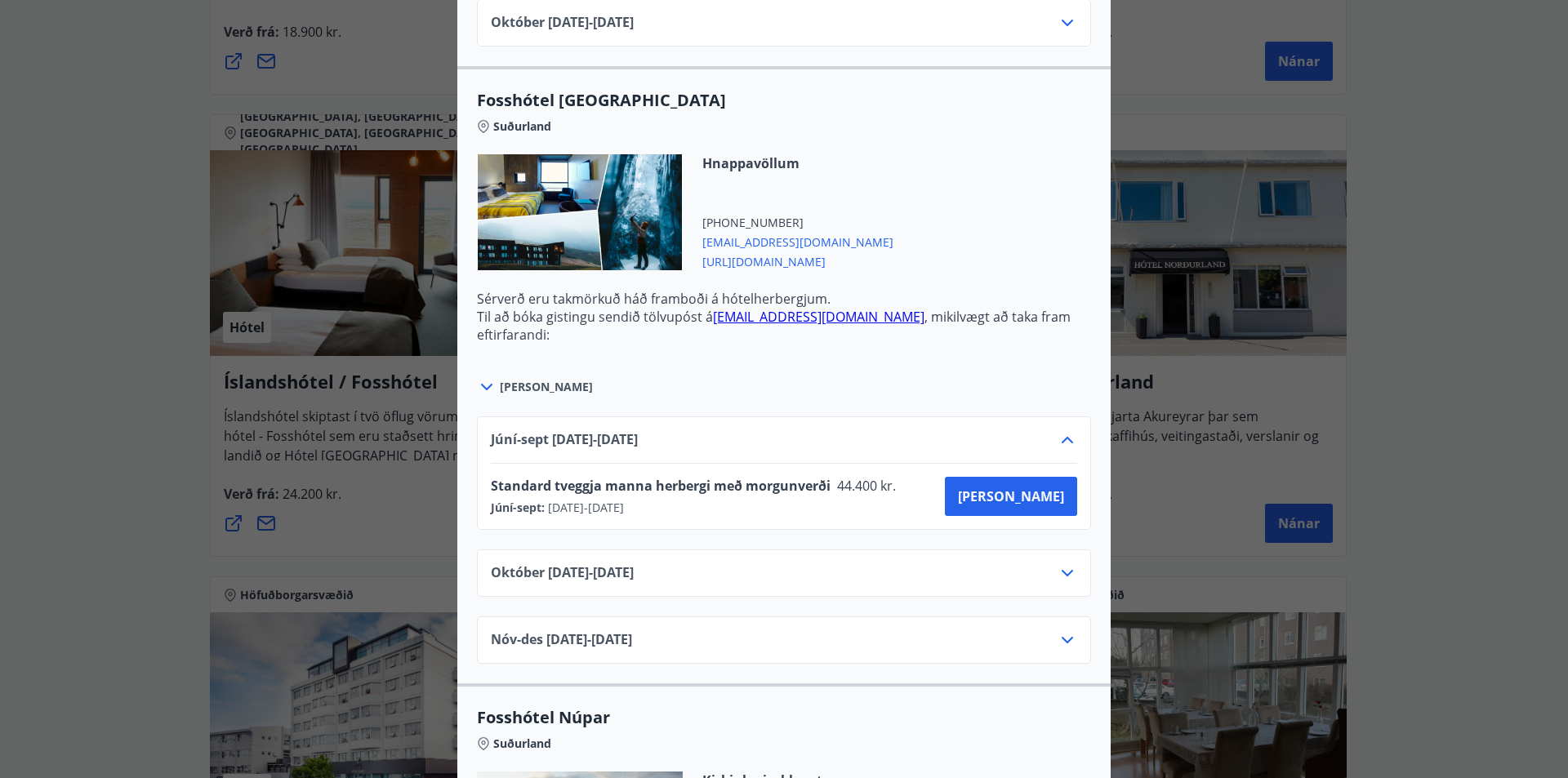
click at [1058, 436] on icon at bounding box center [1068, 440] width 20 height 20
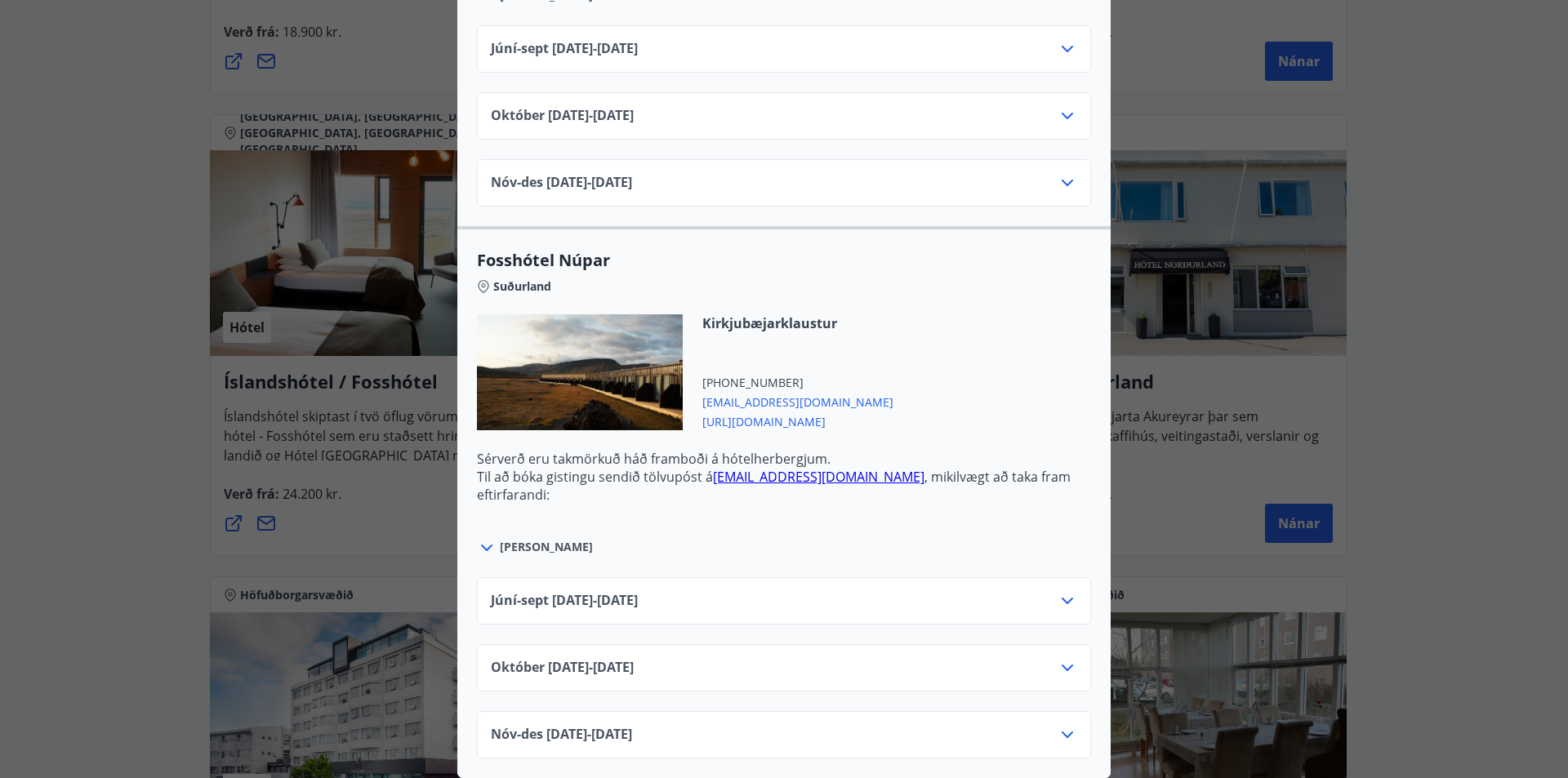
scroll to position [5059, 0]
click at [1062, 592] on icon at bounding box center [1068, 602] width 20 height 20
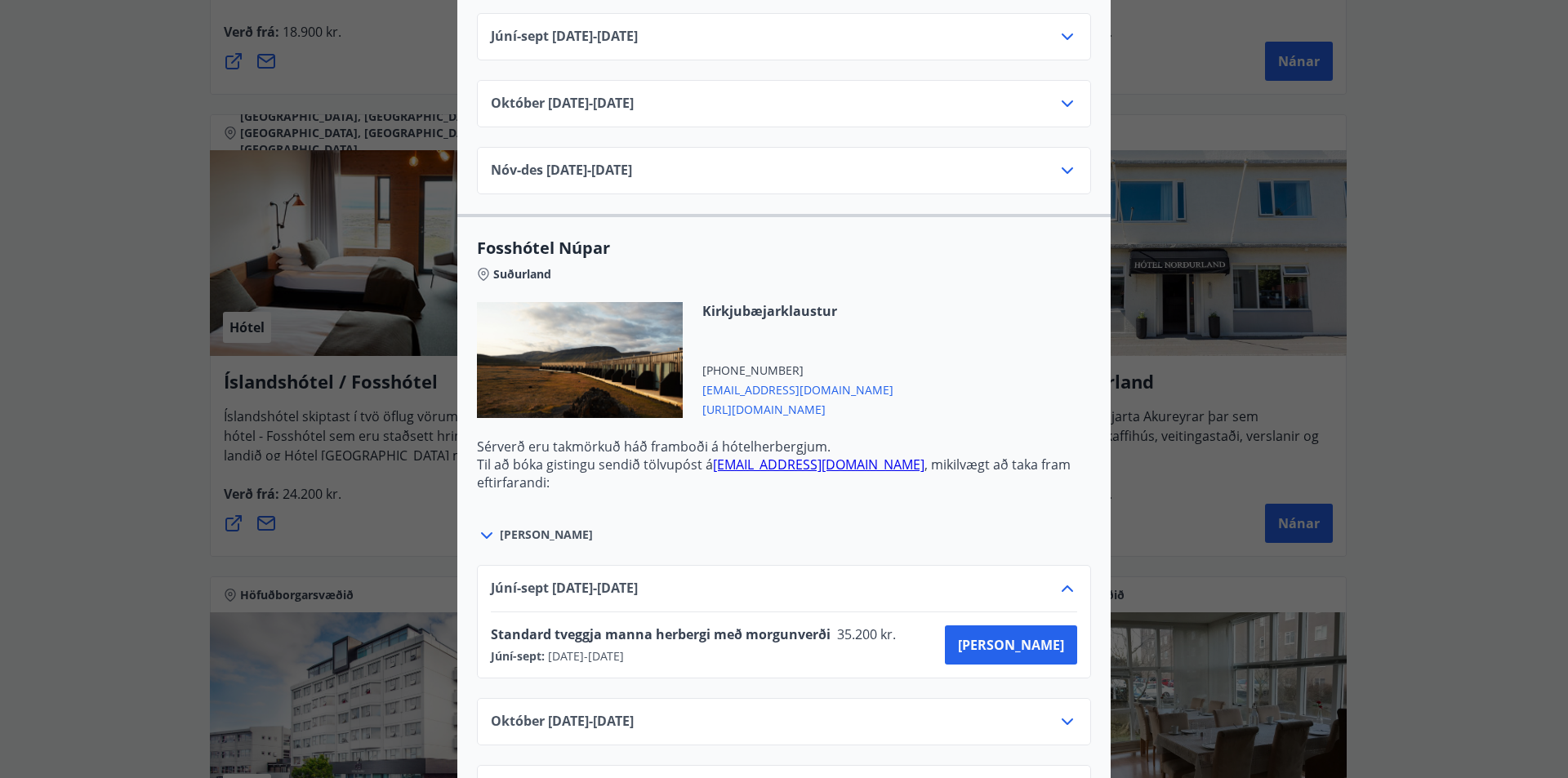
click at [1062, 583] on icon at bounding box center [1068, 589] width 20 height 20
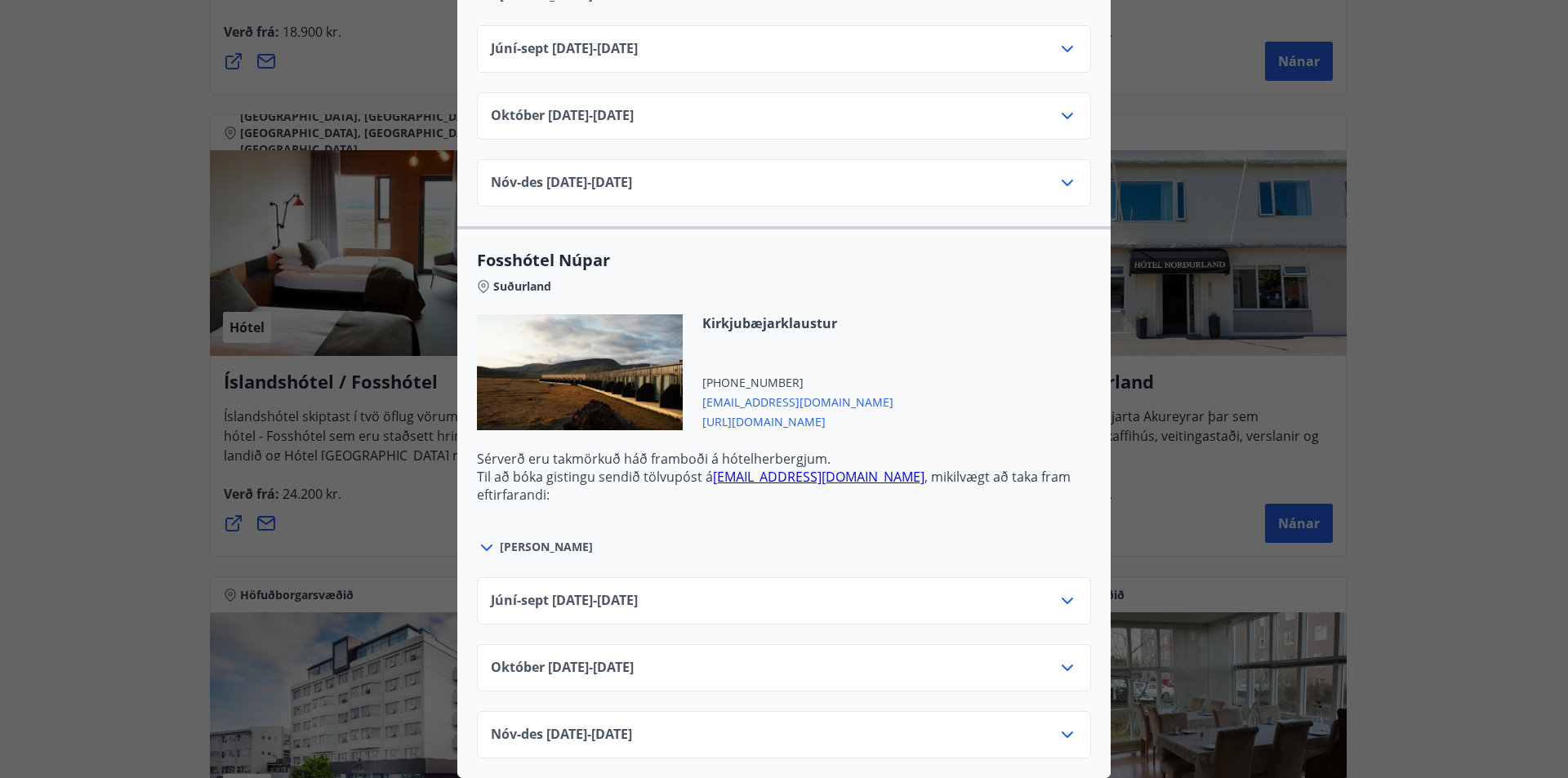
click at [1474, 206] on div "Íslandshótel / Fosshótel Ekki er hægt að nýta Ferðaávísun fyrir bókanir sem eru…" at bounding box center [784, 389] width 1568 height 778
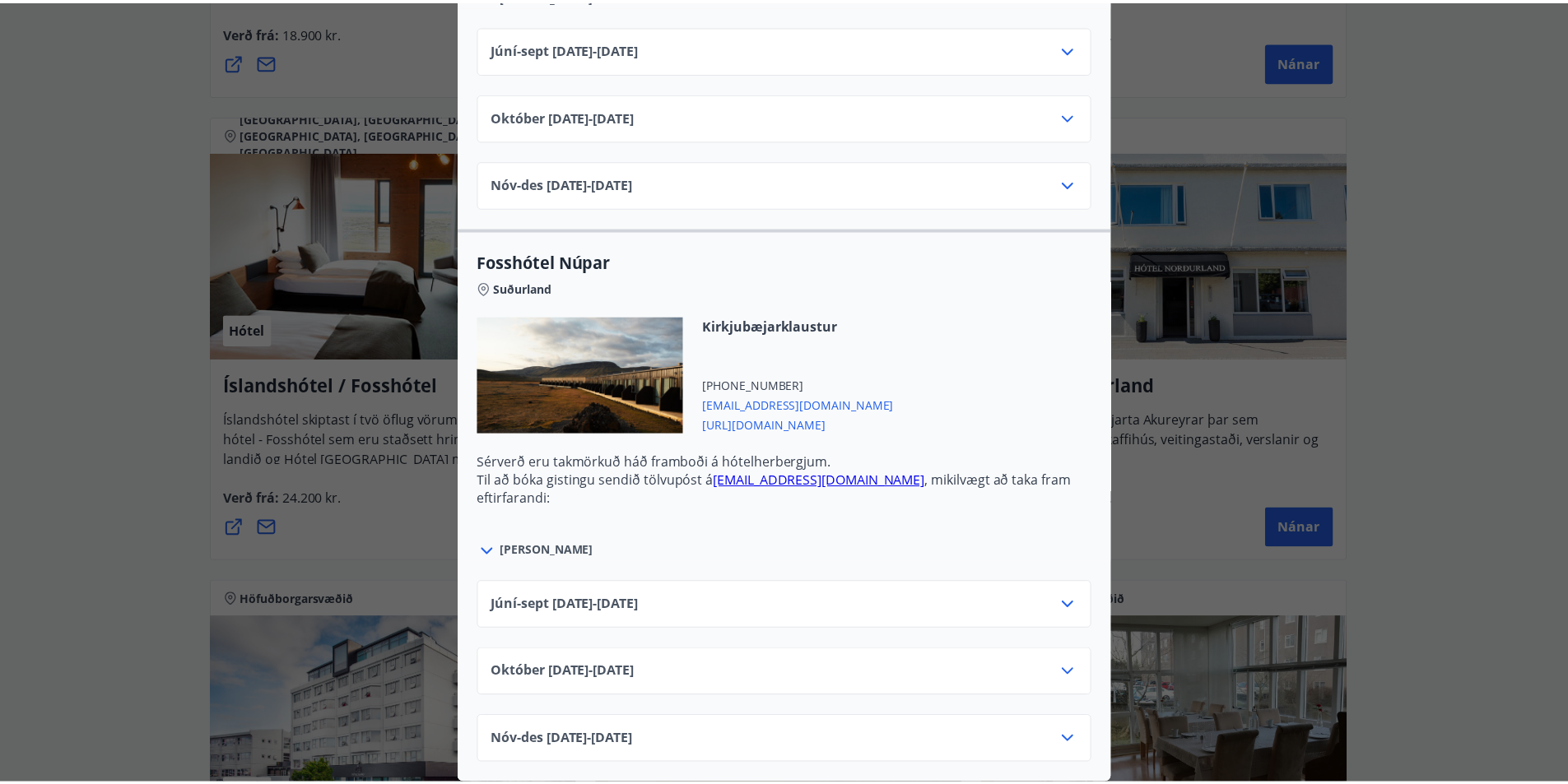
scroll to position [0, 0]
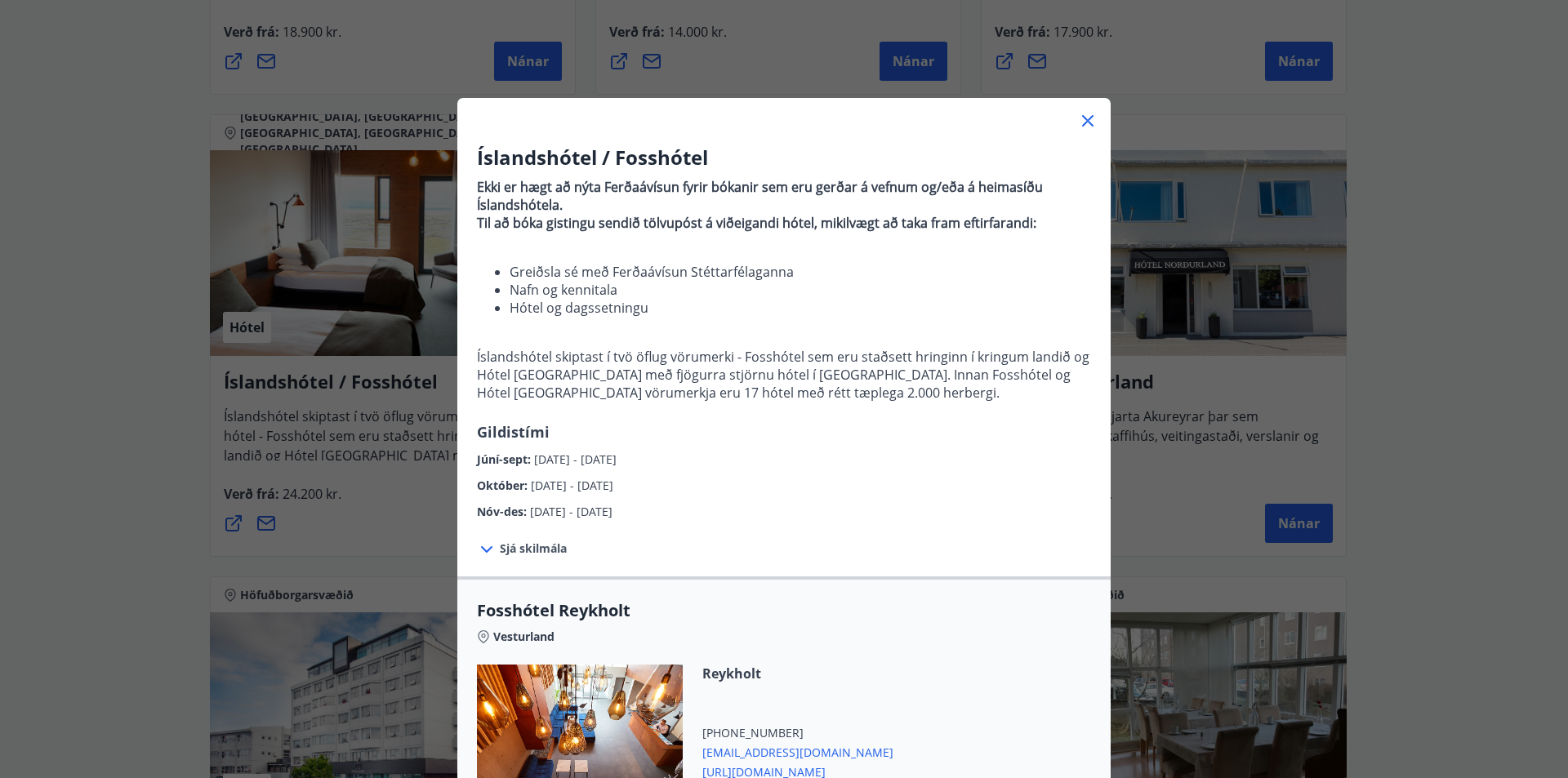
click at [1084, 122] on icon at bounding box center [1087, 121] width 12 height 12
